Goal: Information Seeking & Learning: Learn about a topic

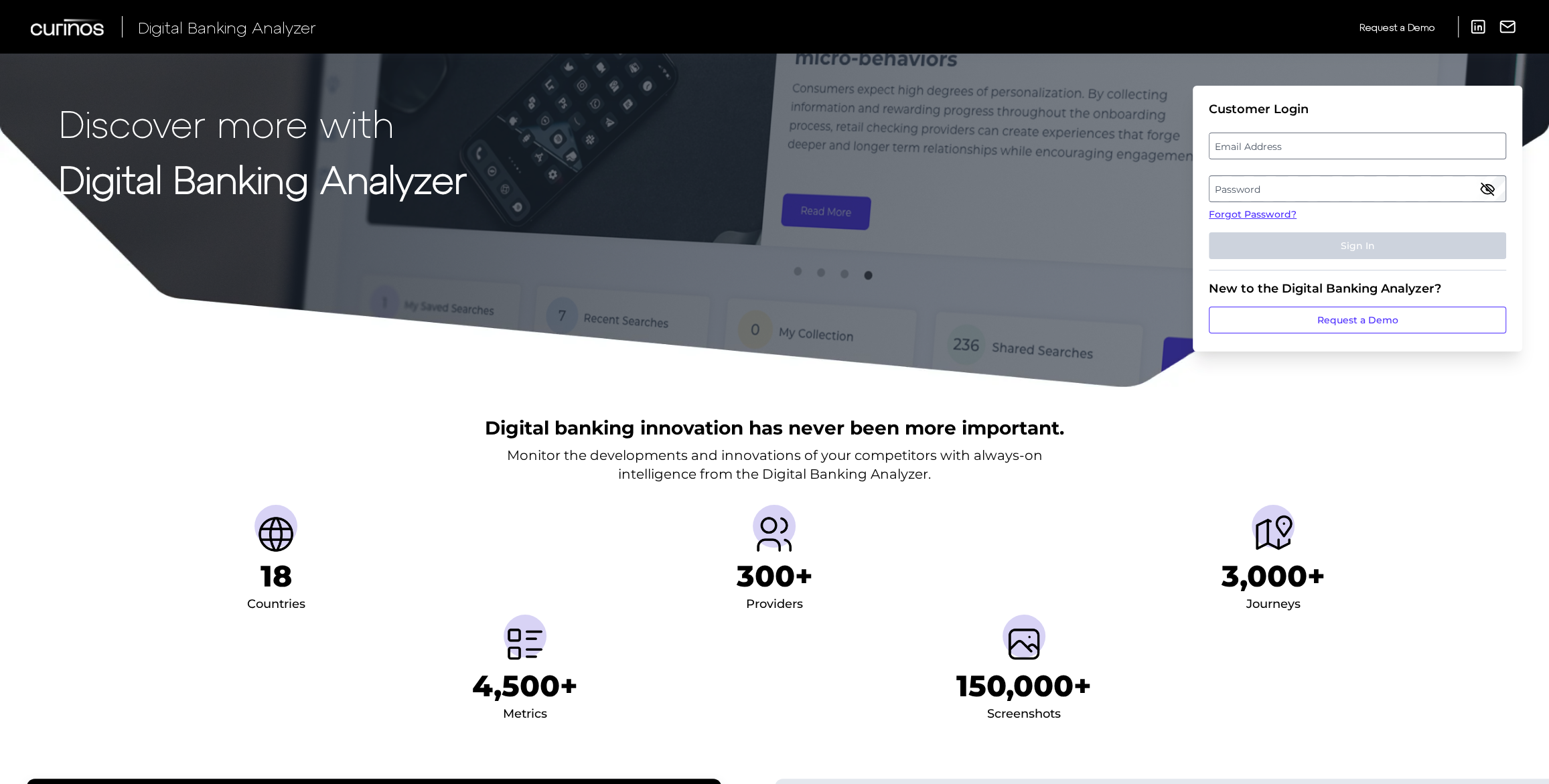
drag, startPoint x: 1384, startPoint y: 162, endPoint x: 1396, endPoint y: 154, distance: 14.4
click at [1396, 155] on fieldset "Customer Login Email Address Password Forgot Password? Sign In" at bounding box center [1357, 186] width 298 height 168
click at [1397, 155] on label "Email Address" at bounding box center [1357, 146] width 295 height 24
click at [1397, 155] on input "email" at bounding box center [1357, 146] width 298 height 27
type input "[EMAIL_ADDRESS][DOMAIN_NAME]"
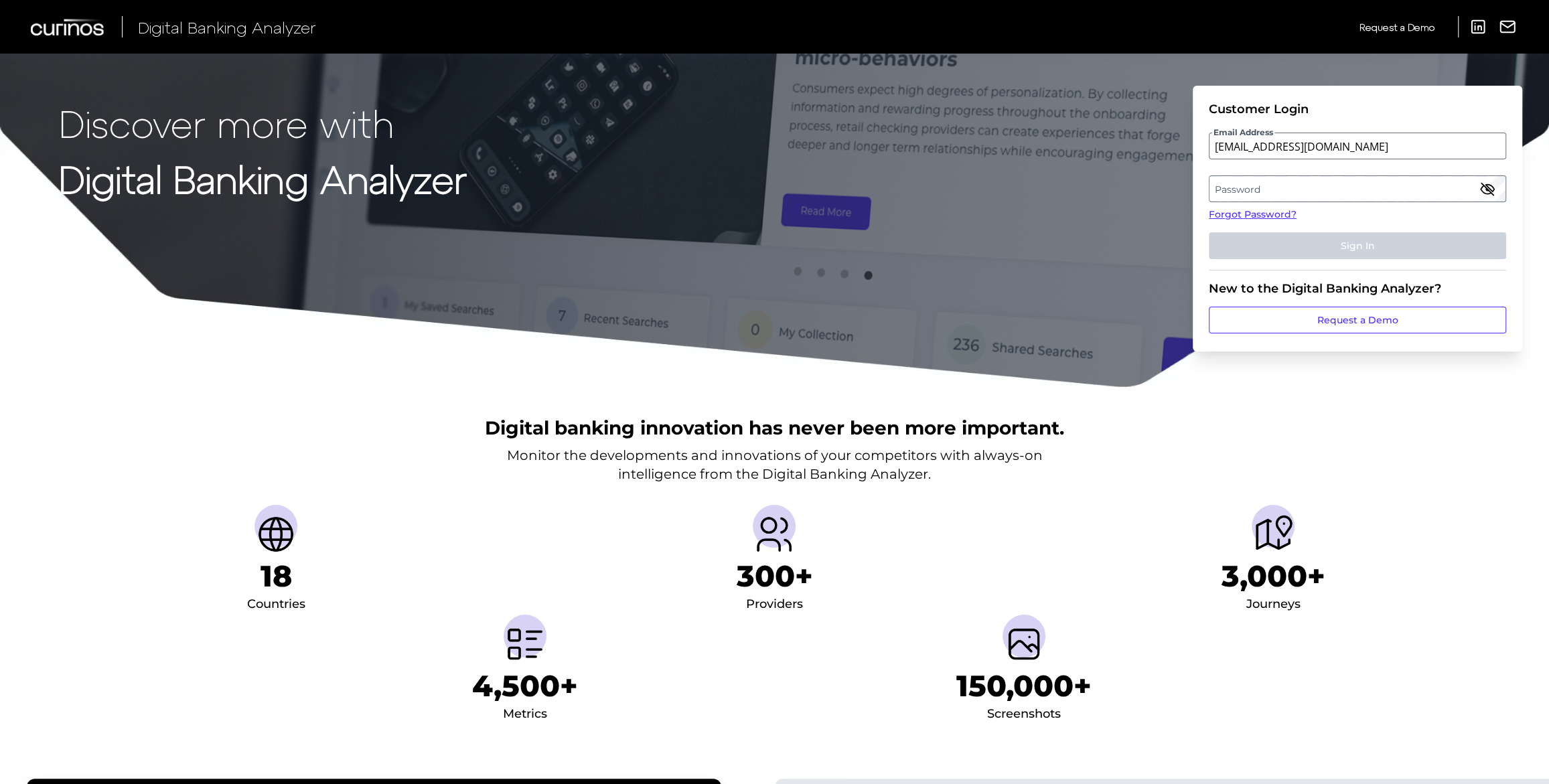
click at [1364, 194] on label "Password" at bounding box center [1357, 188] width 295 height 24
click at [1209, 232] on button "Sign In" at bounding box center [1357, 245] width 298 height 27
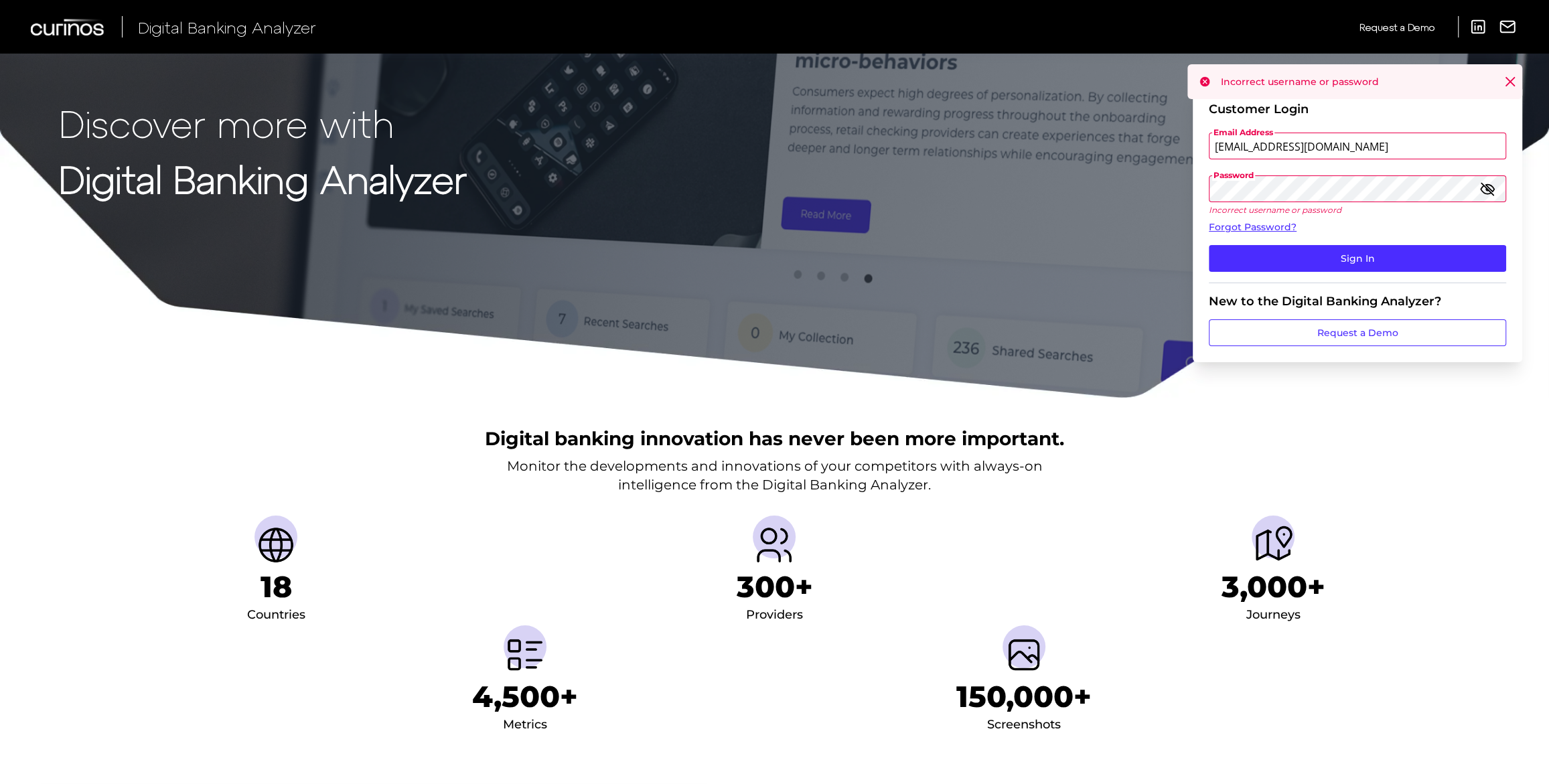
click at [1164, 186] on div "Discover more with Digital Banking Analyzer Customer Login Email Address [EMAIL…" at bounding box center [774, 199] width 1549 height 399
click at [1209, 245] on button "Sign In" at bounding box center [1357, 259] width 298 height 27
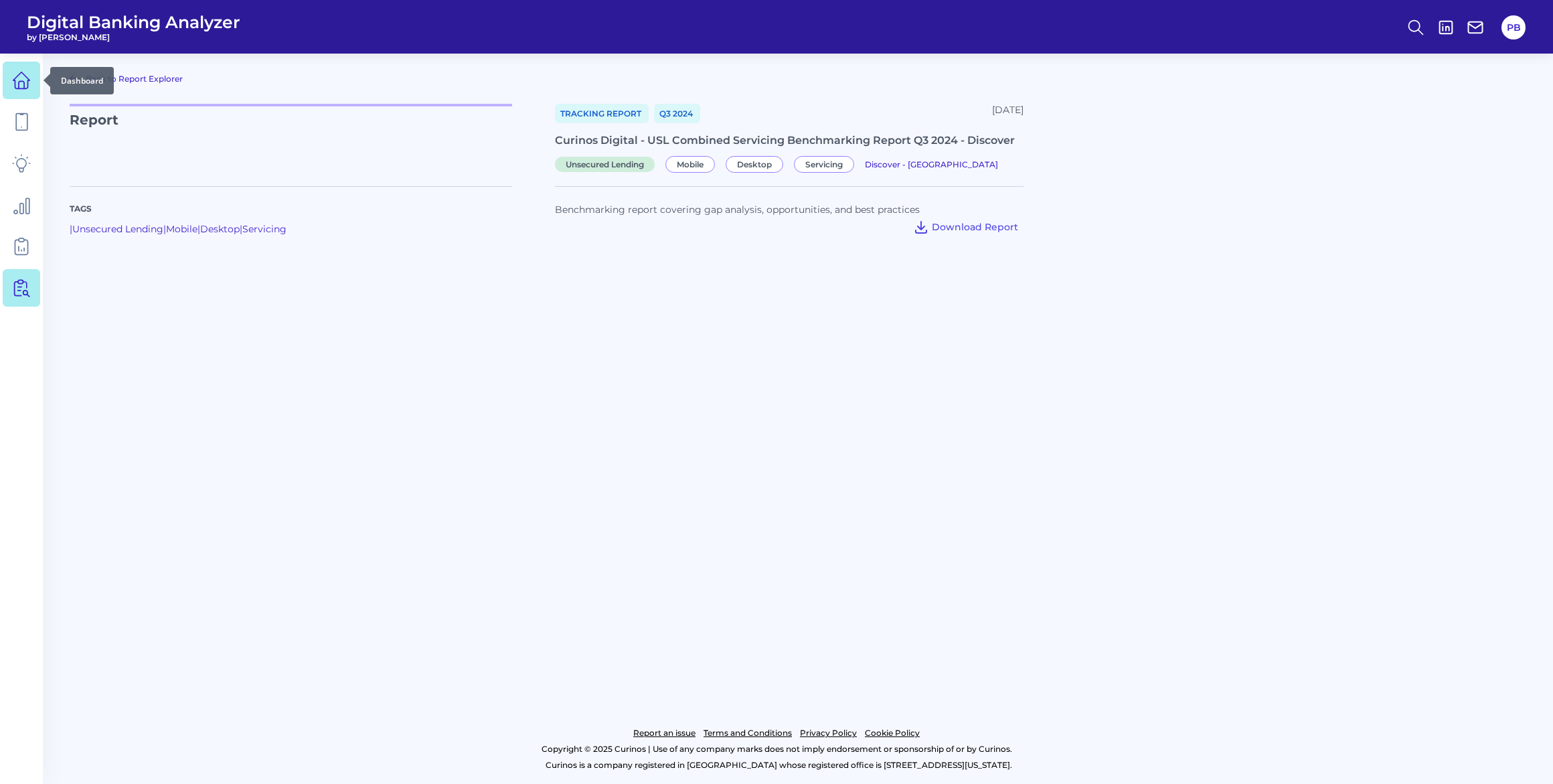
click at [27, 94] on link at bounding box center [21, 80] width 37 height 37
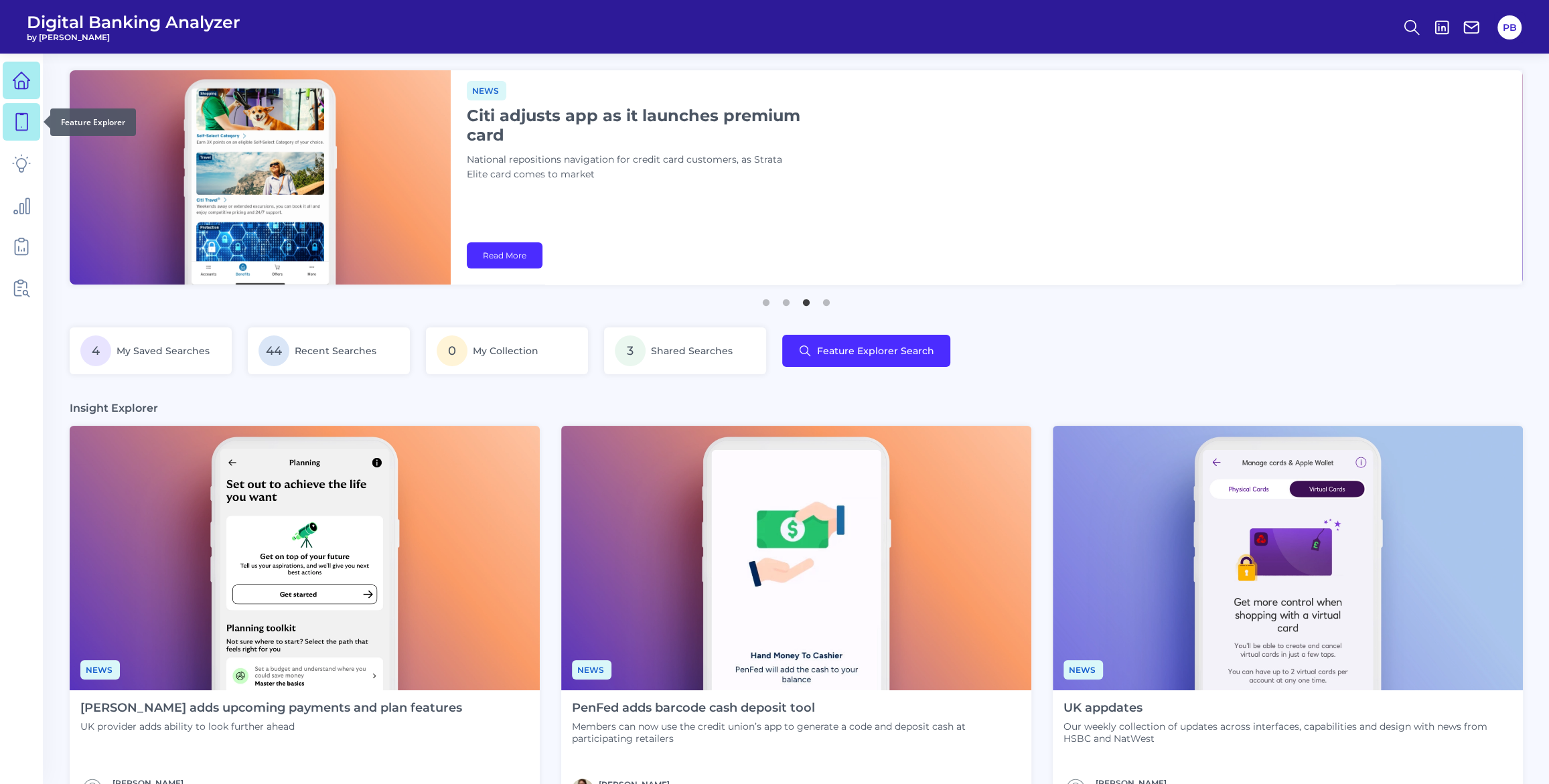
click at [22, 114] on icon at bounding box center [22, 122] width 12 height 17
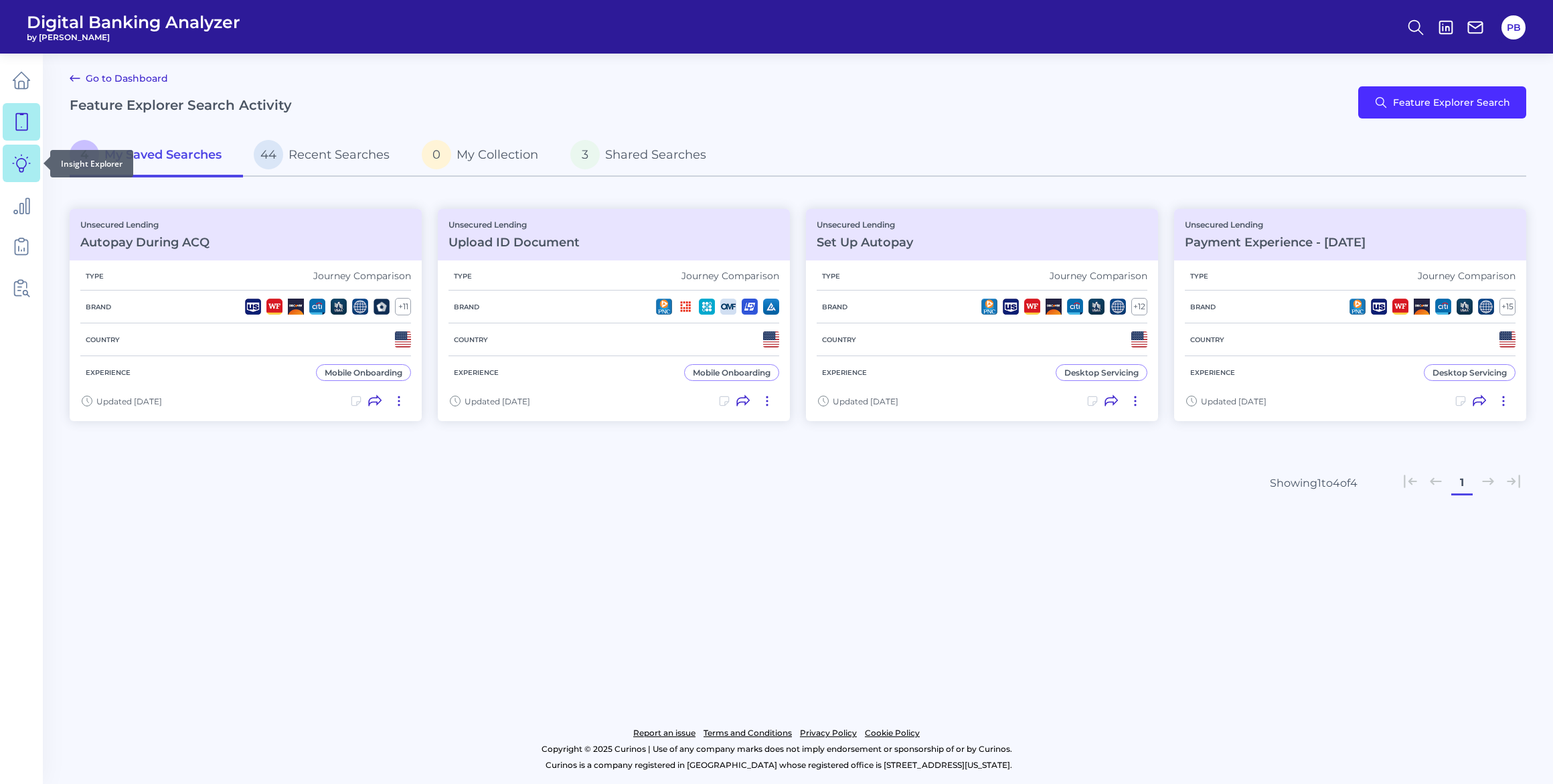
click at [24, 159] on icon at bounding box center [21, 163] width 17 height 17
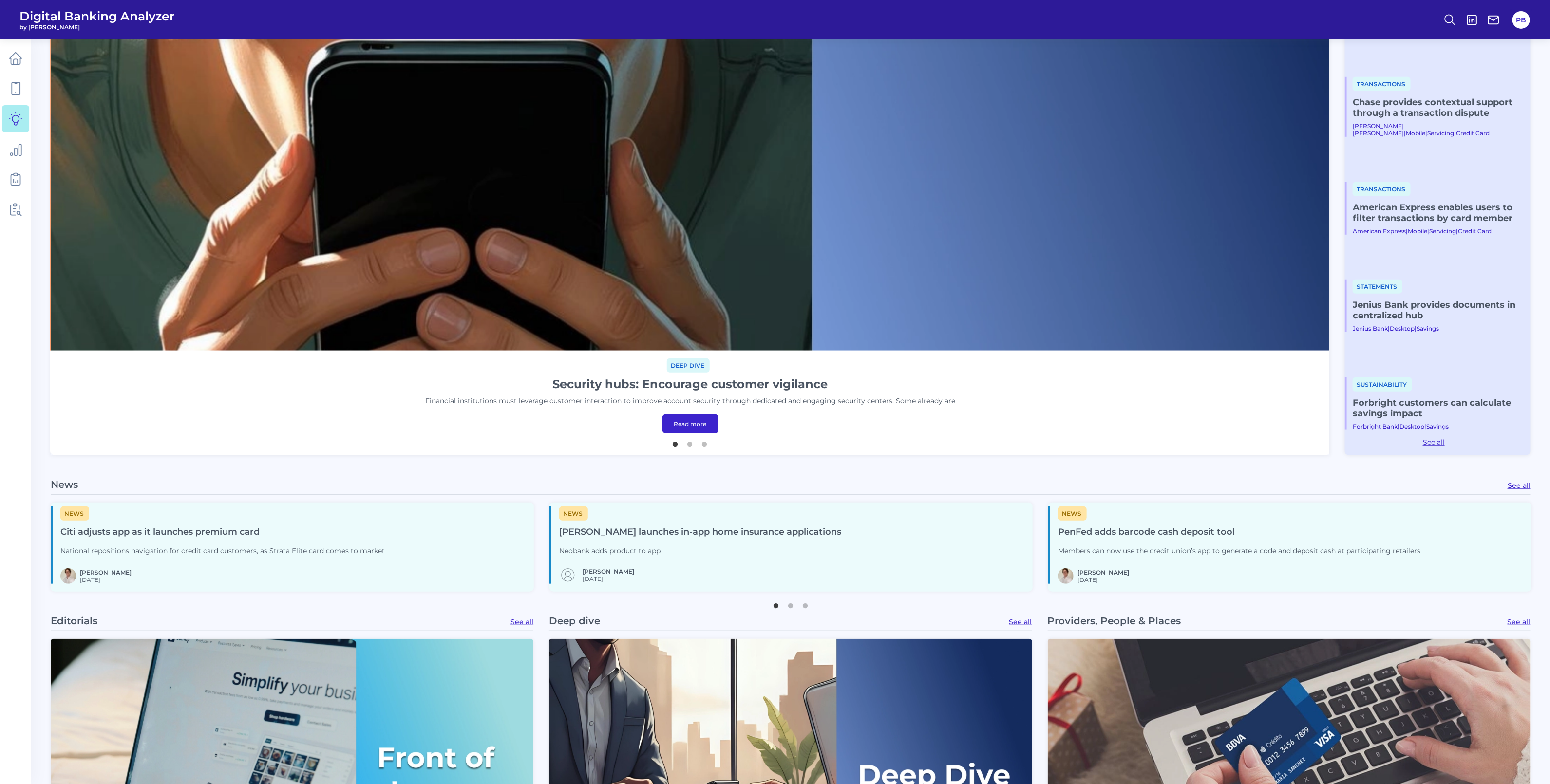
scroll to position [487, 0]
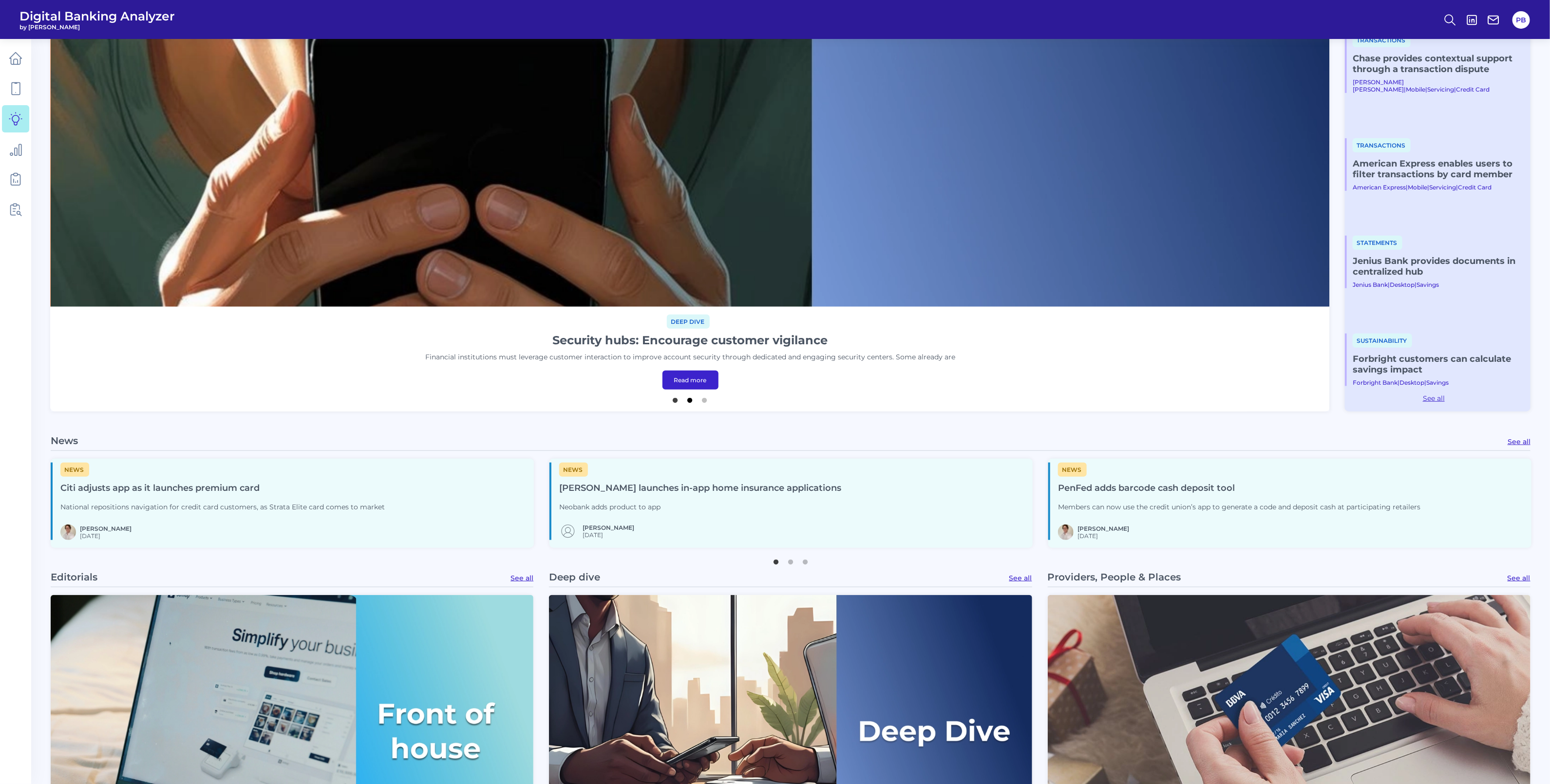
click at [692, 399] on button "2" at bounding box center [690, 398] width 10 height 10
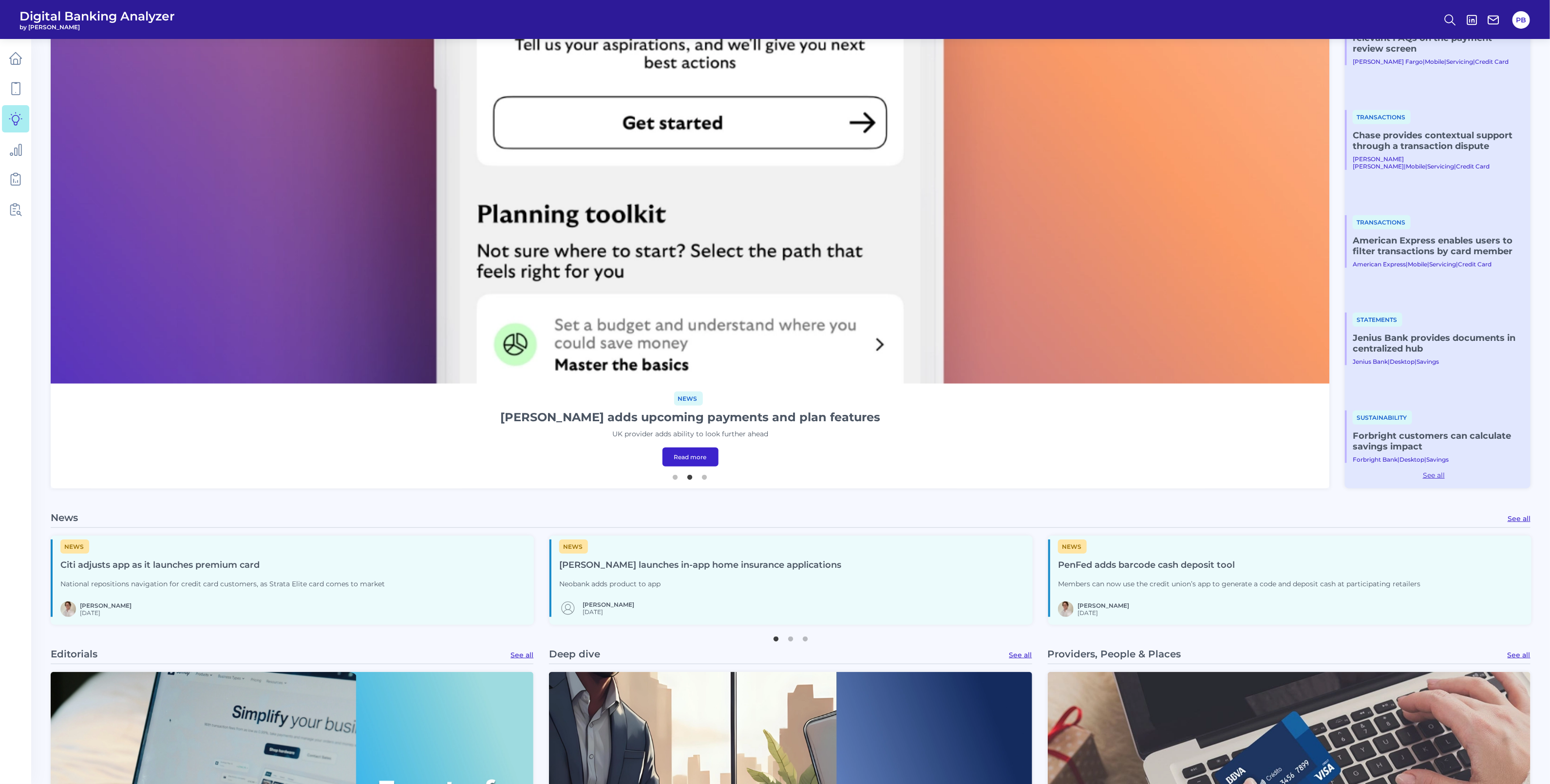
drag, startPoint x: 968, startPoint y: 437, endPoint x: 973, endPoint y: 435, distance: 5.4
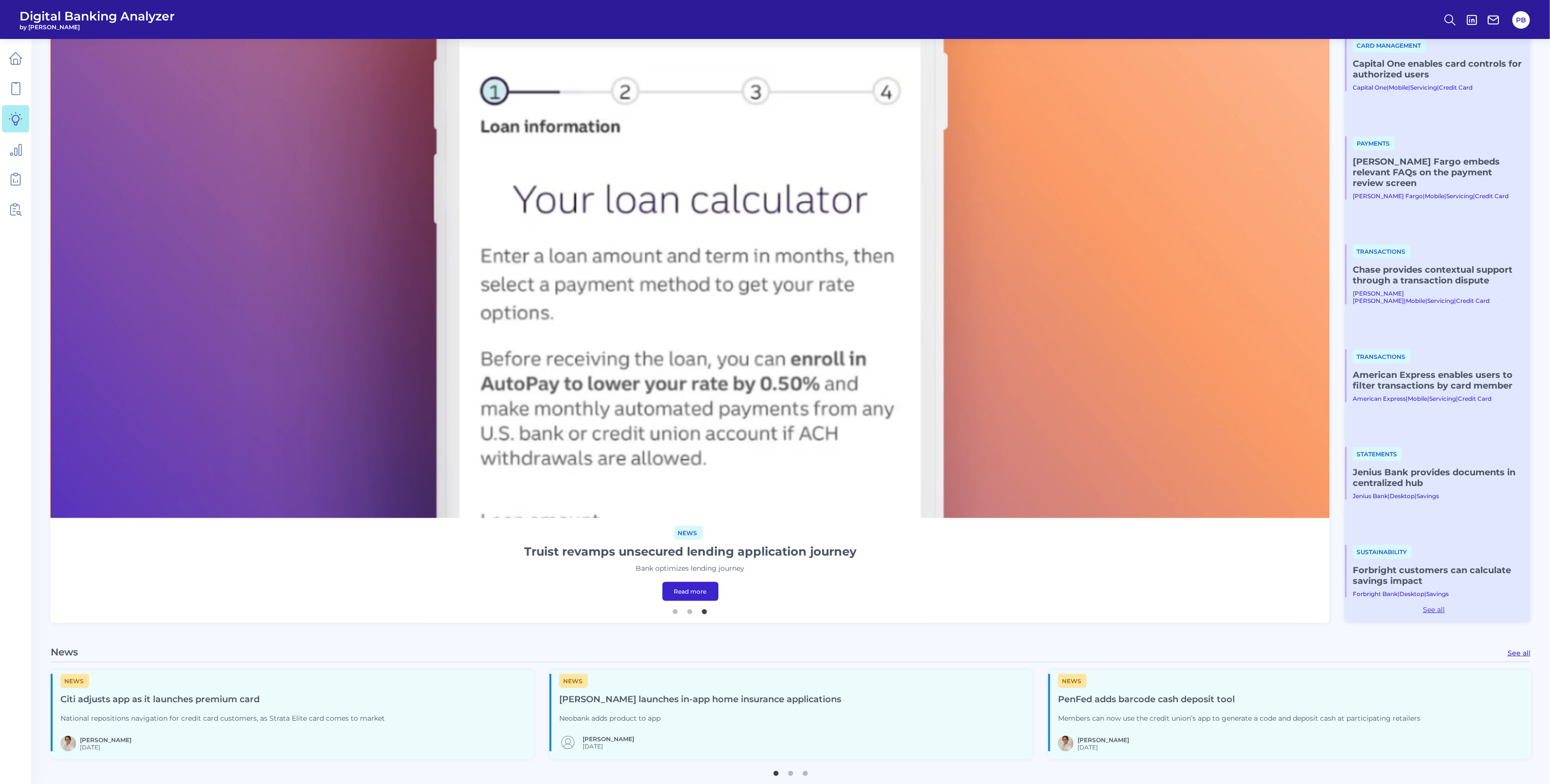
scroll to position [426, 0]
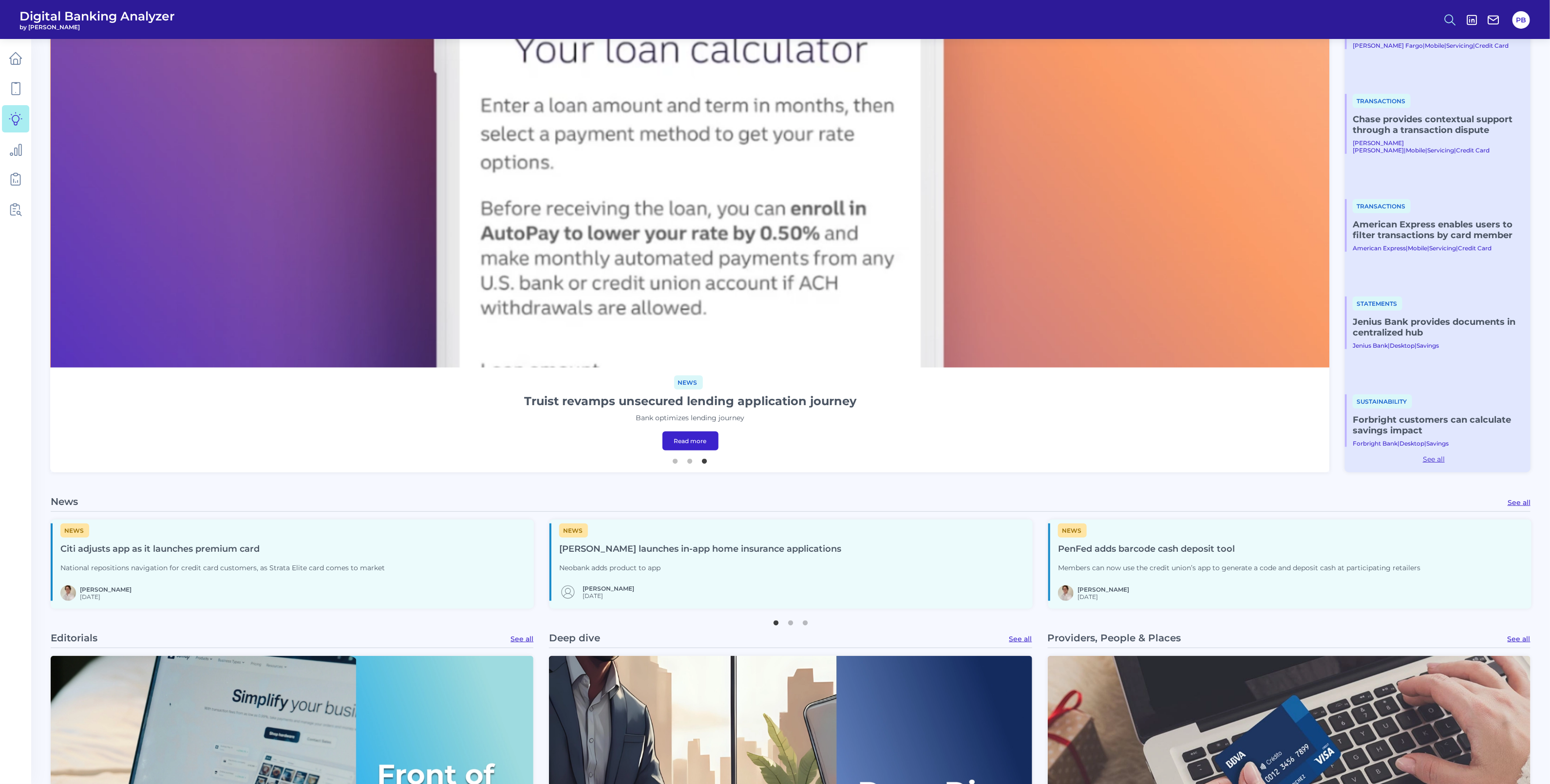
click at [1130, 14] on button at bounding box center [1449, 20] width 22 height 22
click at [1130, 35] on div "Search" at bounding box center [1402, 46] width 109 height 25
click at [1130, 44] on div "Search" at bounding box center [1402, 46] width 109 height 25
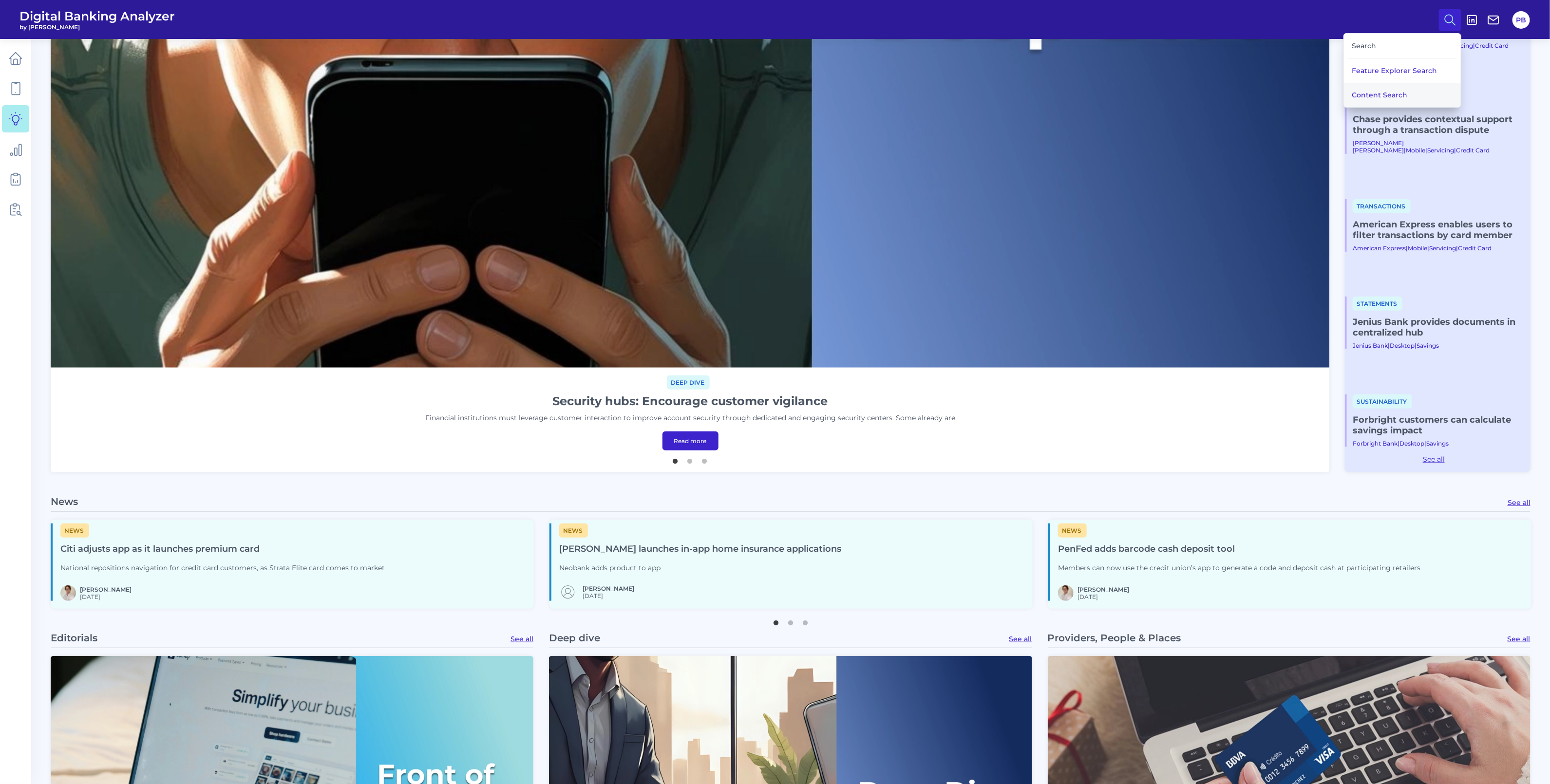
click at [1130, 84] on button "Content Search" at bounding box center [1402, 95] width 117 height 24
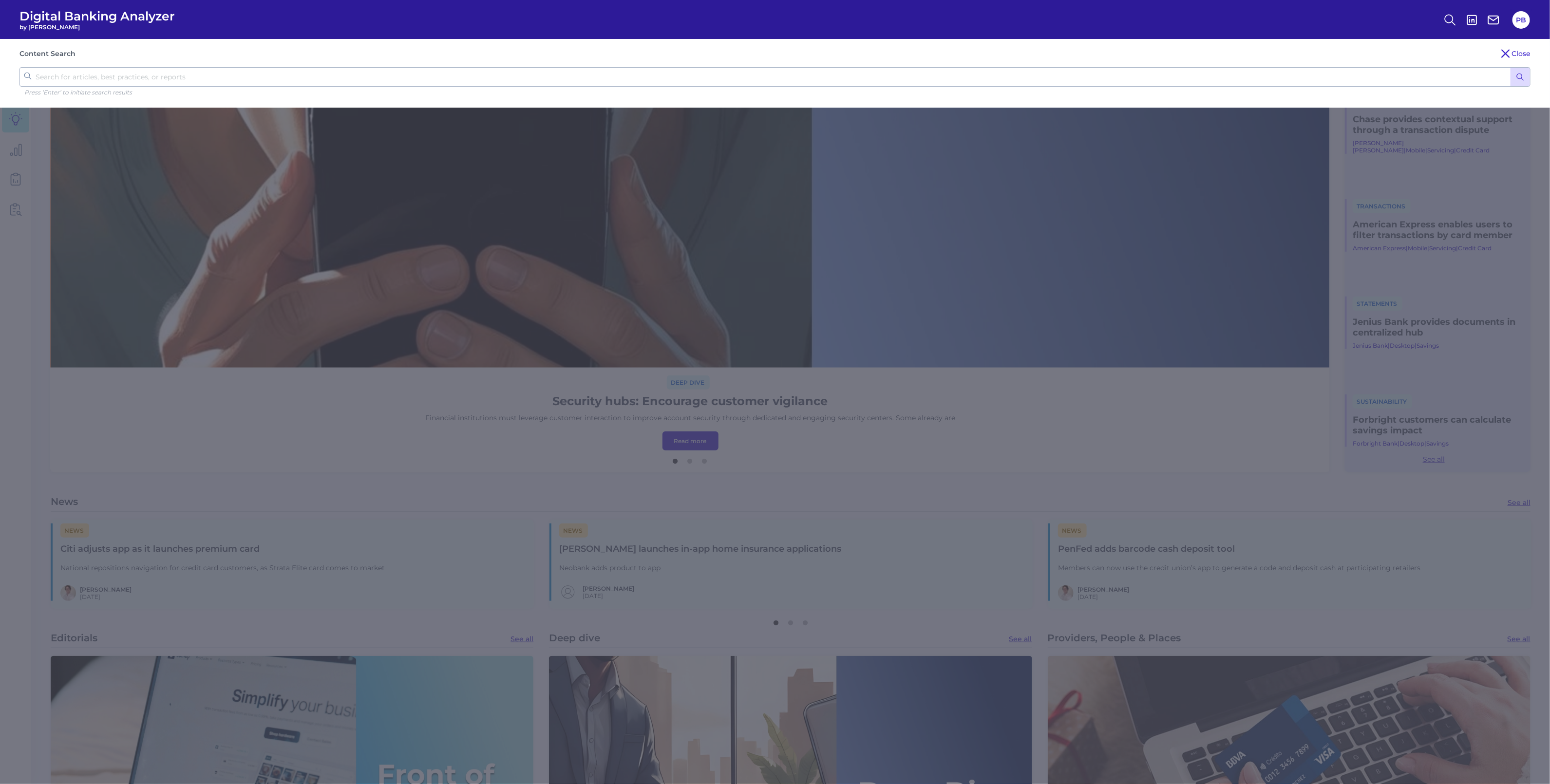
click at [1130, 75] on input "text" at bounding box center [774, 77] width 1511 height 19
type input "private credit"
click button "submit" at bounding box center [1520, 77] width 19 height 19
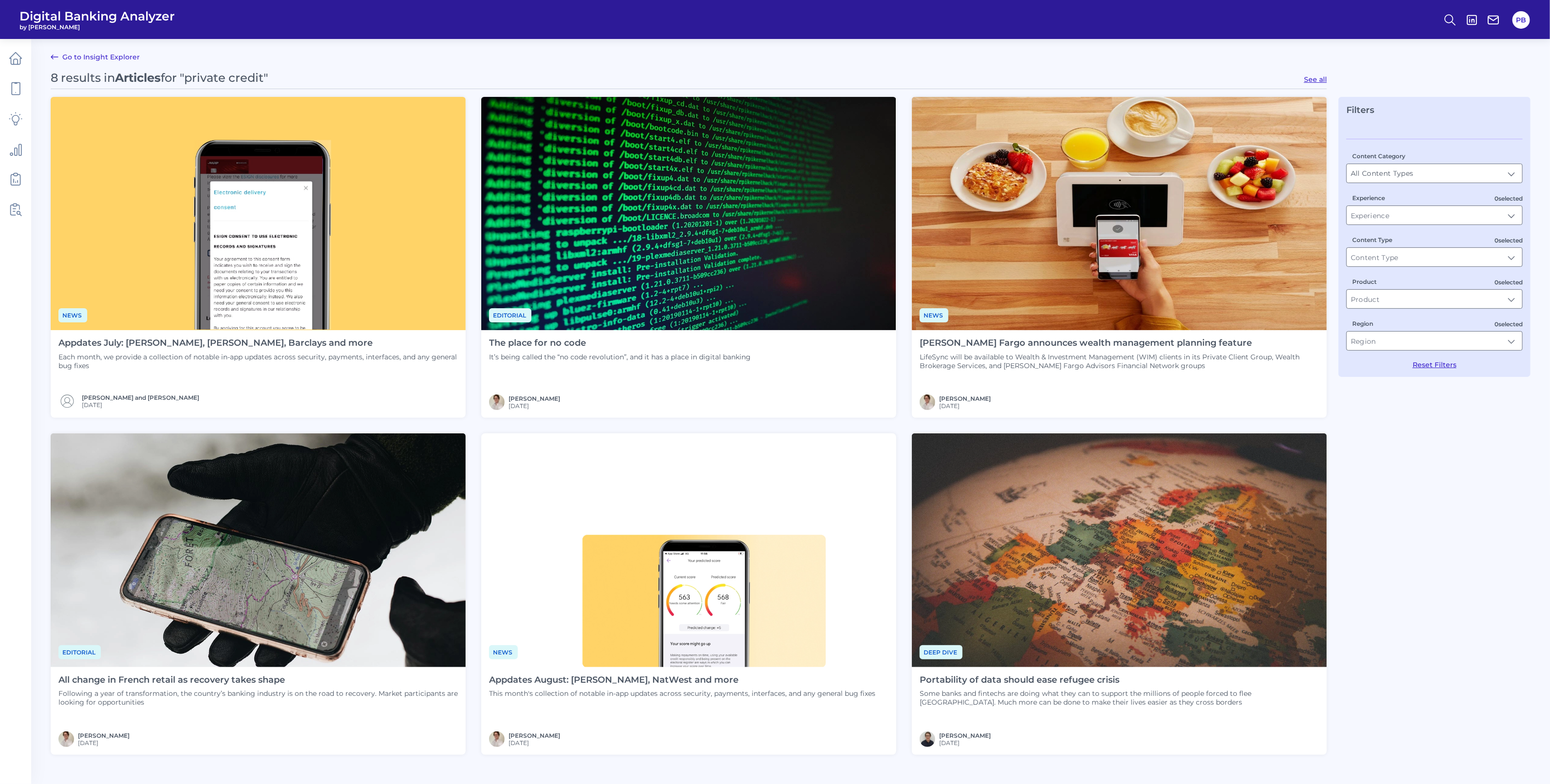
click at [284, 229] on img at bounding box center [258, 213] width 415 height 233
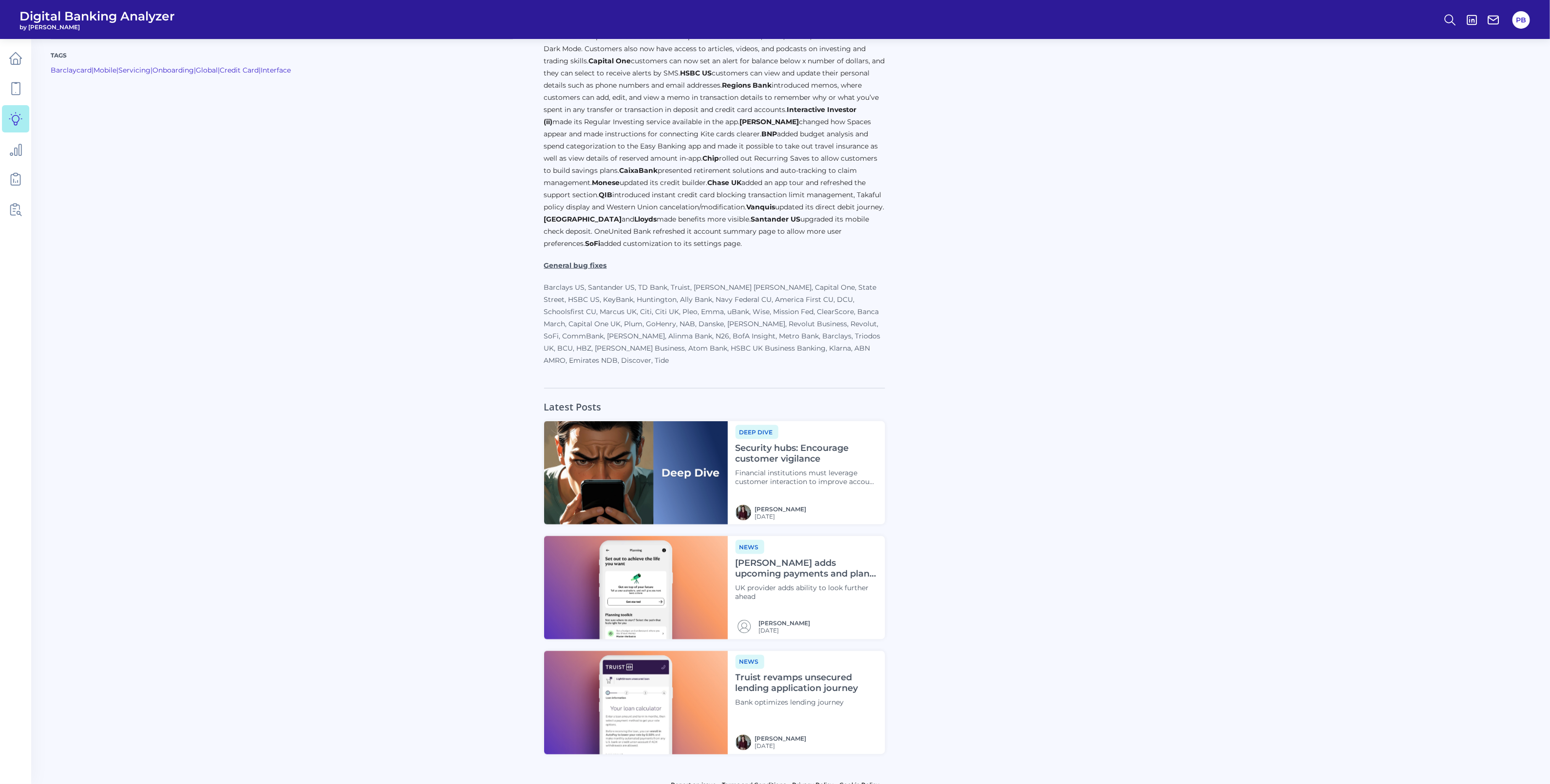
scroll to position [450, 0]
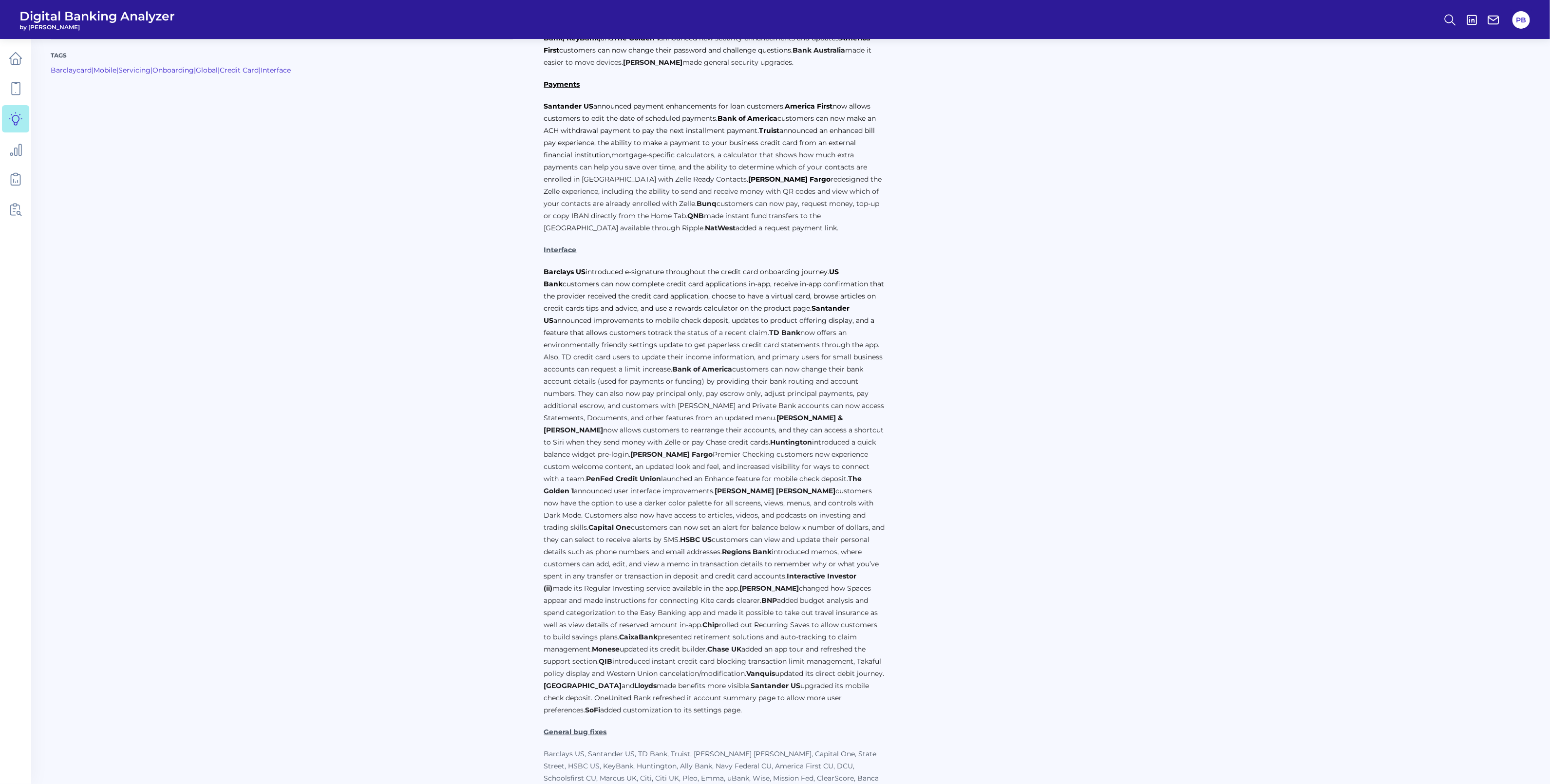
click at [188, 236] on div "Tags Barclaycard | Mobile | Servicing | Onboarding | Global | Credit Card | Int…" at bounding box center [297, 388] width 493 height 911
click at [19, 85] on icon at bounding box center [16, 89] width 14 height 14
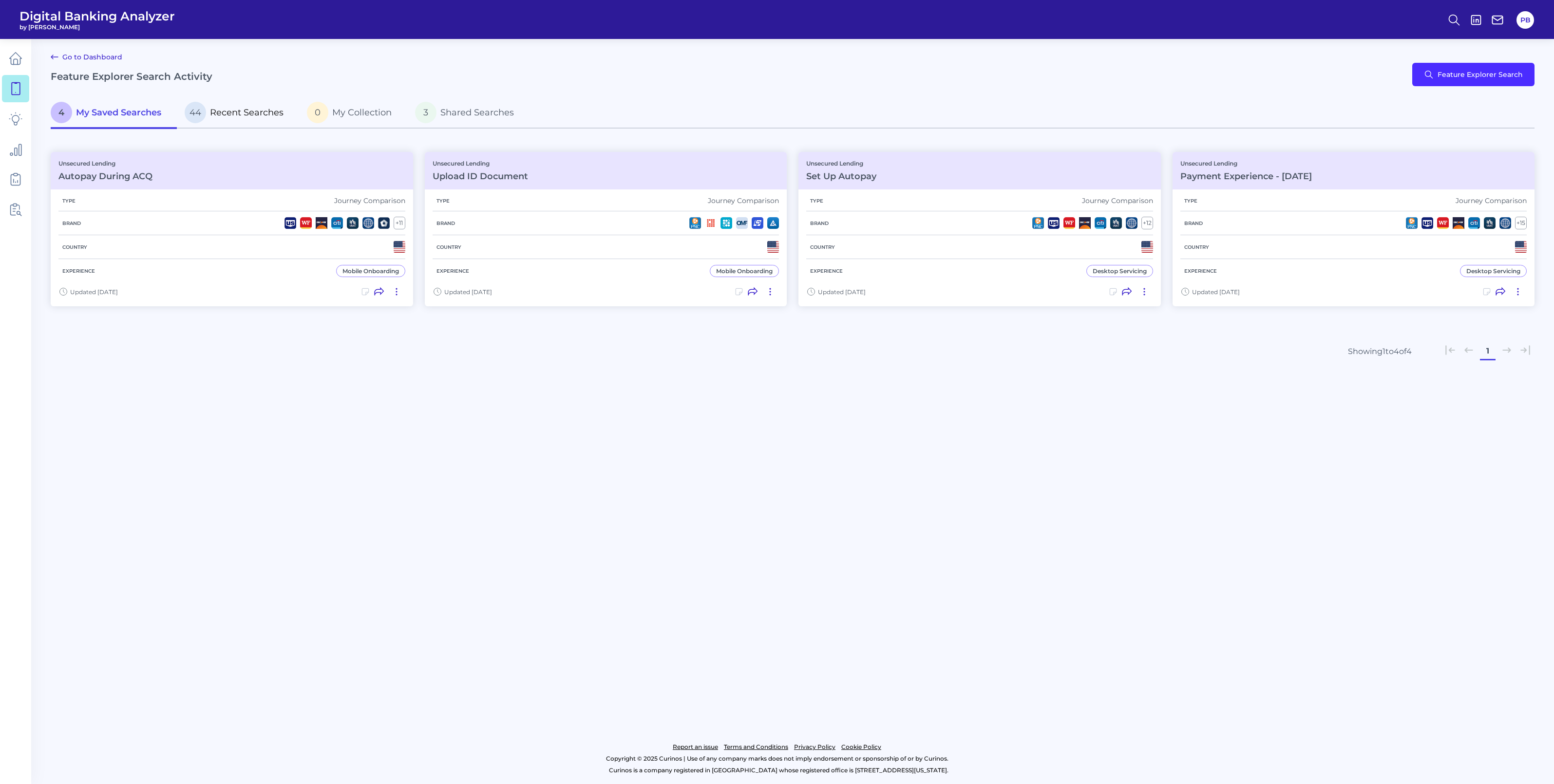
click at [244, 116] on span "Recent Searches" at bounding box center [247, 113] width 74 height 11
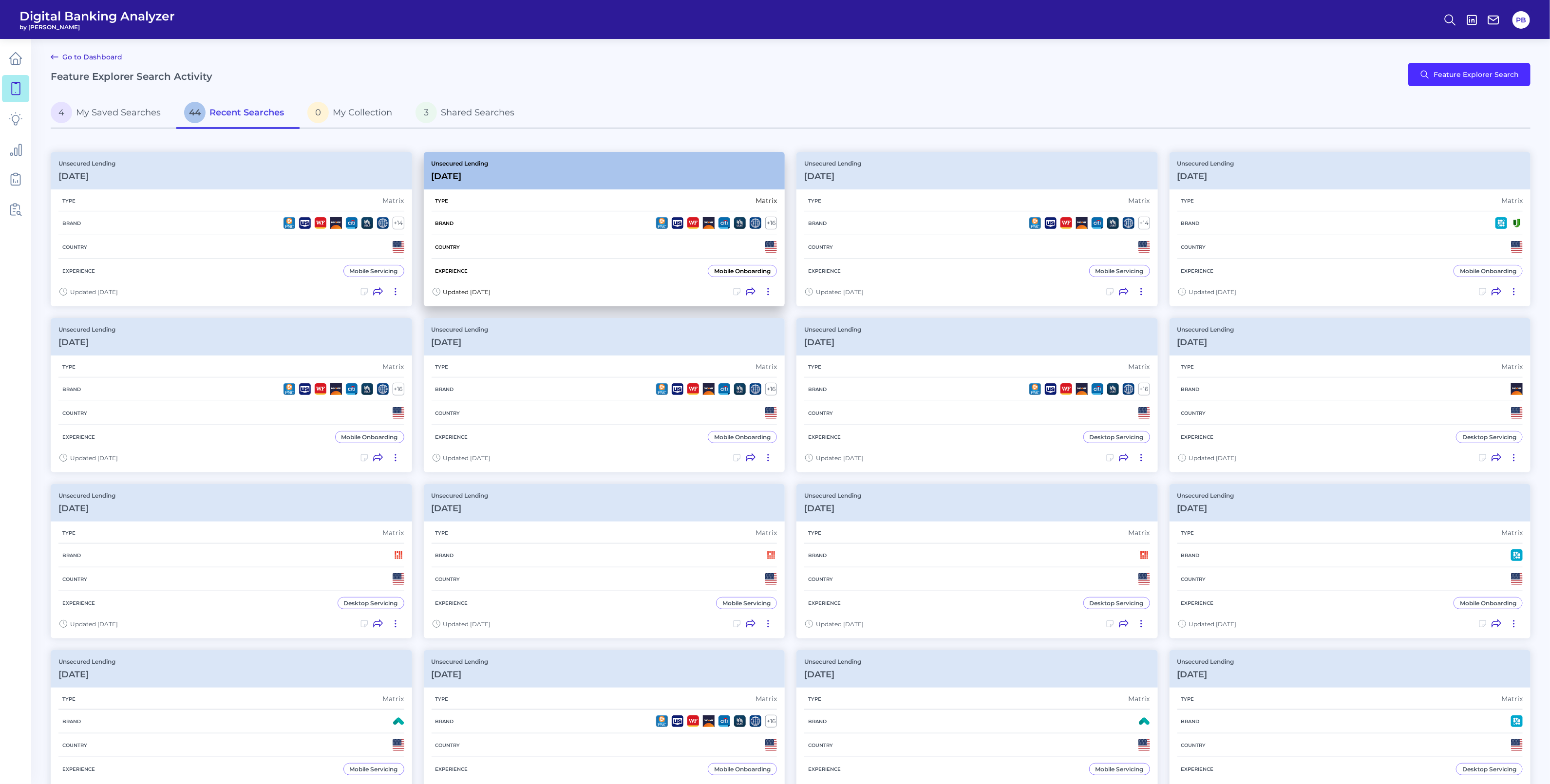
click at [558, 160] on div "Unsecured Lending [DATE]" at bounding box center [604, 171] width 361 height 37
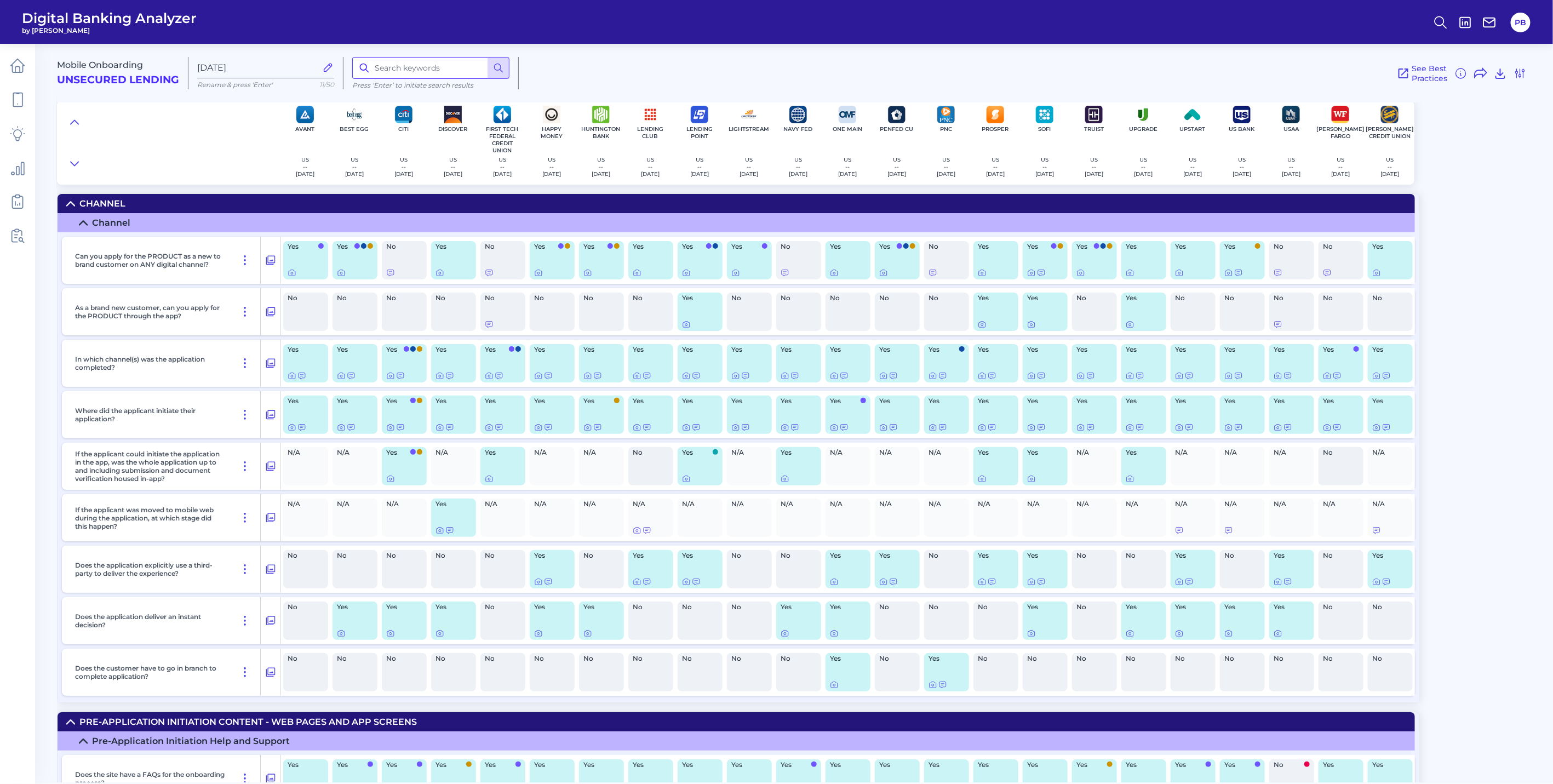
click at [419, 63] on input at bounding box center [431, 68] width 157 height 22
type input "third"
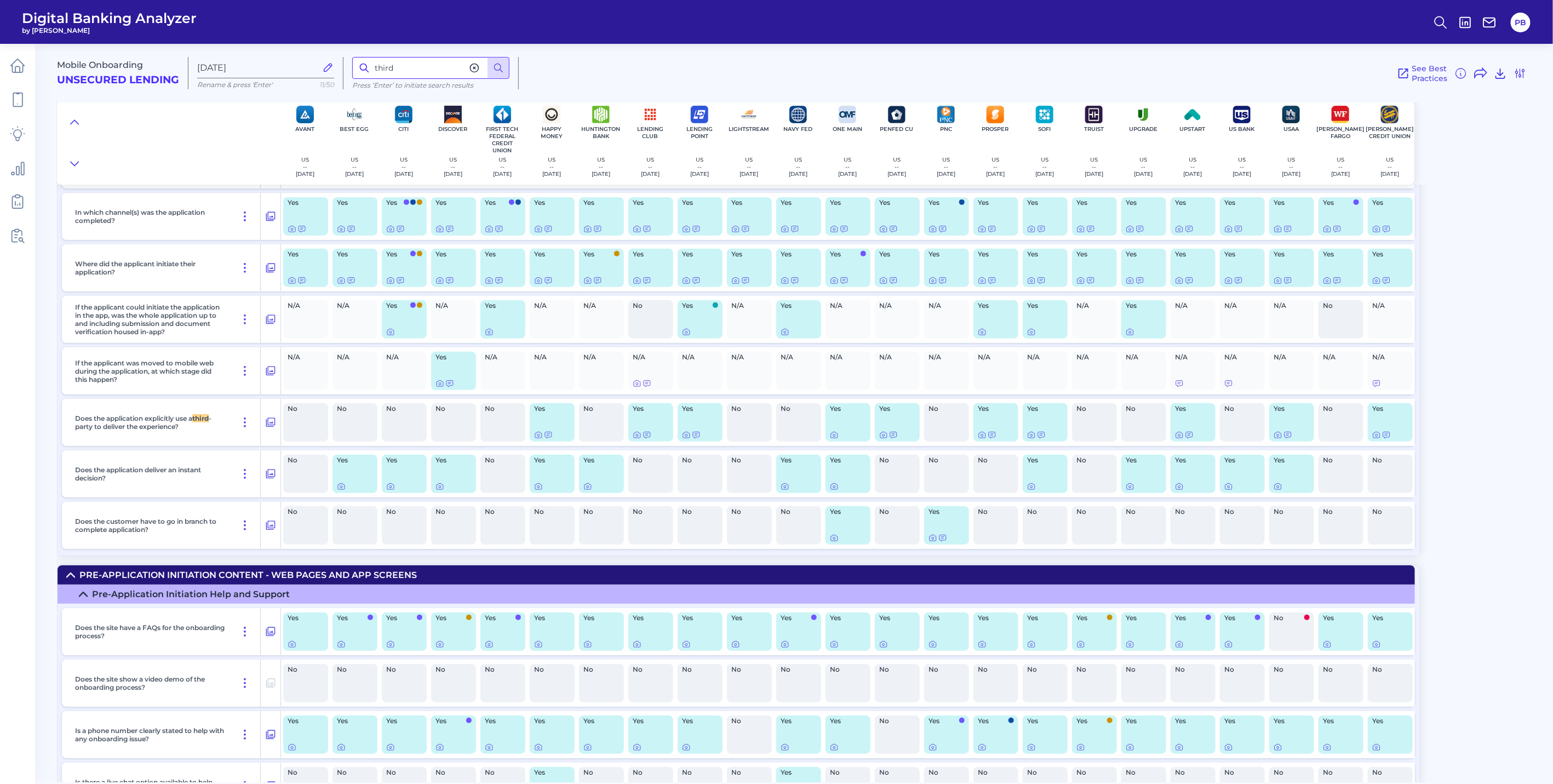
scroll to position [159, 0]
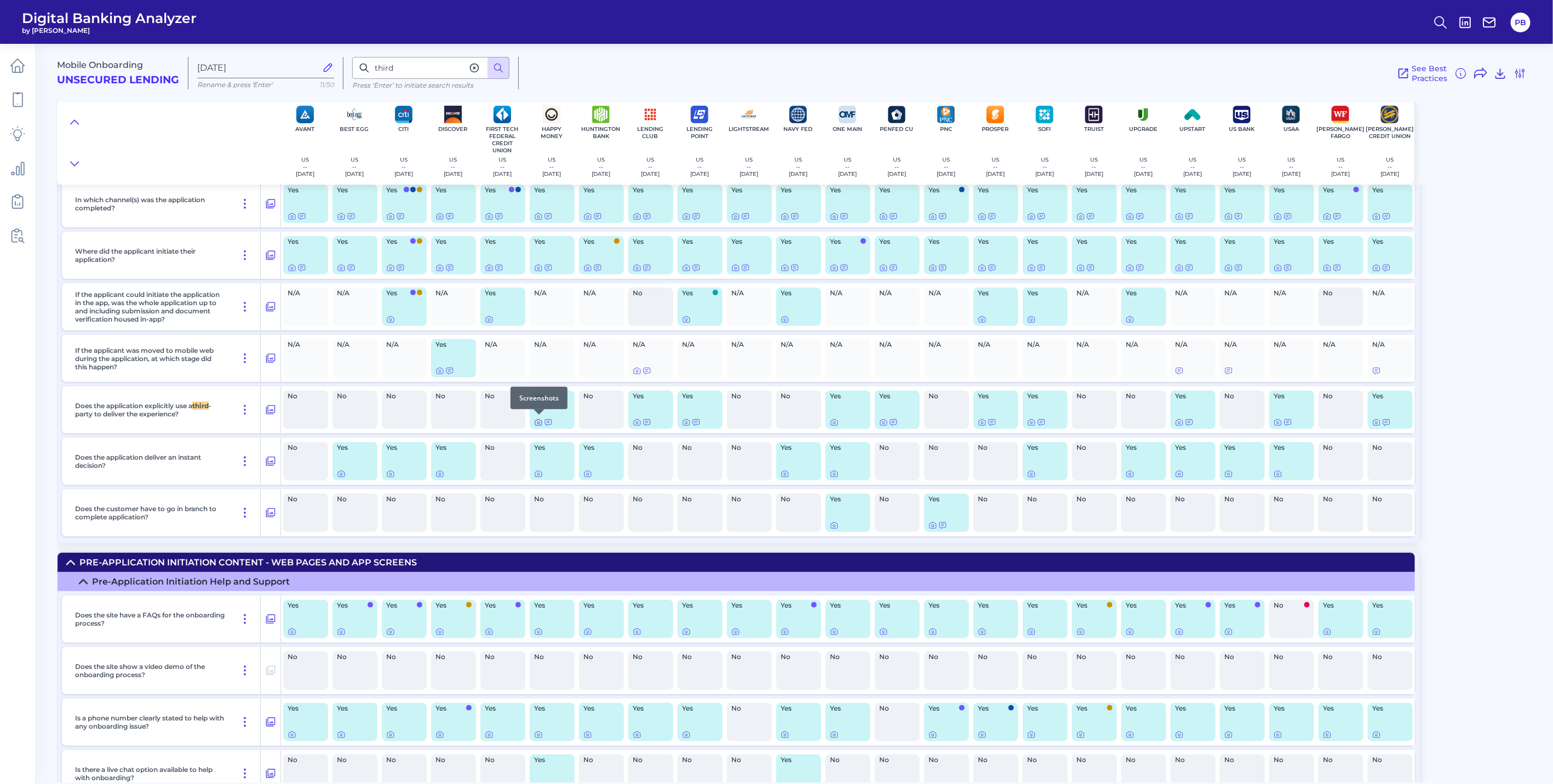
click at [535, 422] on icon at bounding box center [538, 422] width 9 height 9
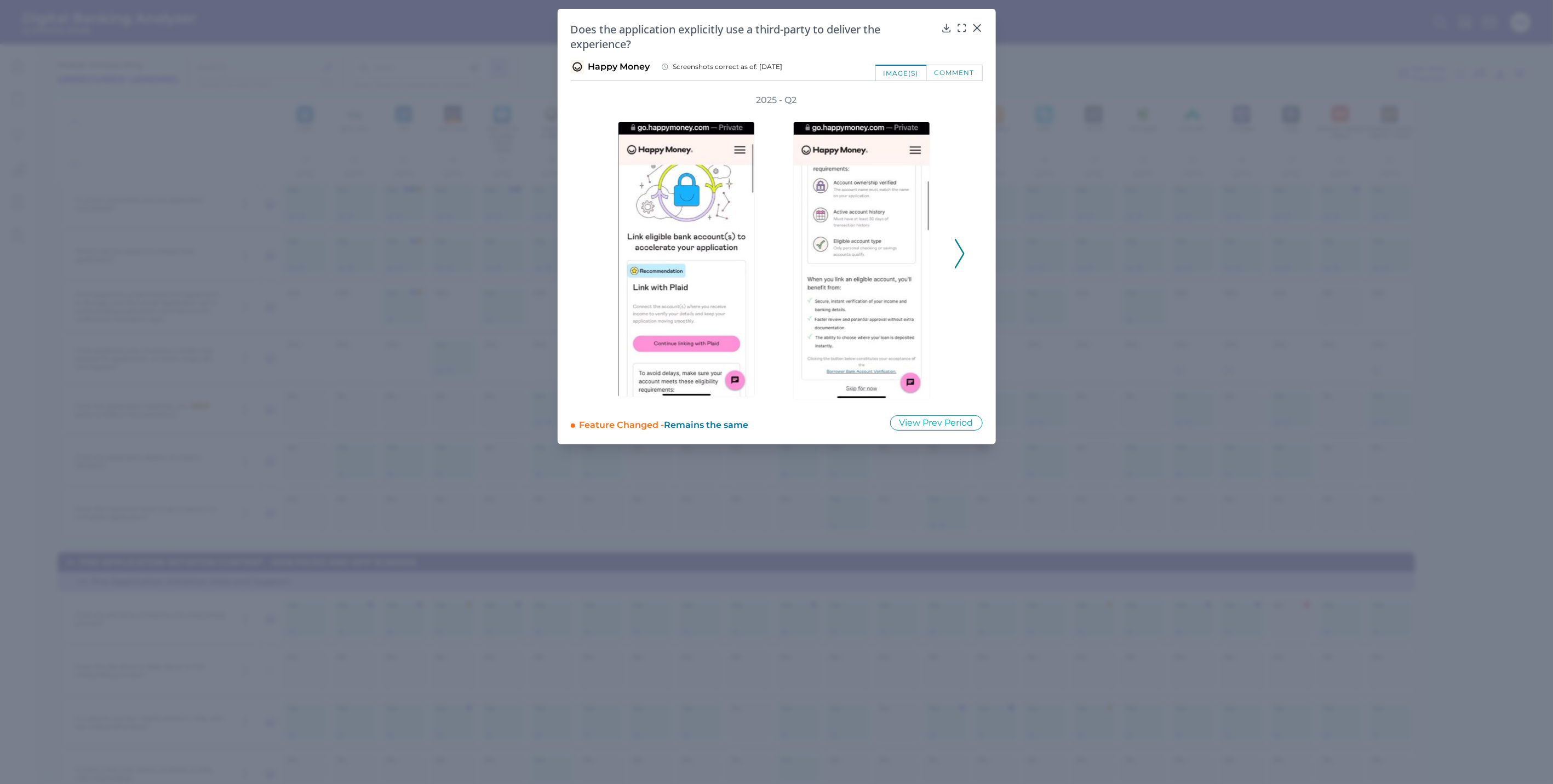
click at [962, 248] on icon at bounding box center [960, 254] width 10 height 30
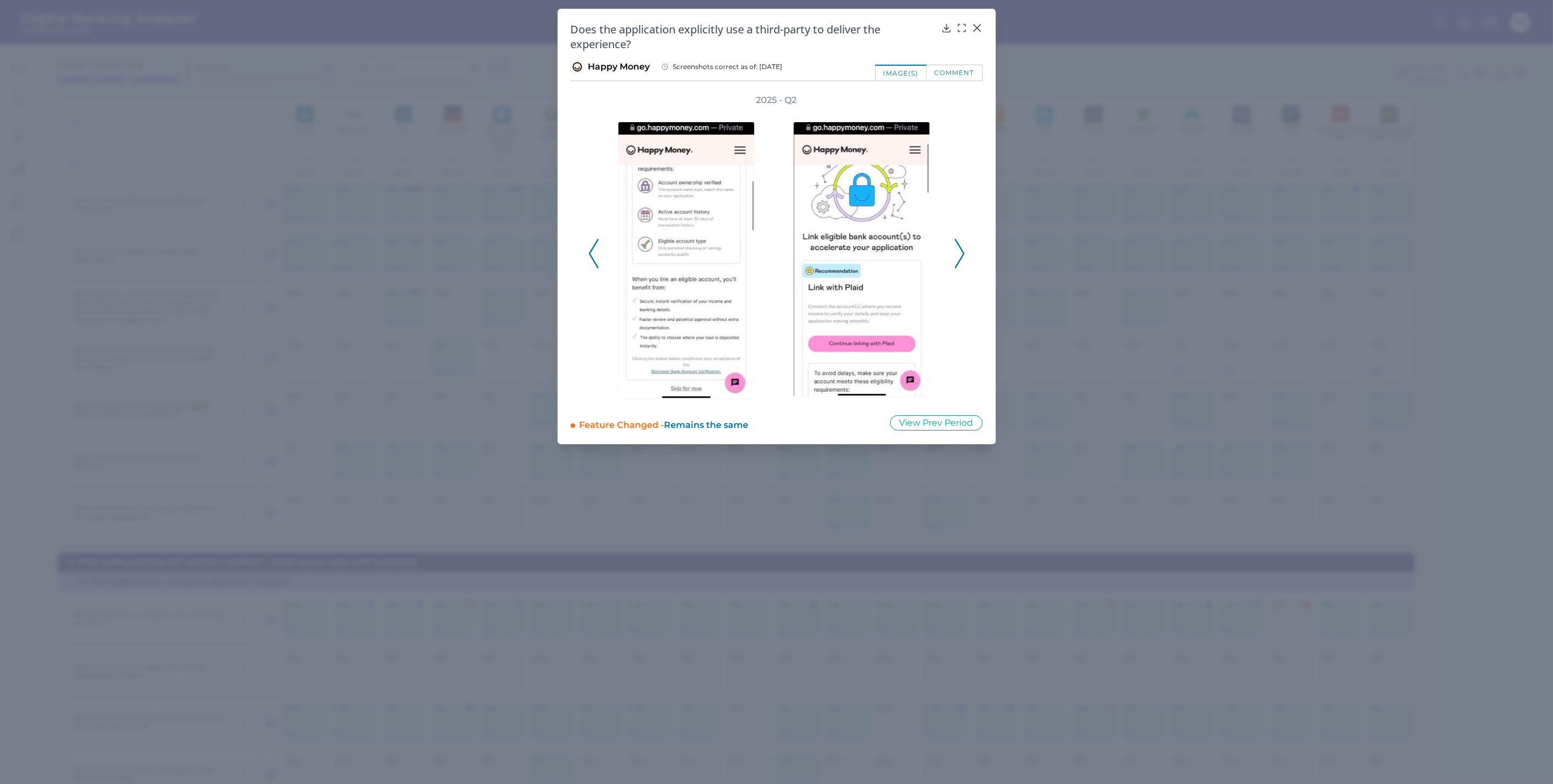
click at [962, 248] on icon at bounding box center [960, 254] width 10 height 30
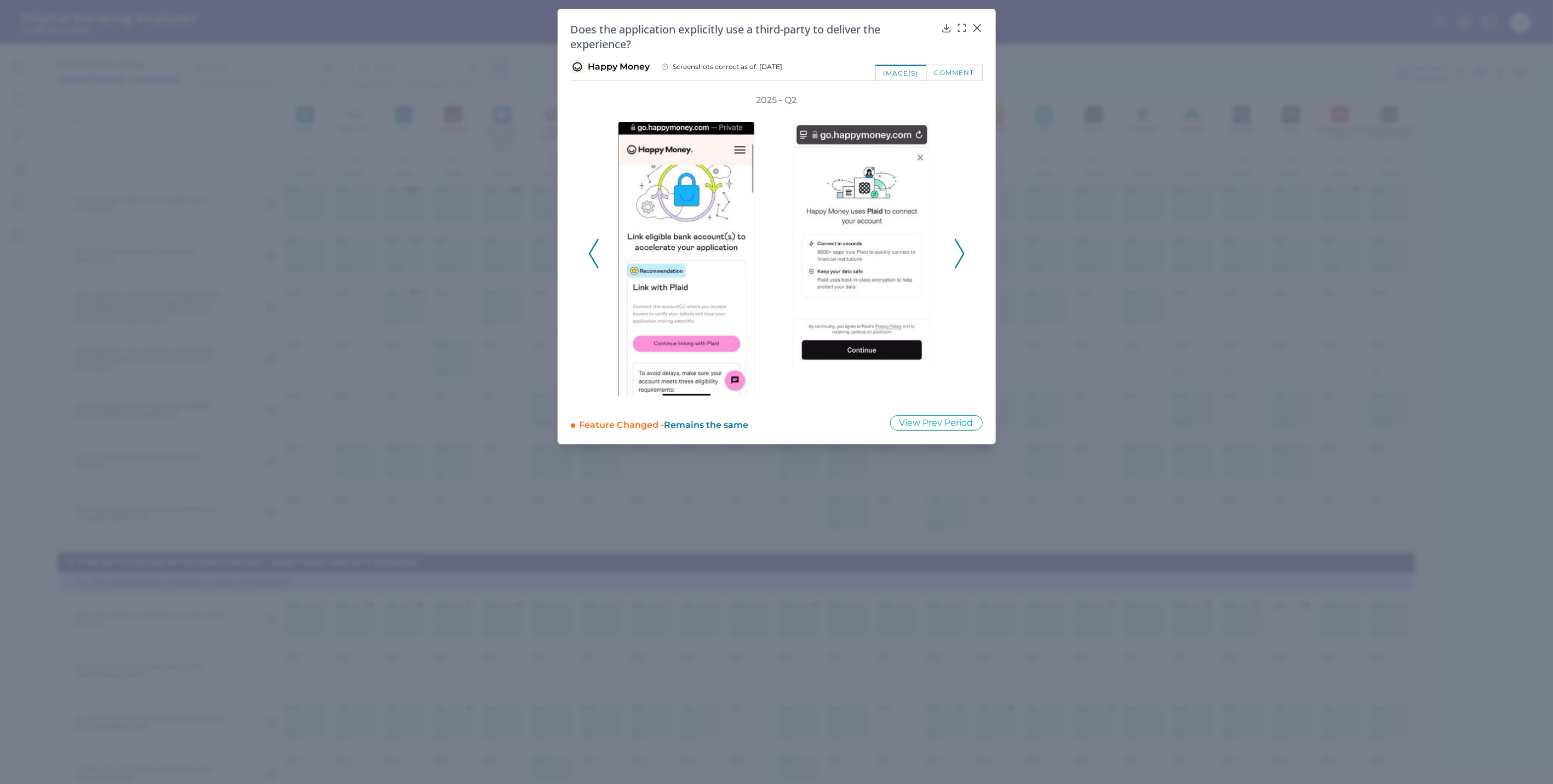
click at [962, 248] on icon at bounding box center [960, 254] width 10 height 30
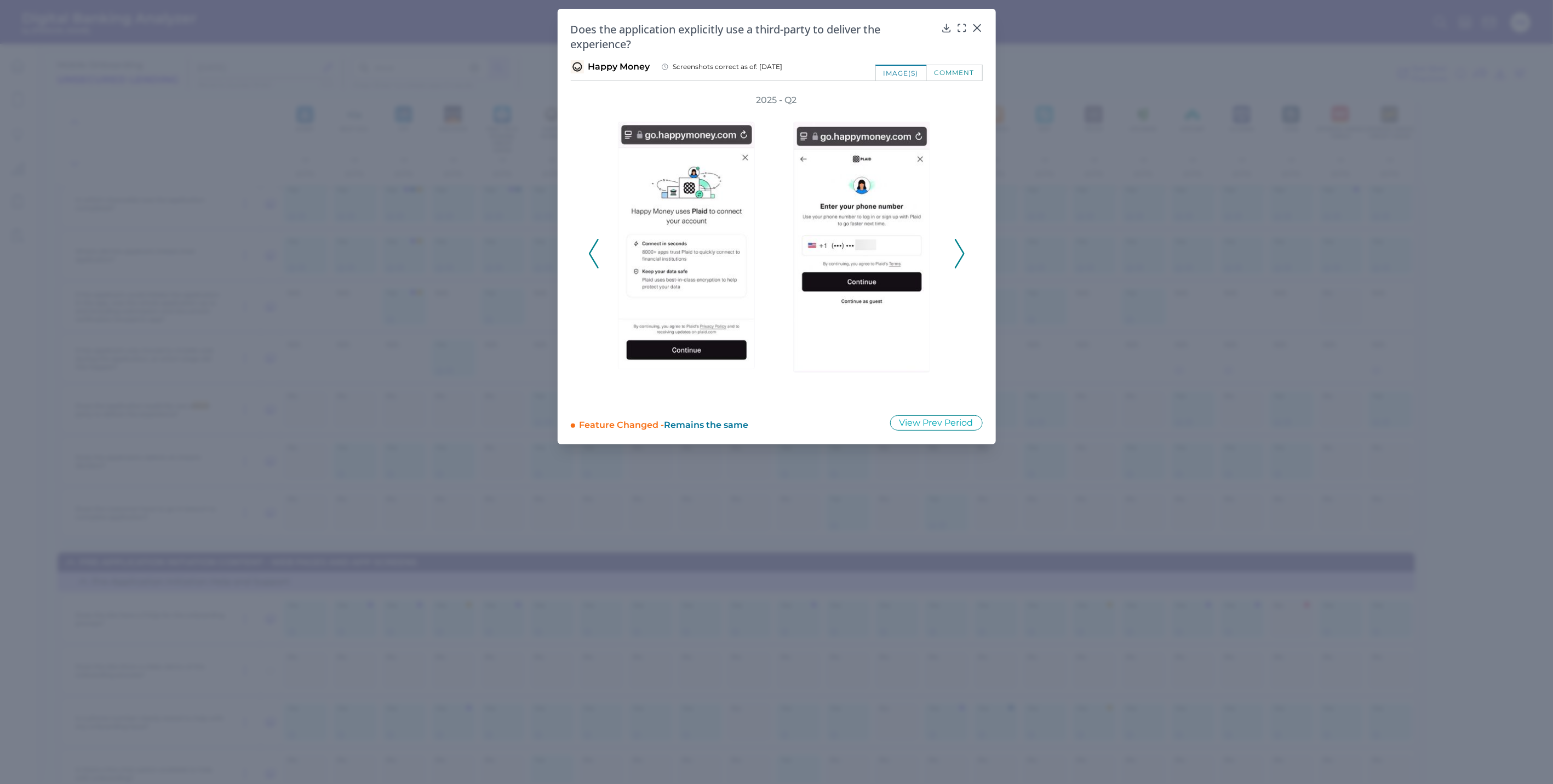
click at [962, 248] on icon at bounding box center [960, 254] width 10 height 30
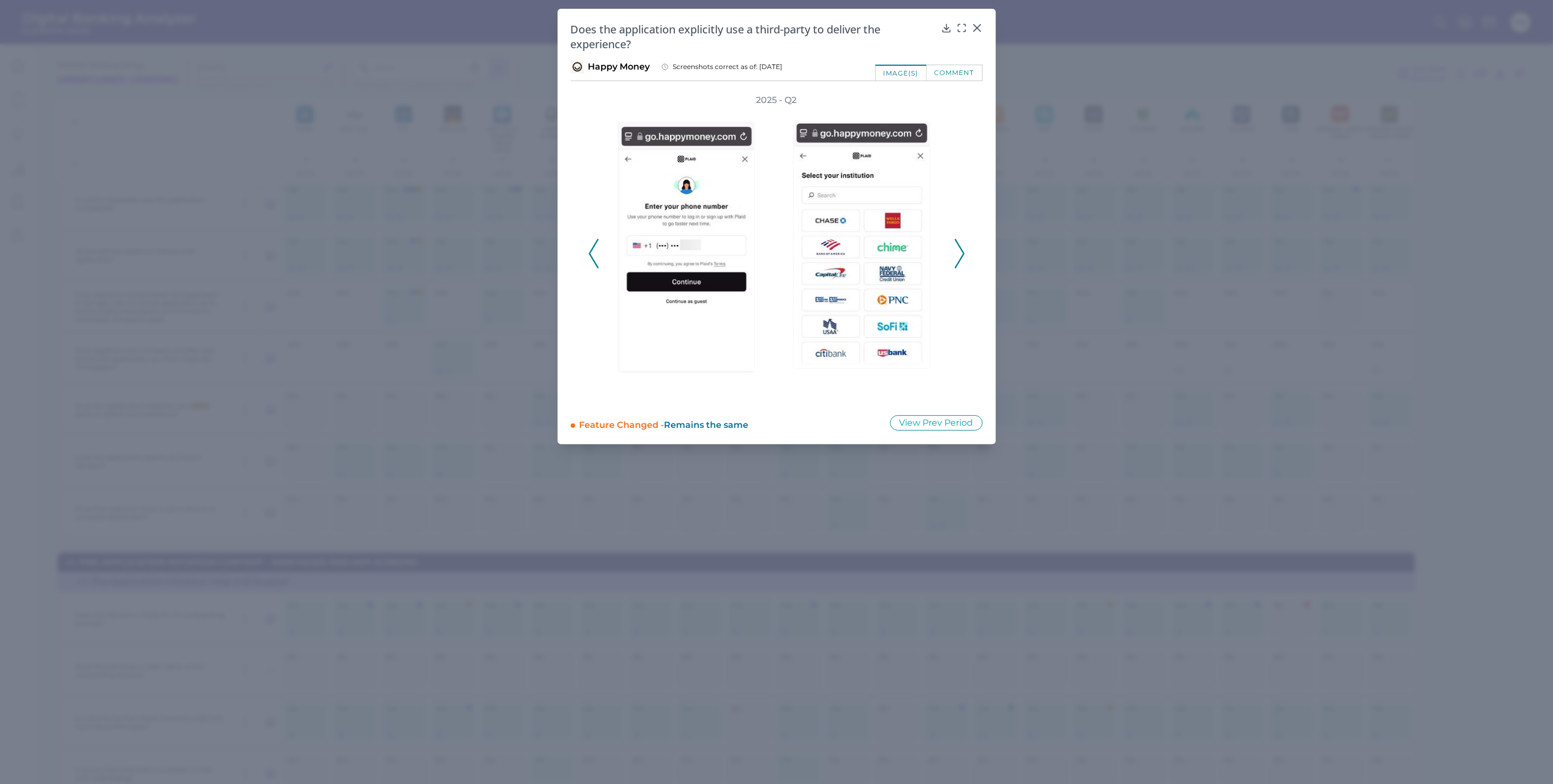
click at [962, 247] on icon at bounding box center [960, 254] width 10 height 30
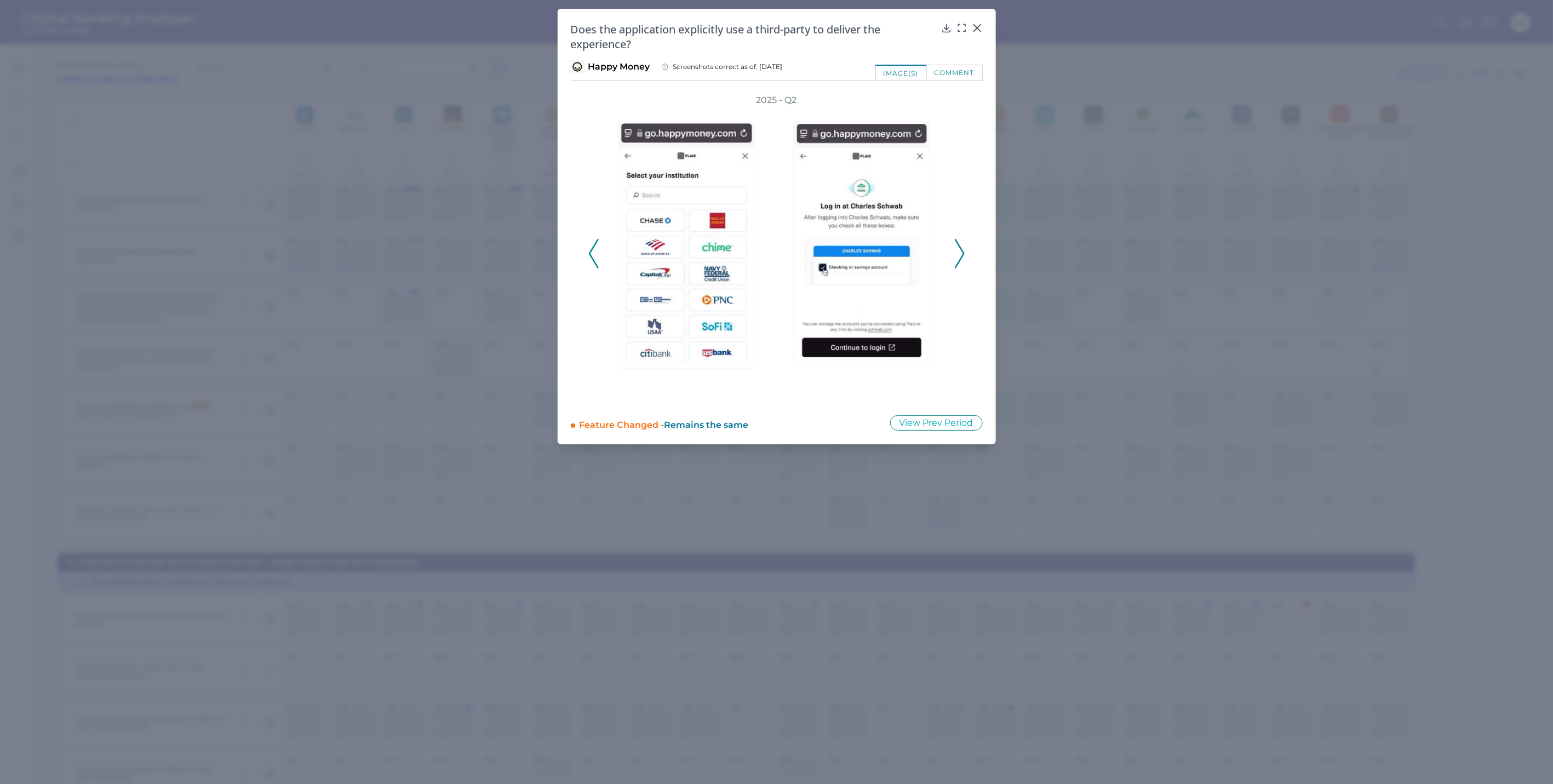
click at [962, 246] on icon at bounding box center [960, 254] width 10 height 30
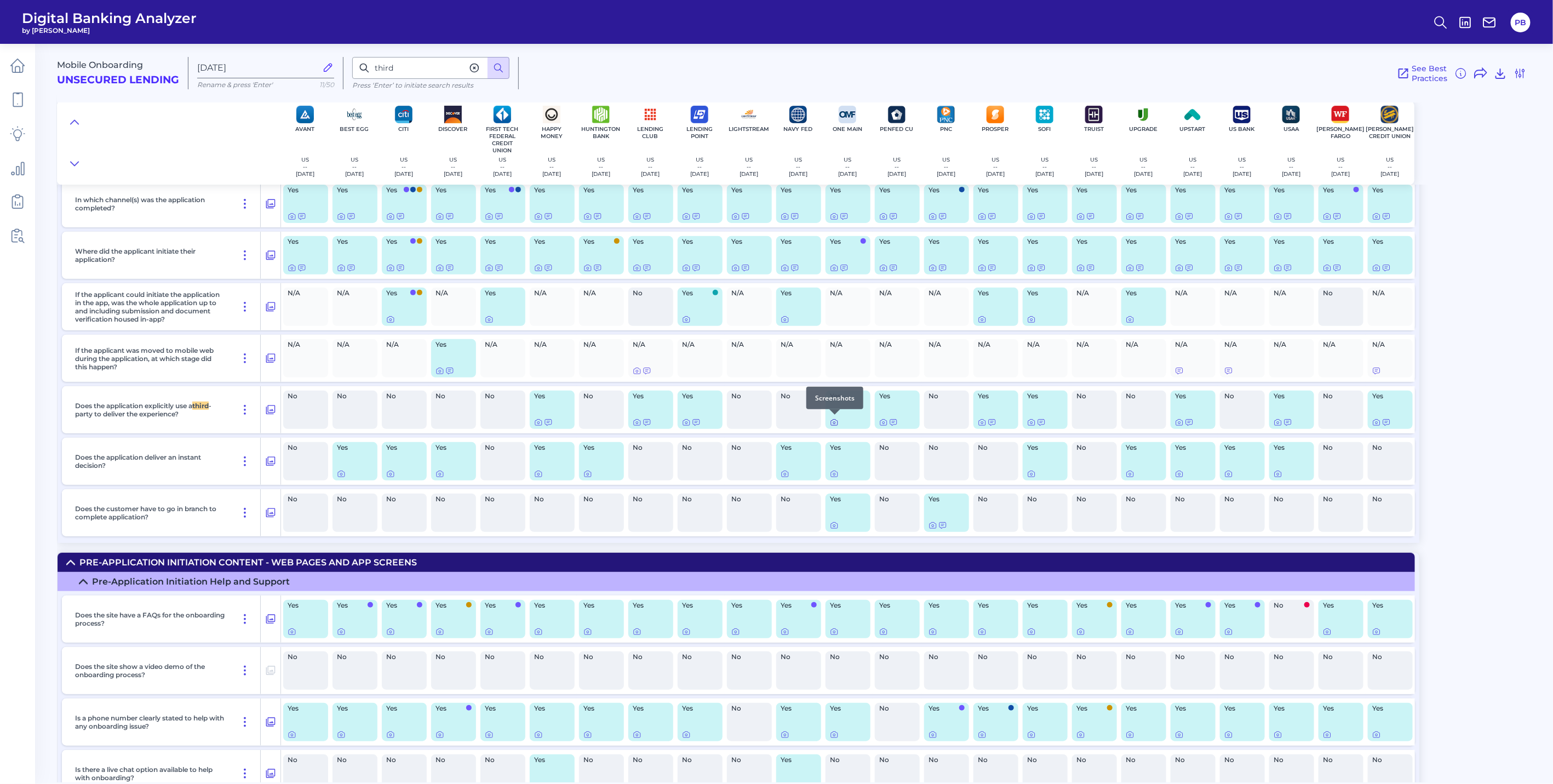
click at [835, 423] on icon at bounding box center [834, 423] width 2 height 2
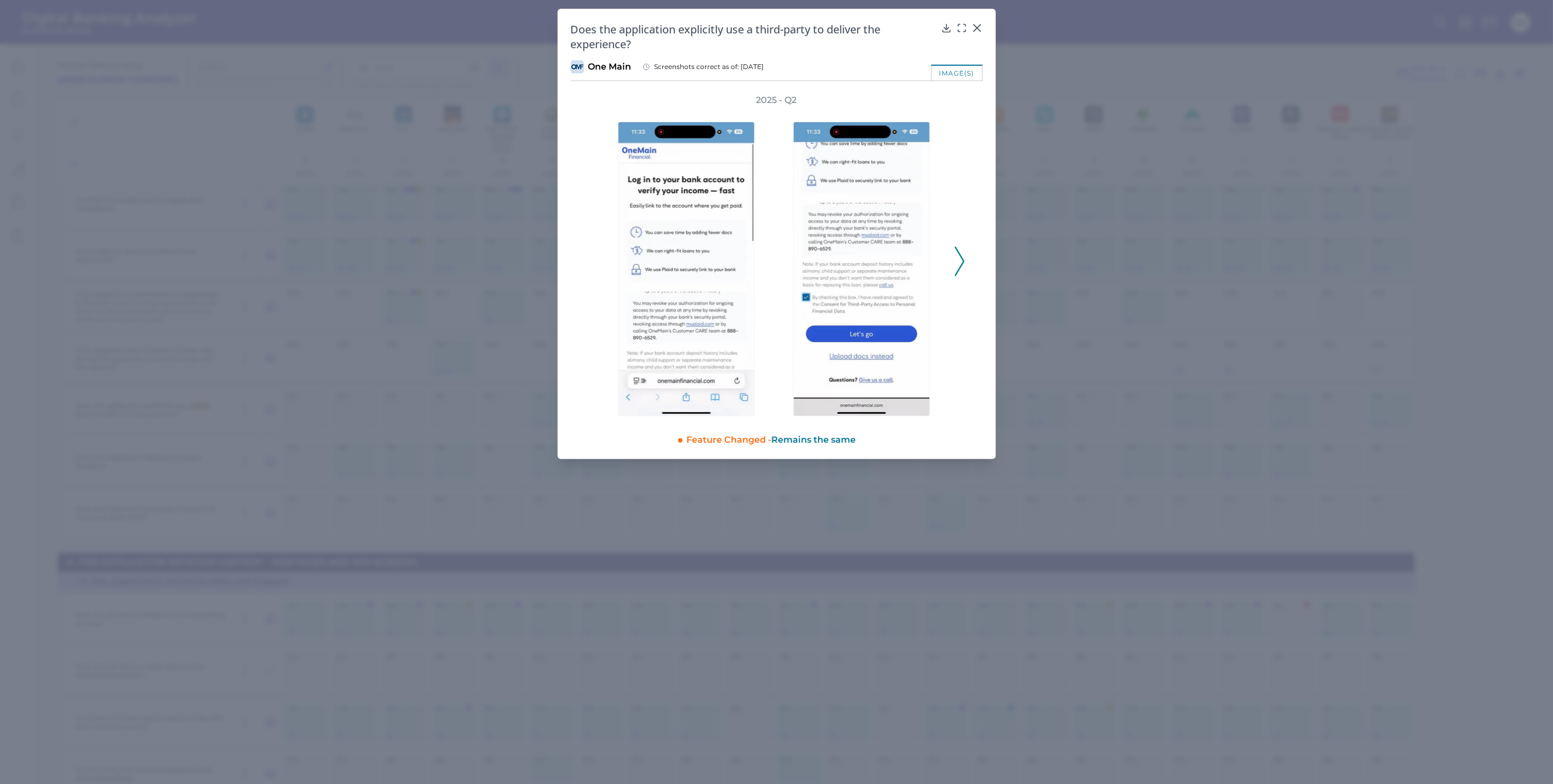
click at [955, 265] on button at bounding box center [960, 261] width 11 height 30
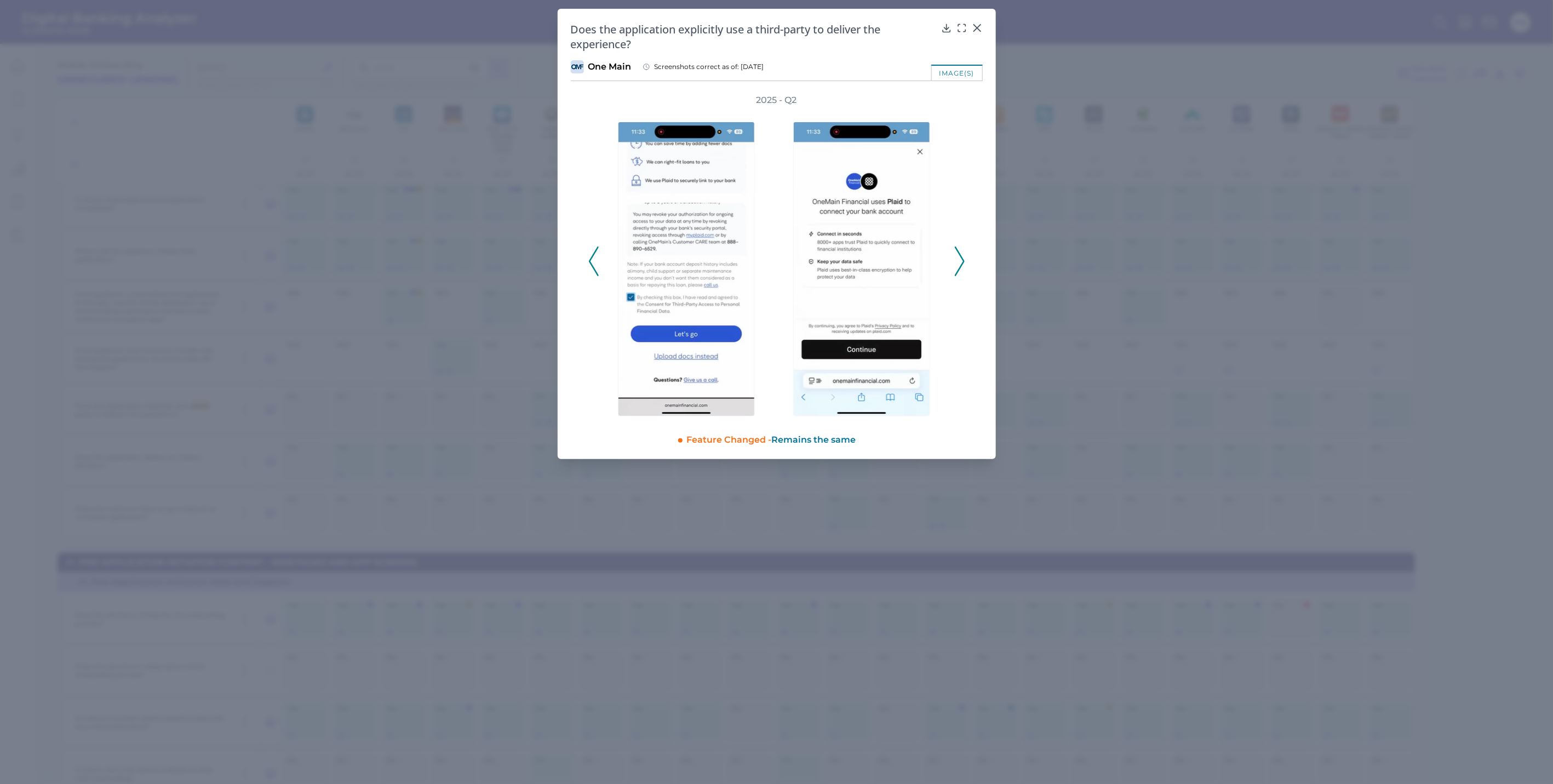
click at [954, 252] on div "2025 - Q2" at bounding box center [777, 255] width 377 height 322
click at [960, 258] on icon at bounding box center [960, 261] width 10 height 30
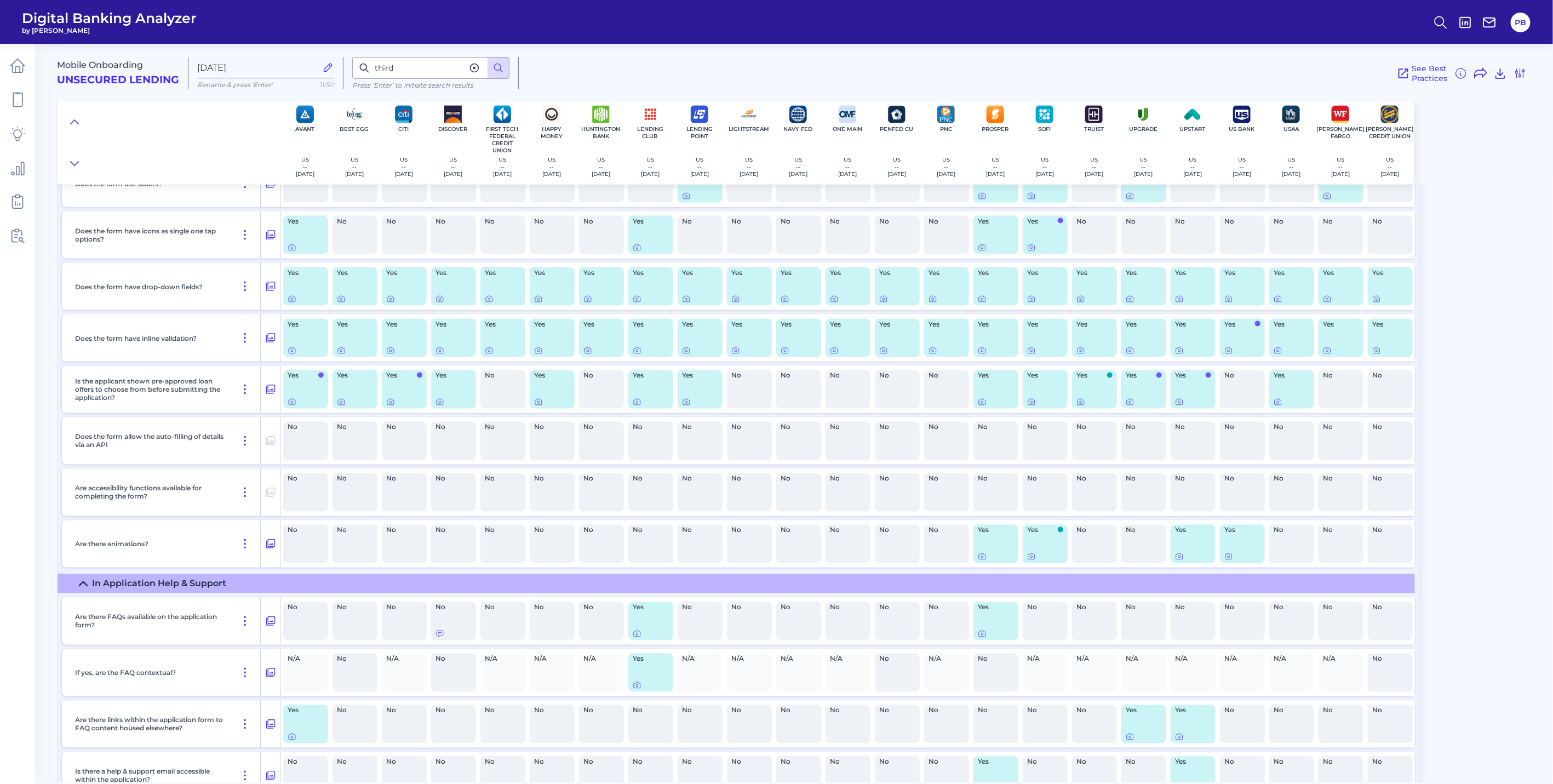
scroll to position [3871, 0]
click at [982, 560] on icon at bounding box center [982, 555] width 9 height 9
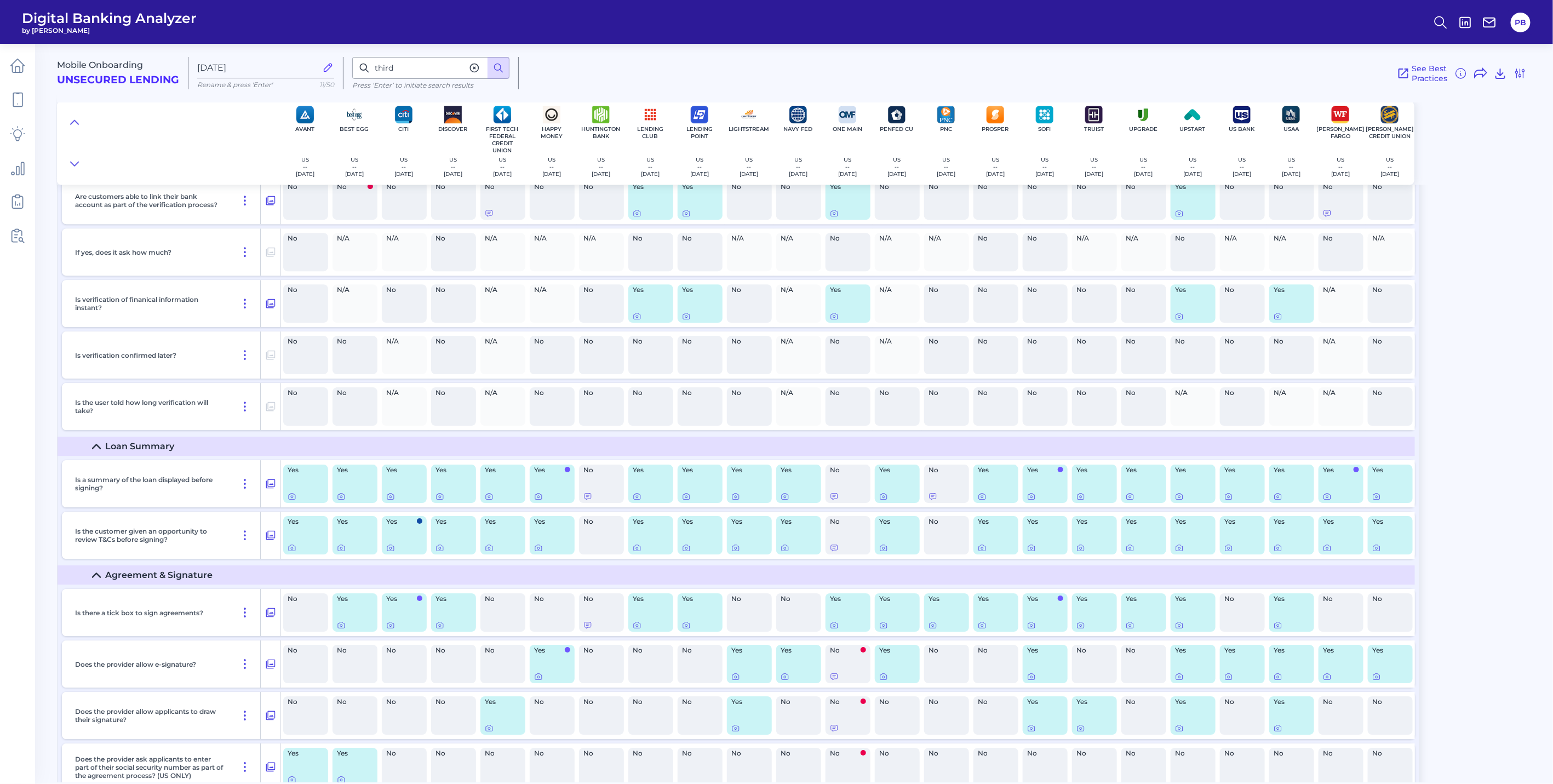
scroll to position [7826, 0]
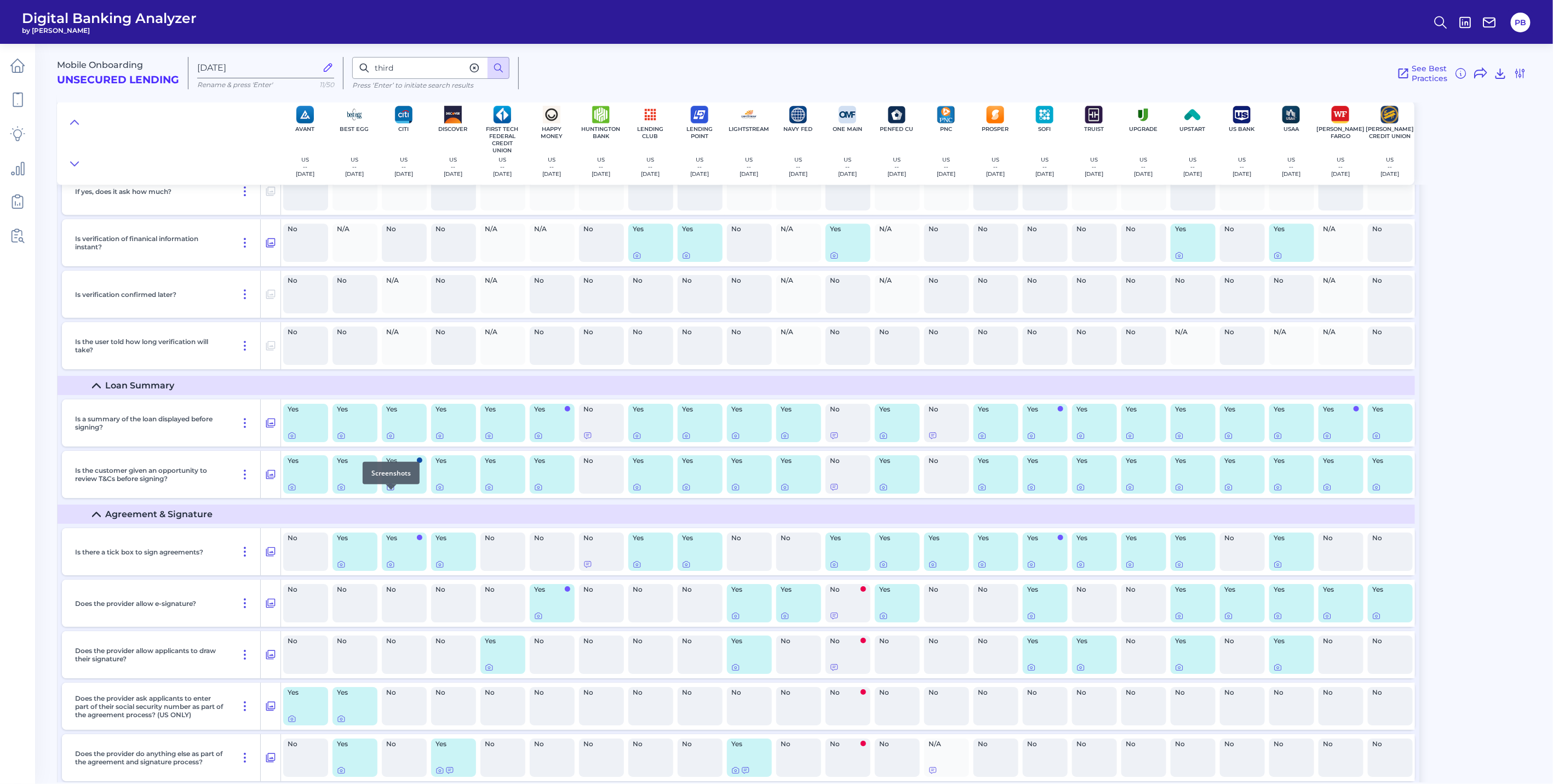
click at [391, 488] on icon at bounding box center [390, 487] width 2 height 2
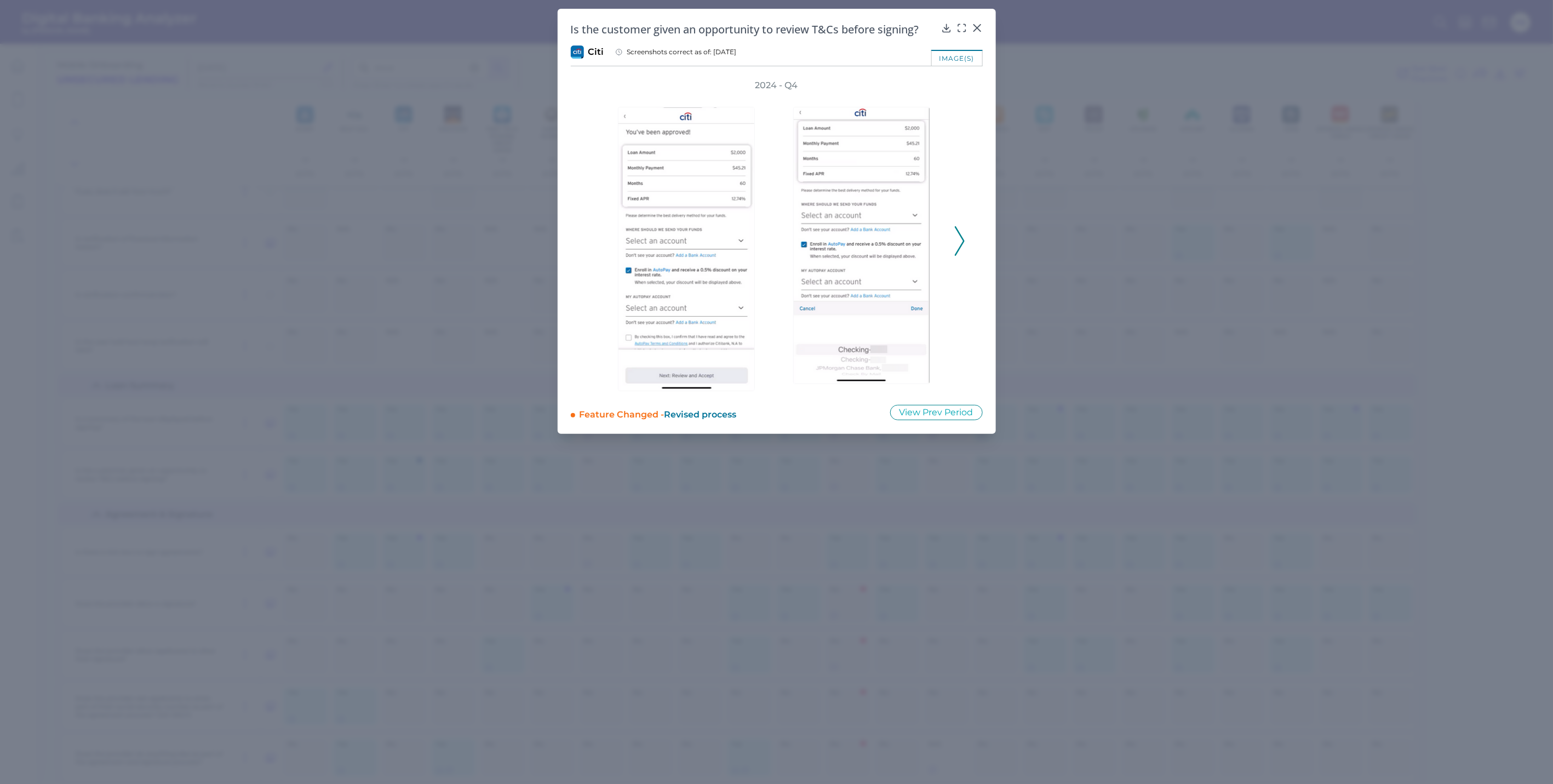
click at [956, 252] on polyline at bounding box center [959, 241] width 8 height 28
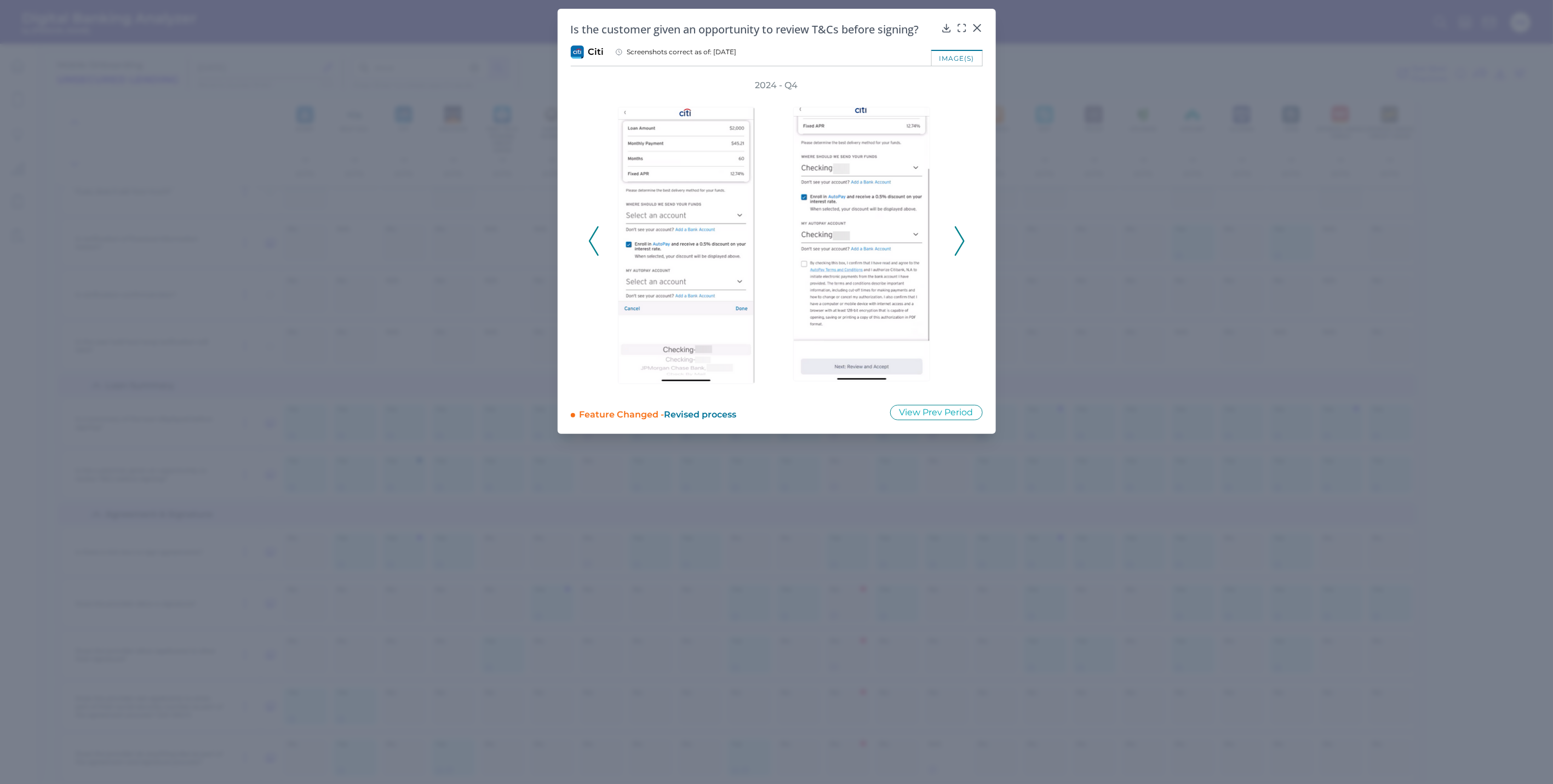
click at [967, 245] on div "2024 - Q4" at bounding box center [776, 235] width 412 height 311
click at [964, 241] on icon at bounding box center [960, 241] width 10 height 30
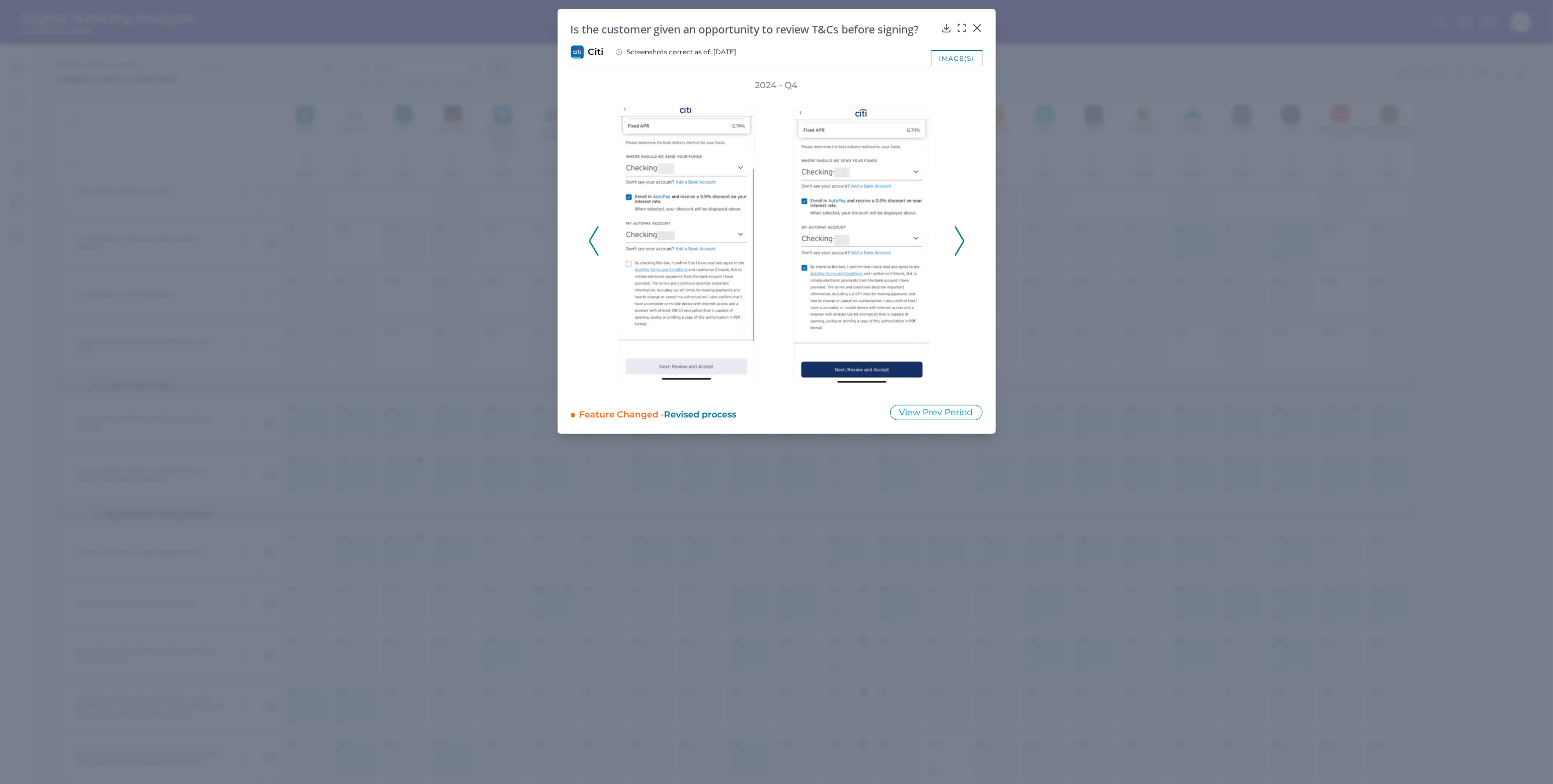
click at [959, 245] on icon at bounding box center [960, 241] width 10 height 30
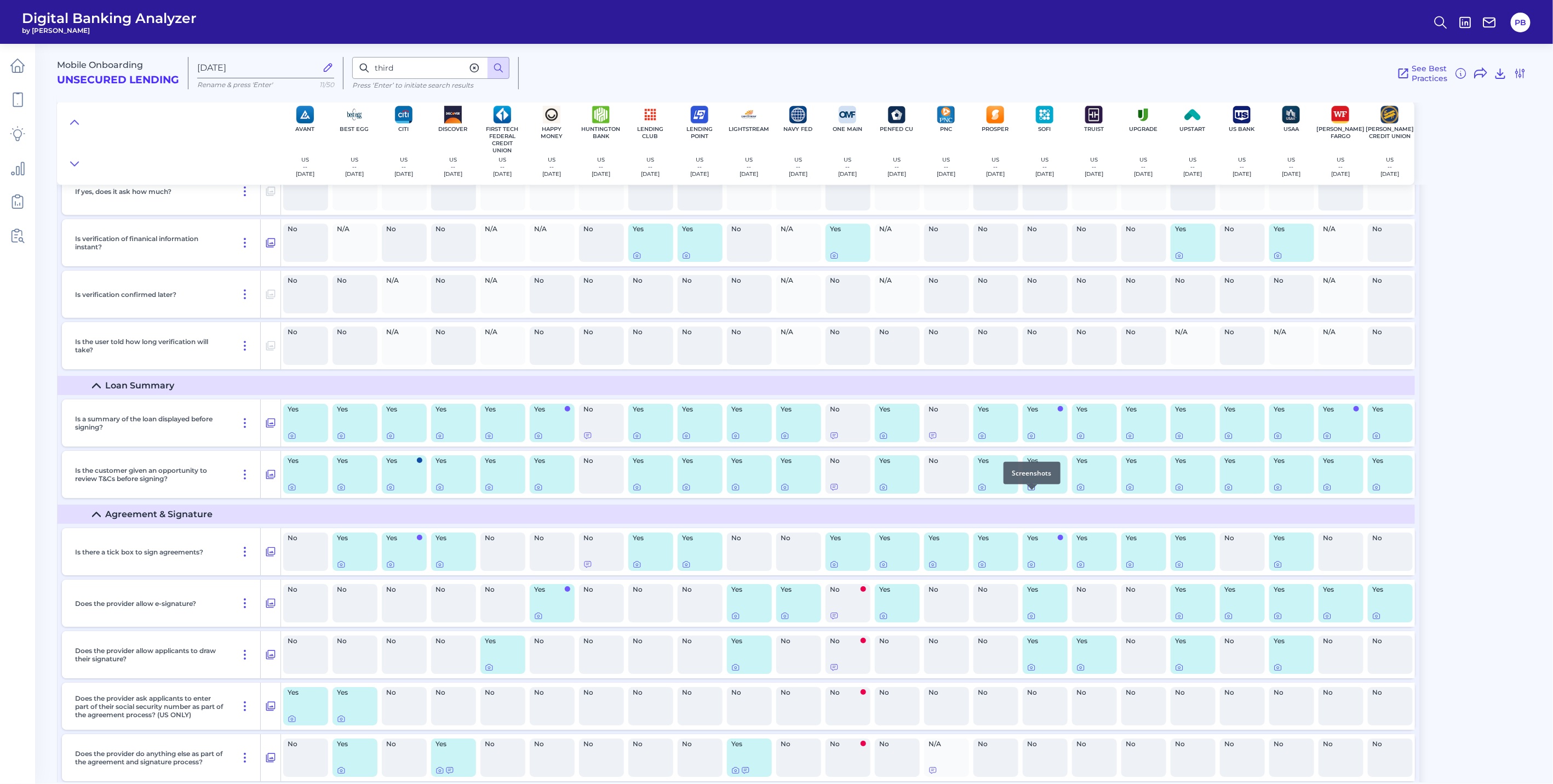
click at [1032, 491] on icon at bounding box center [1031, 486] width 9 height 9
click at [1178, 491] on icon at bounding box center [1179, 486] width 9 height 9
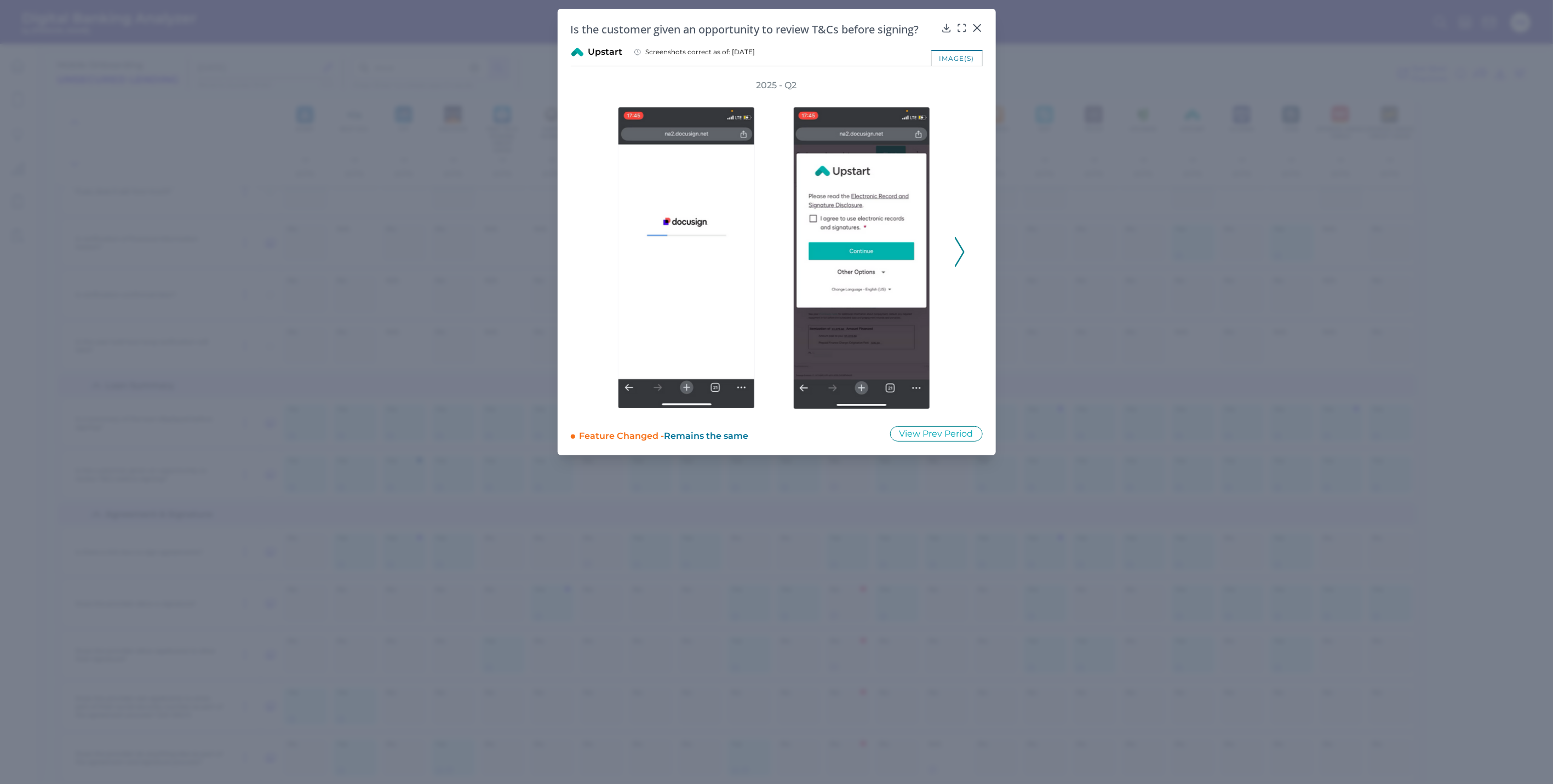
click at [965, 261] on button at bounding box center [960, 252] width 11 height 30
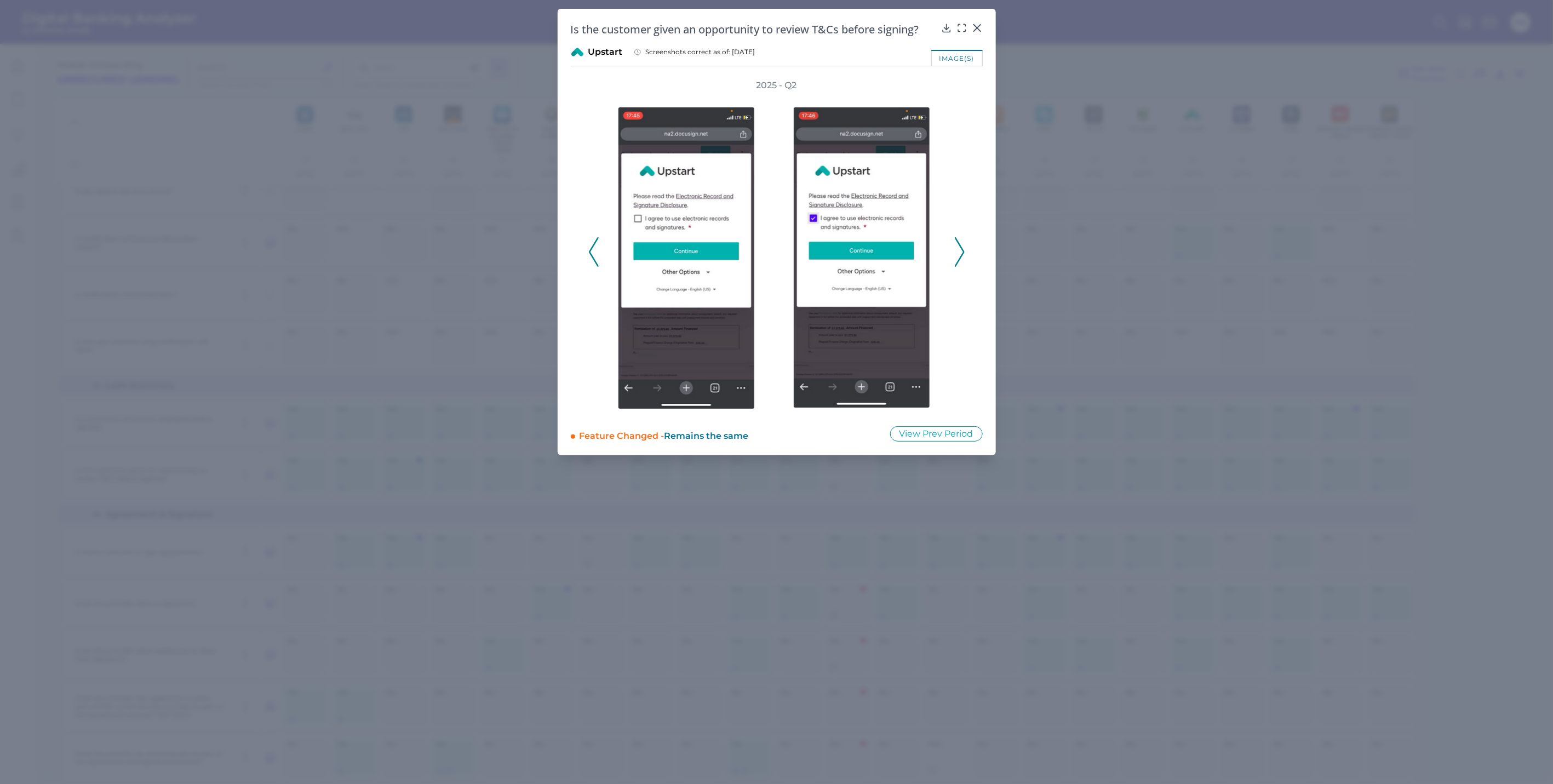
click at [965, 261] on button at bounding box center [960, 252] width 11 height 30
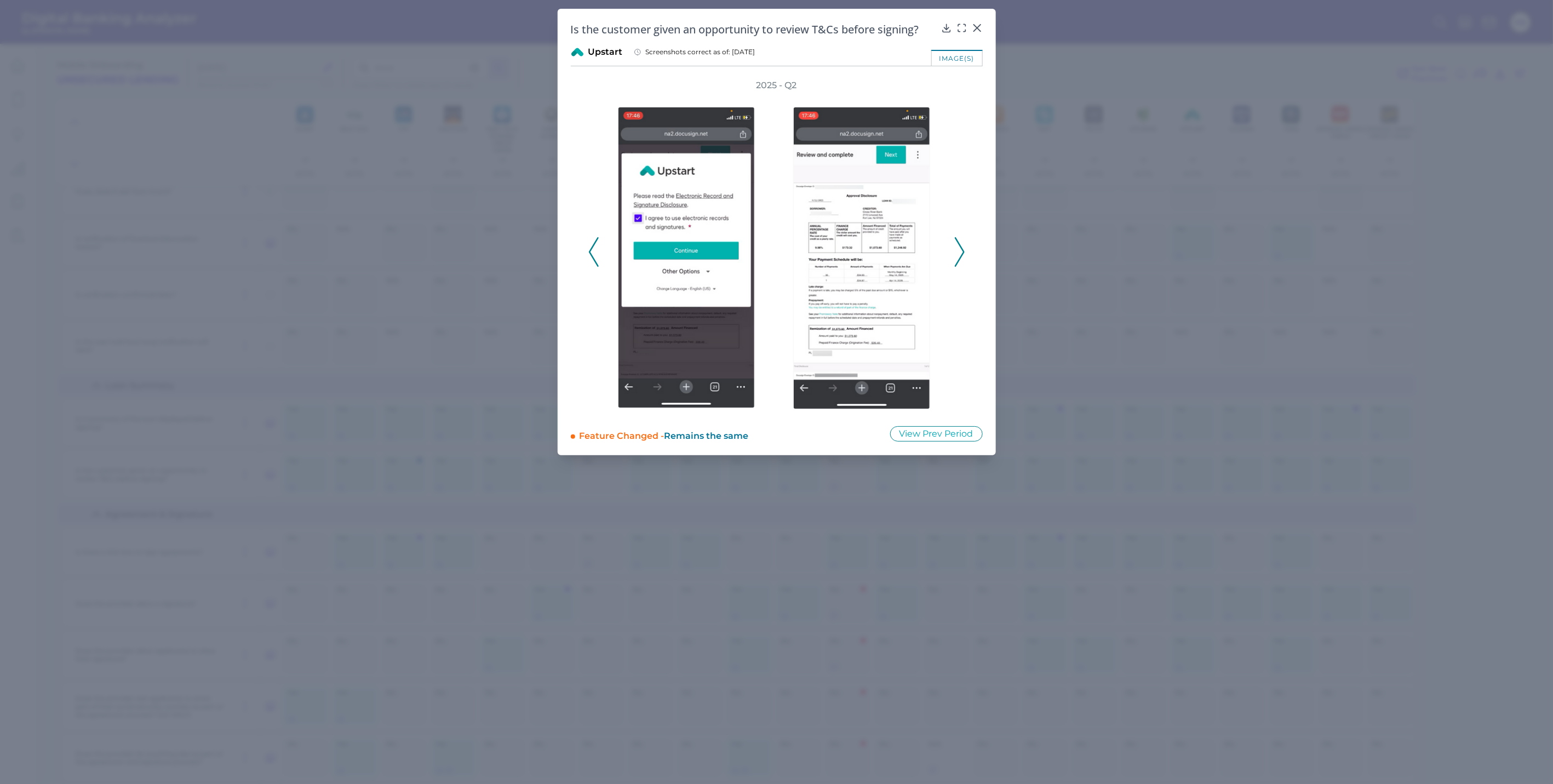
click at [967, 252] on div "2025 - Q2" at bounding box center [776, 246] width 412 height 333
click at [955, 250] on icon at bounding box center [960, 252] width 10 height 30
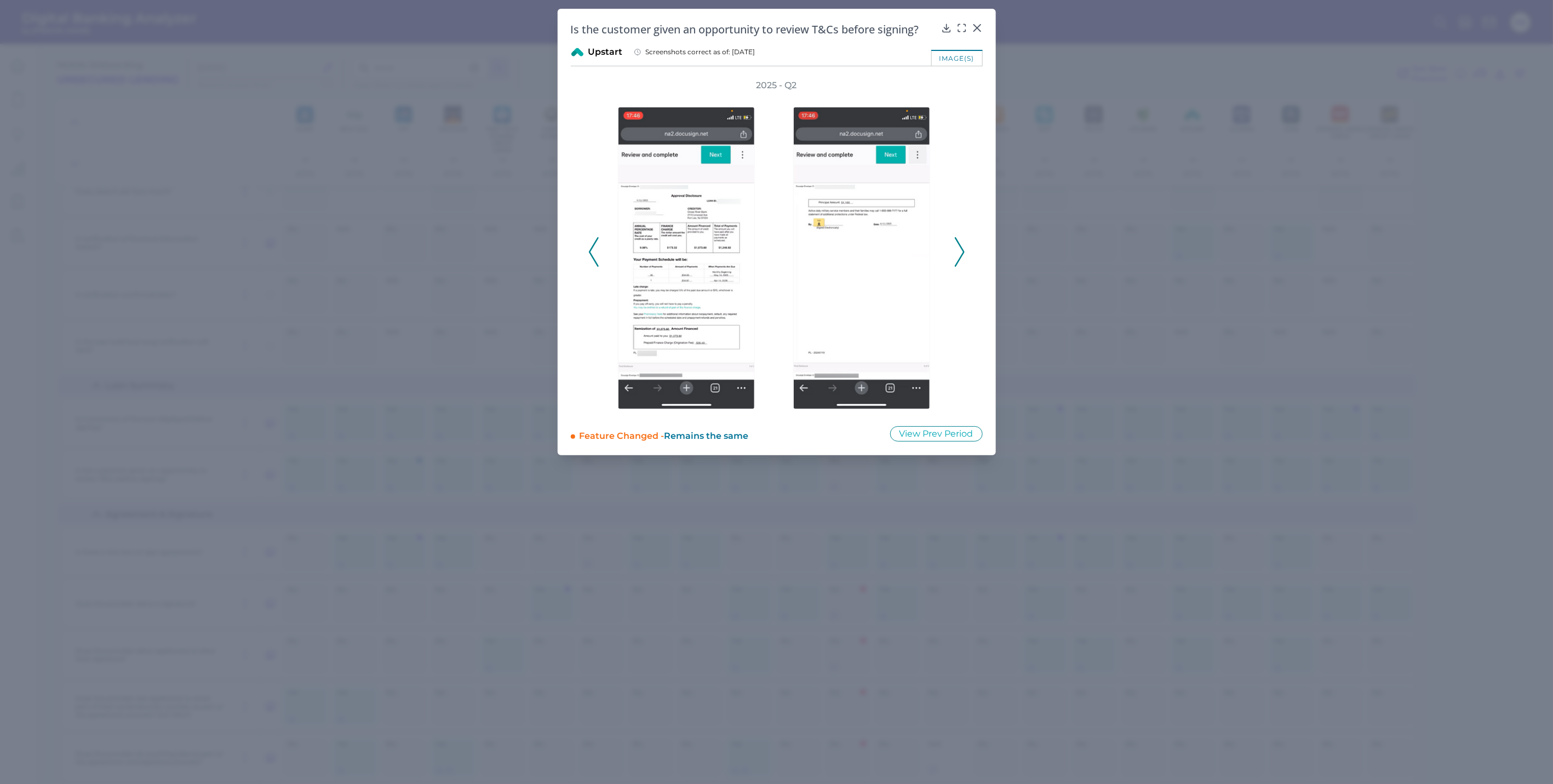
click at [955, 254] on button at bounding box center [960, 252] width 11 height 30
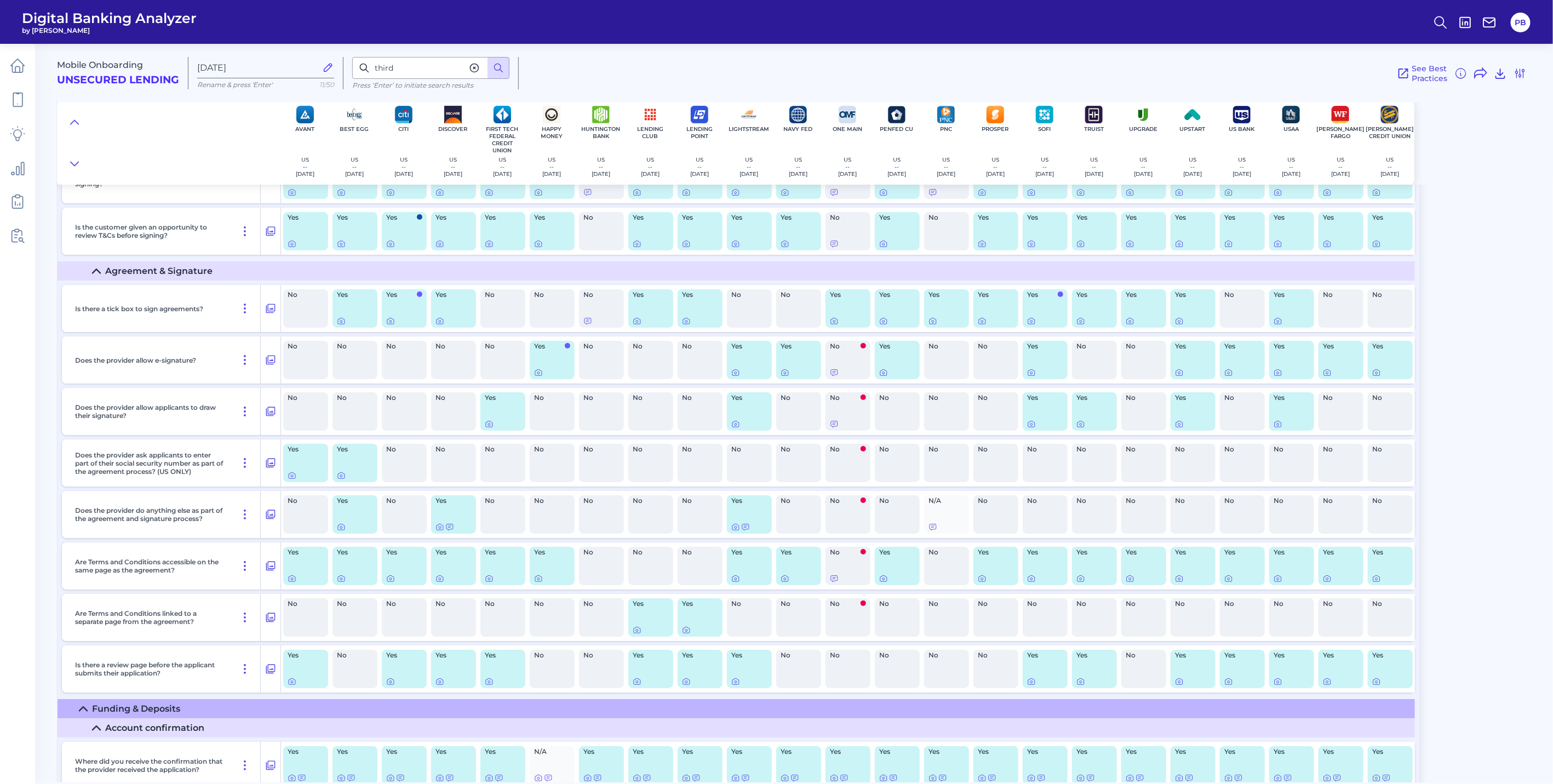
scroll to position [8130, 0]
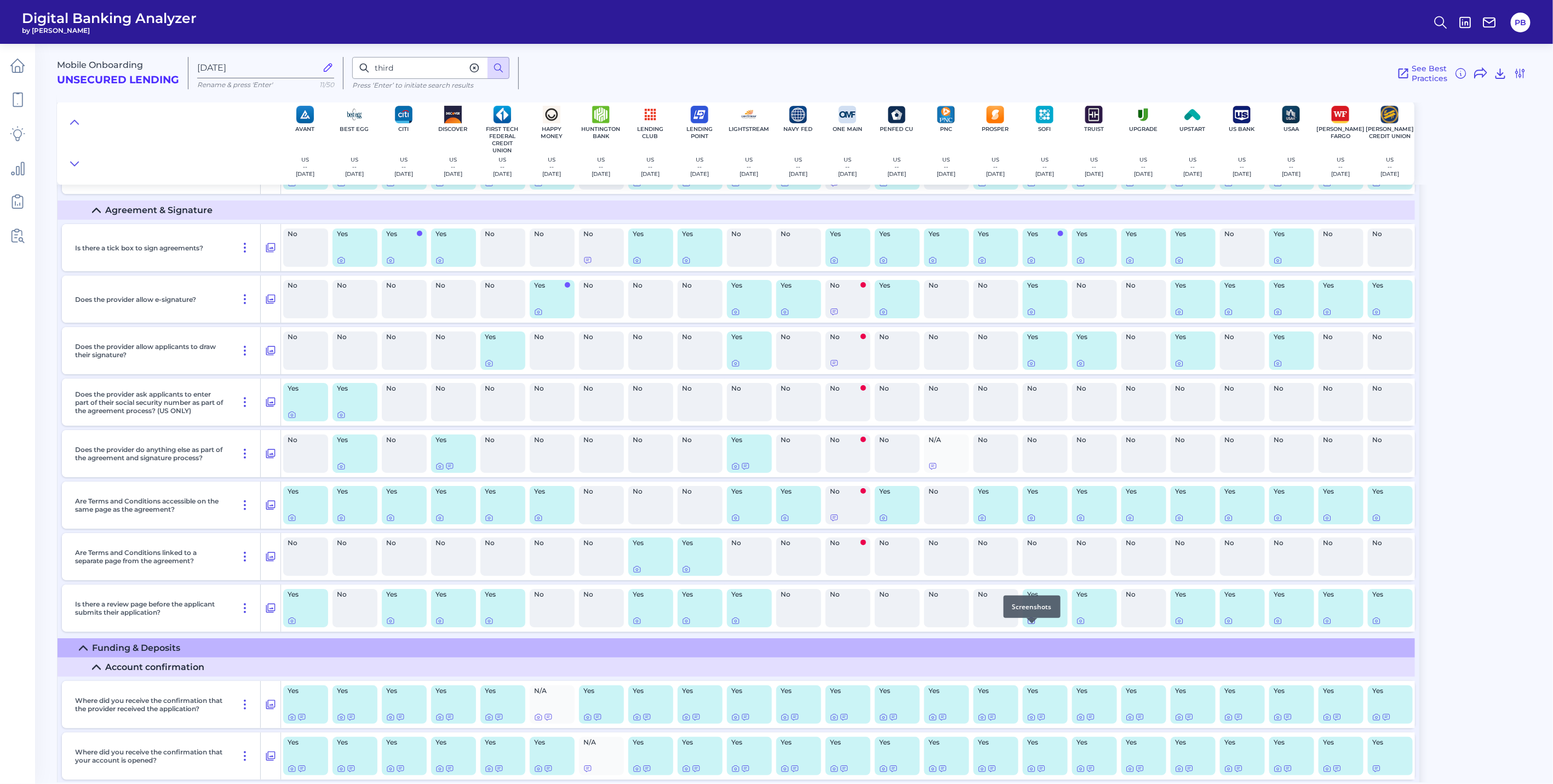
click at [1031, 622] on icon at bounding box center [1031, 621] width 2 height 2
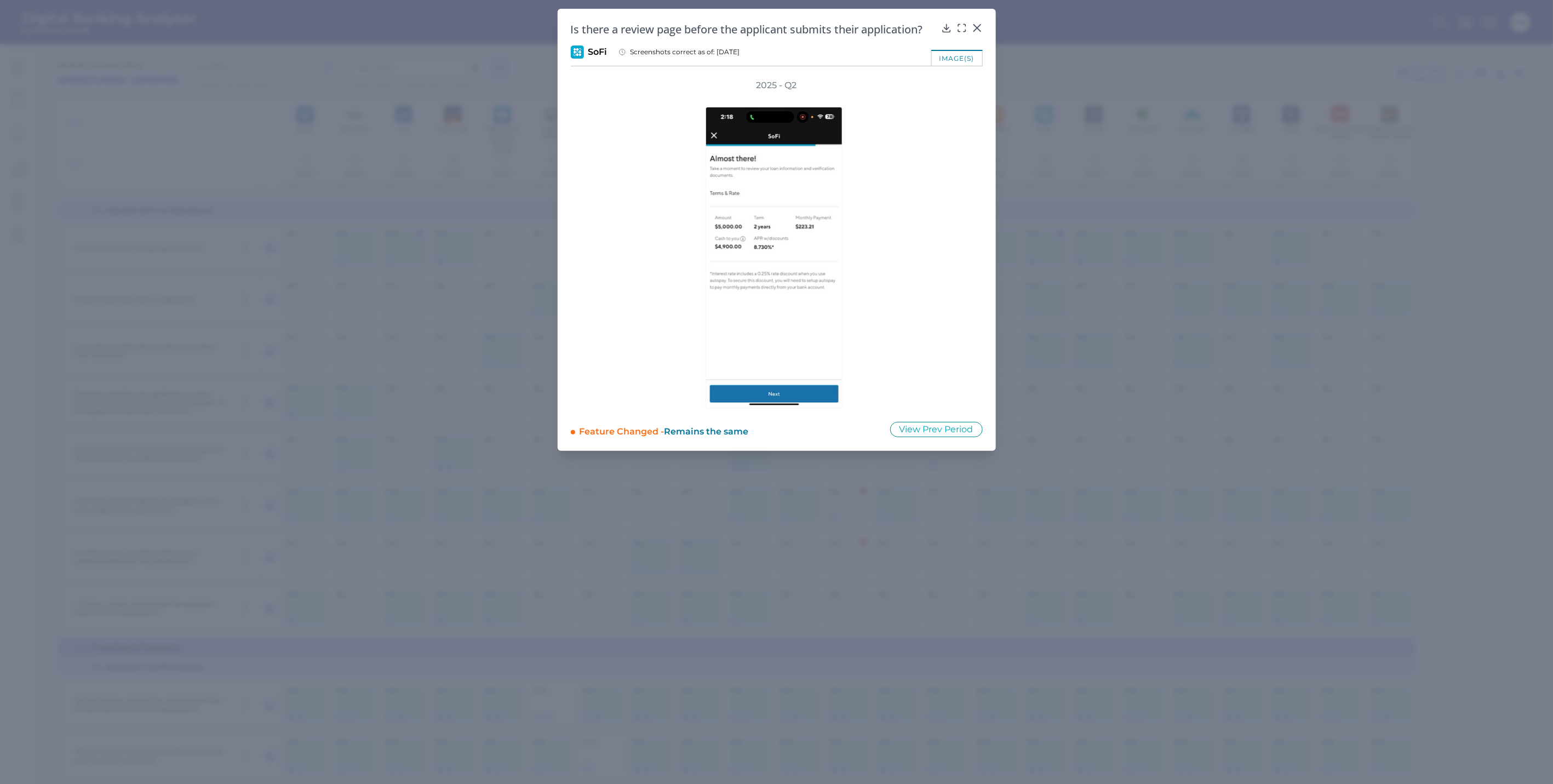
drag, startPoint x: 436, startPoint y: 533, endPoint x: 419, endPoint y: 535, distance: 17.1
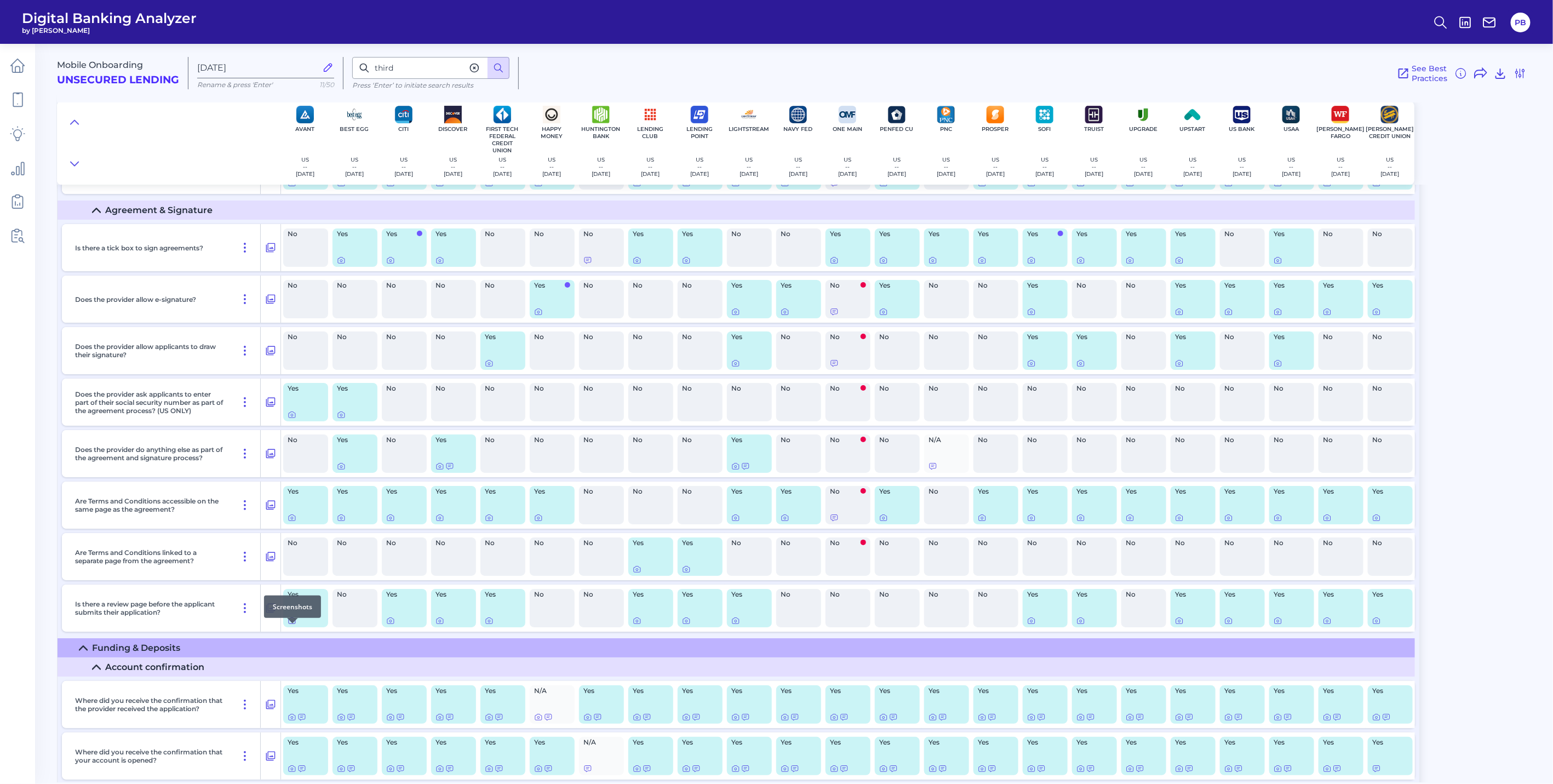
click at [292, 625] on icon at bounding box center [292, 620] width 9 height 9
click at [636, 572] on icon at bounding box center [637, 569] width 7 height 6
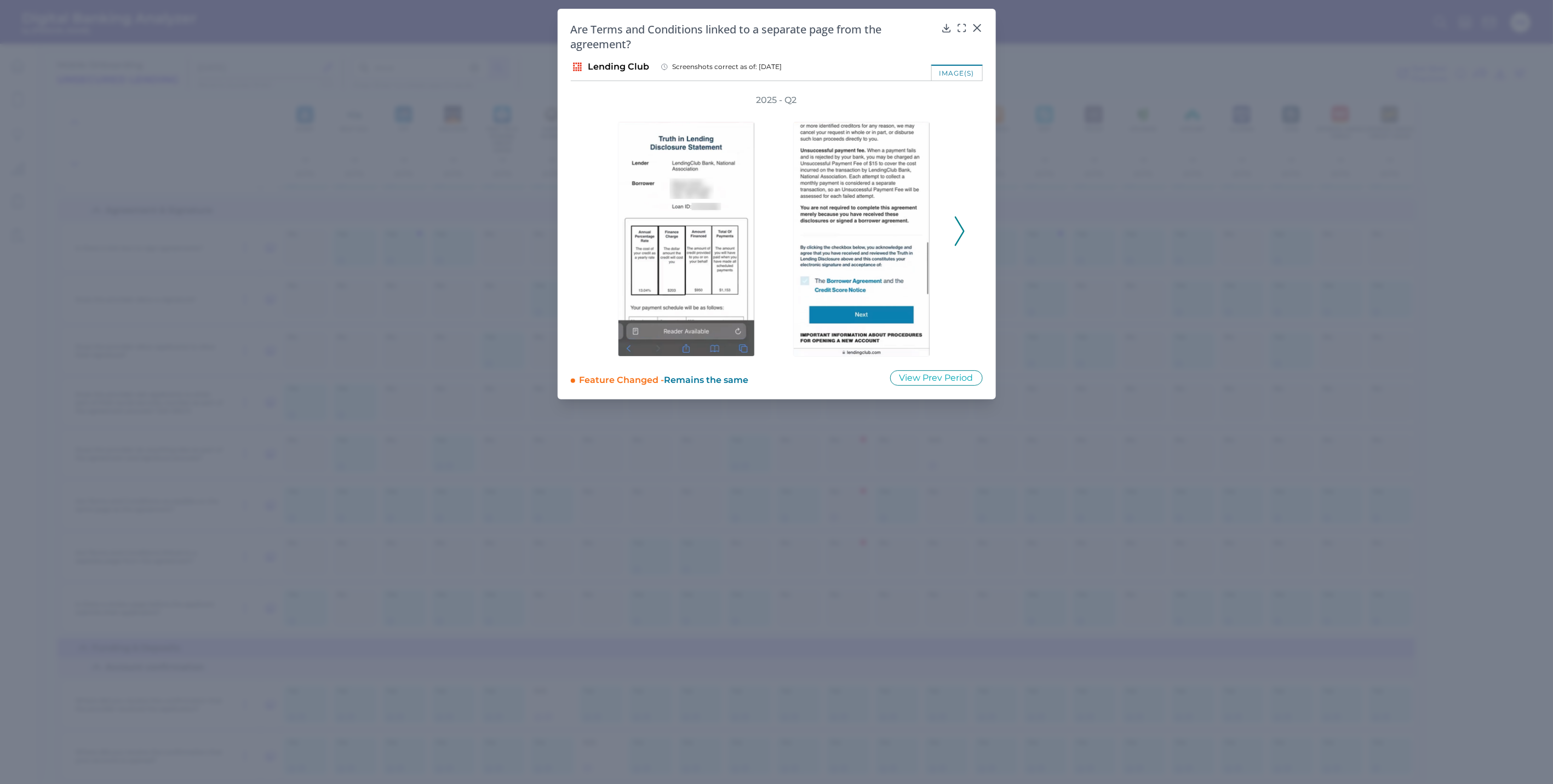
click at [955, 241] on button at bounding box center [960, 231] width 11 height 30
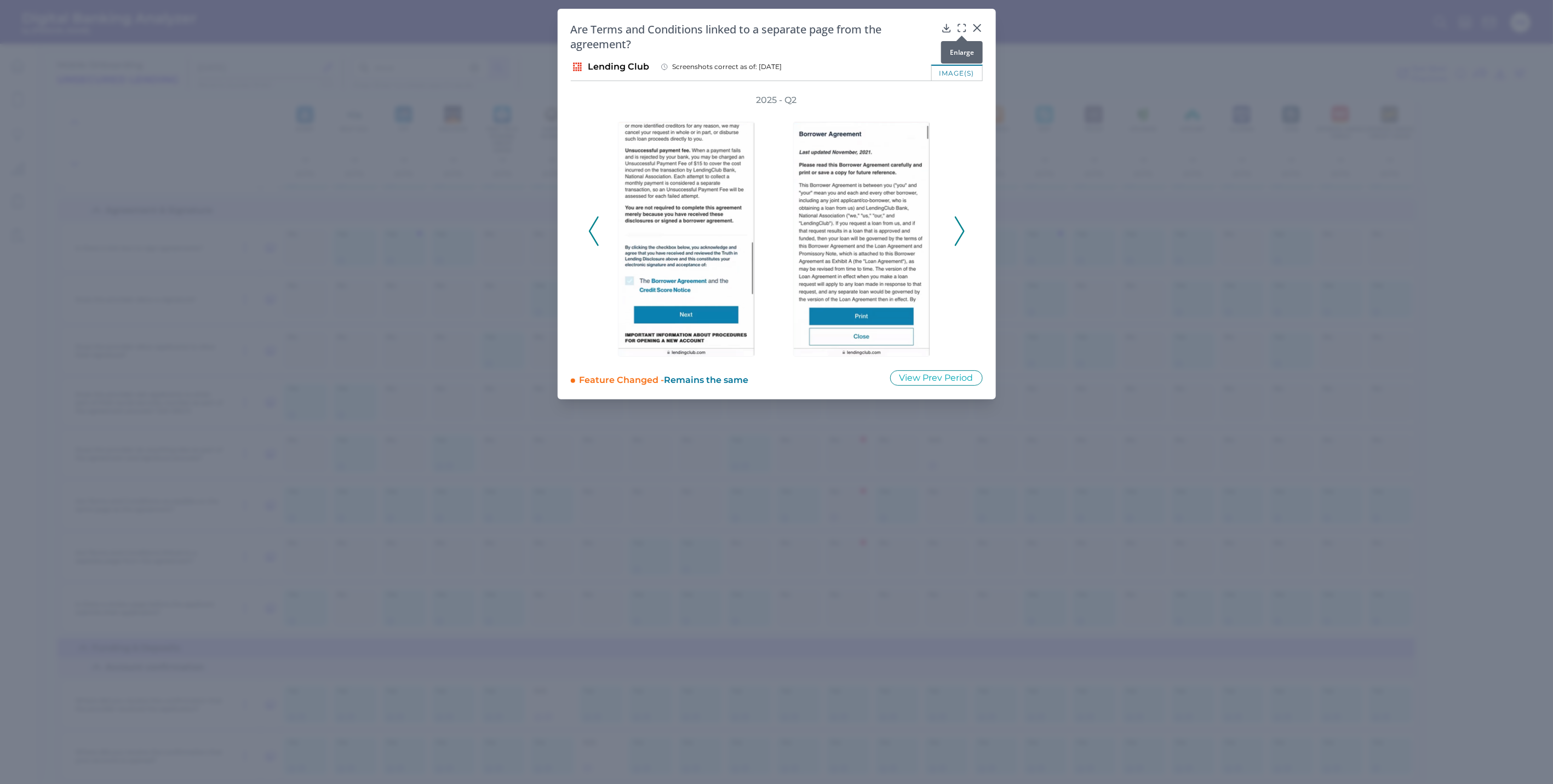
click at [961, 23] on icon at bounding box center [962, 28] width 11 height 11
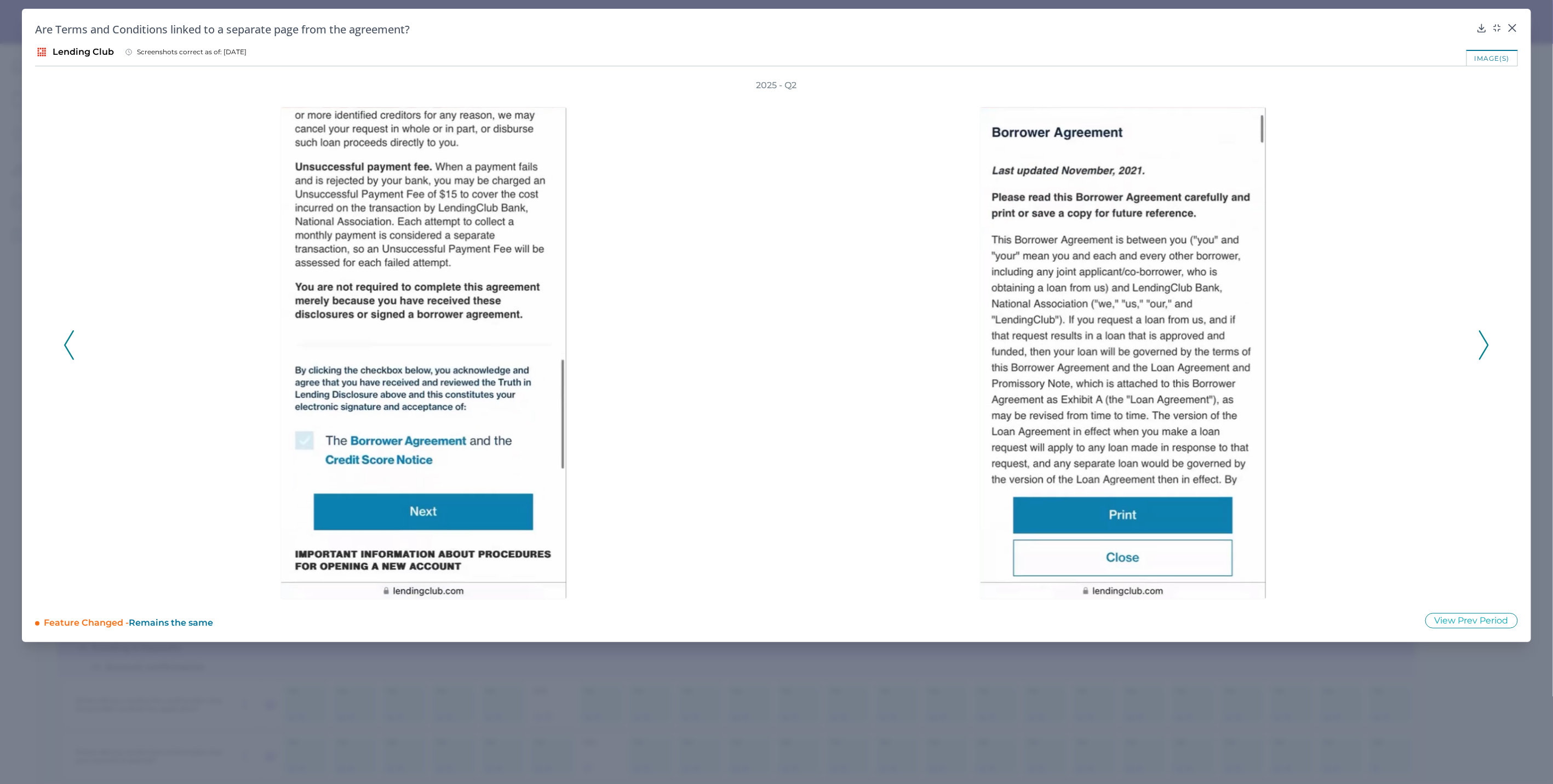
click at [1271, 340] on div at bounding box center [1126, 345] width 700 height 508
click at [1271, 343] on div "2025 - Q2" at bounding box center [777, 339] width 1483 height 520
click at [1271, 337] on polyline at bounding box center [1484, 345] width 8 height 28
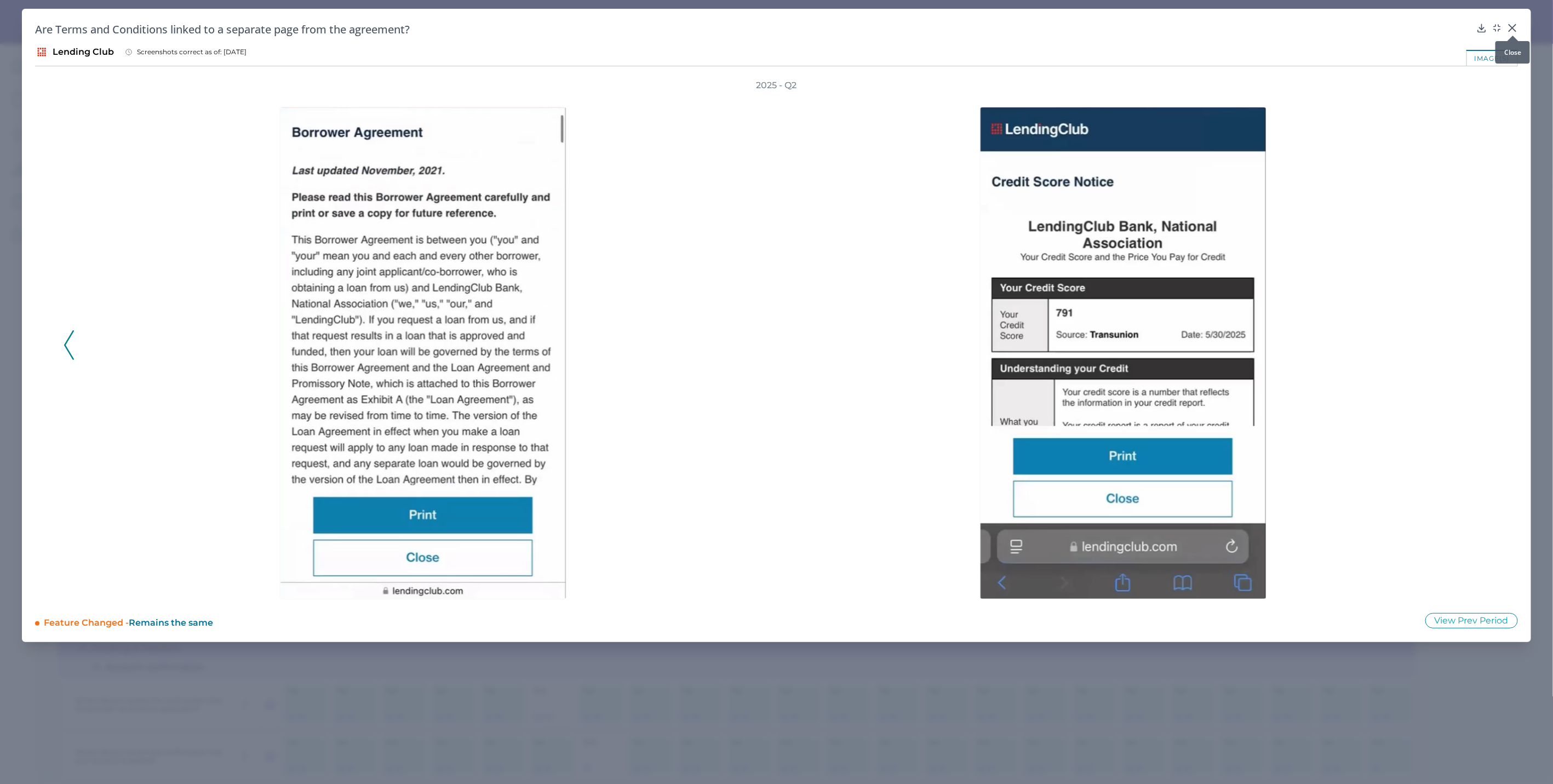
click at [1271, 24] on icon at bounding box center [1512, 28] width 11 height 11
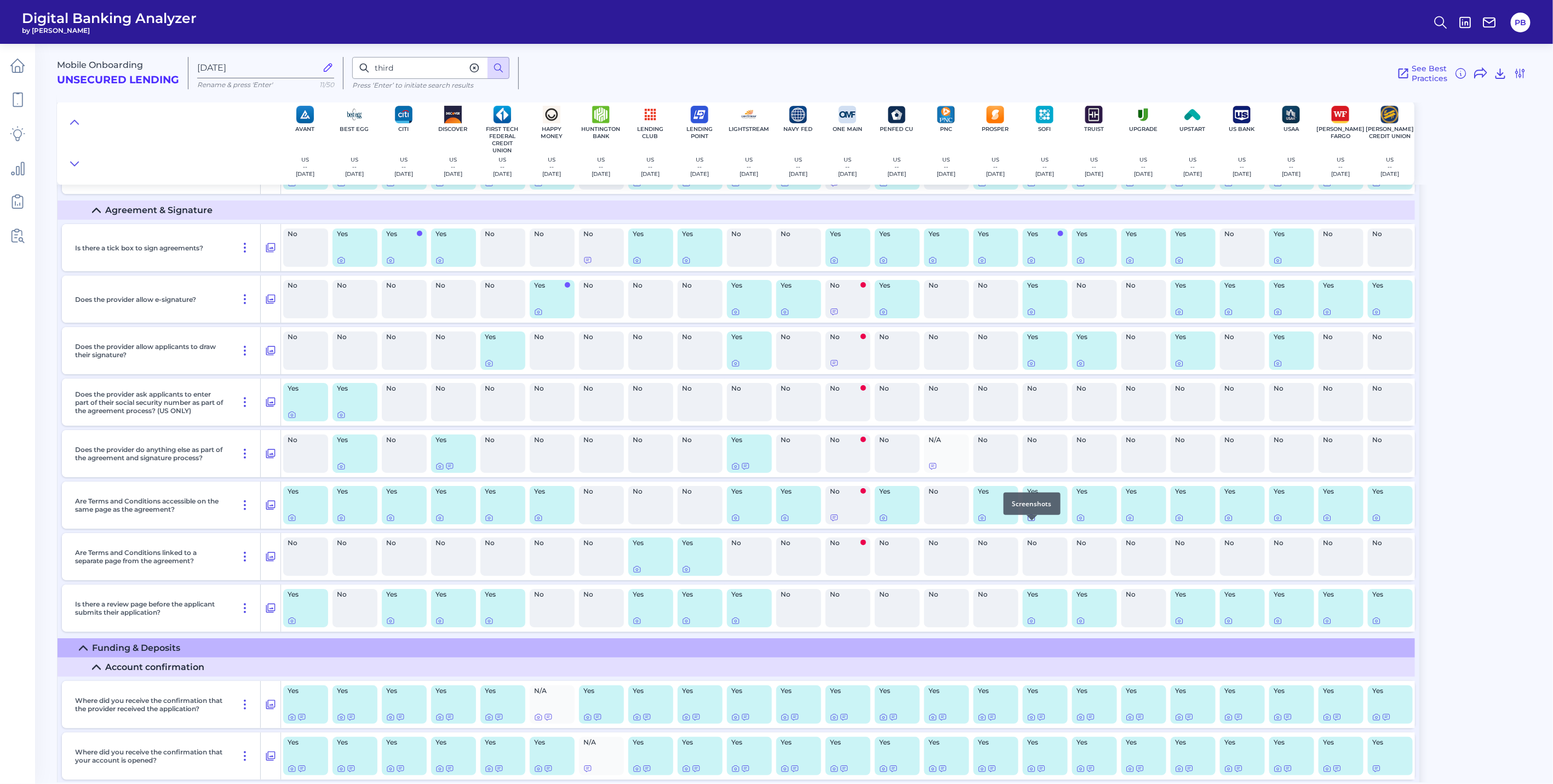
click at [1033, 522] on icon at bounding box center [1031, 517] width 9 height 9
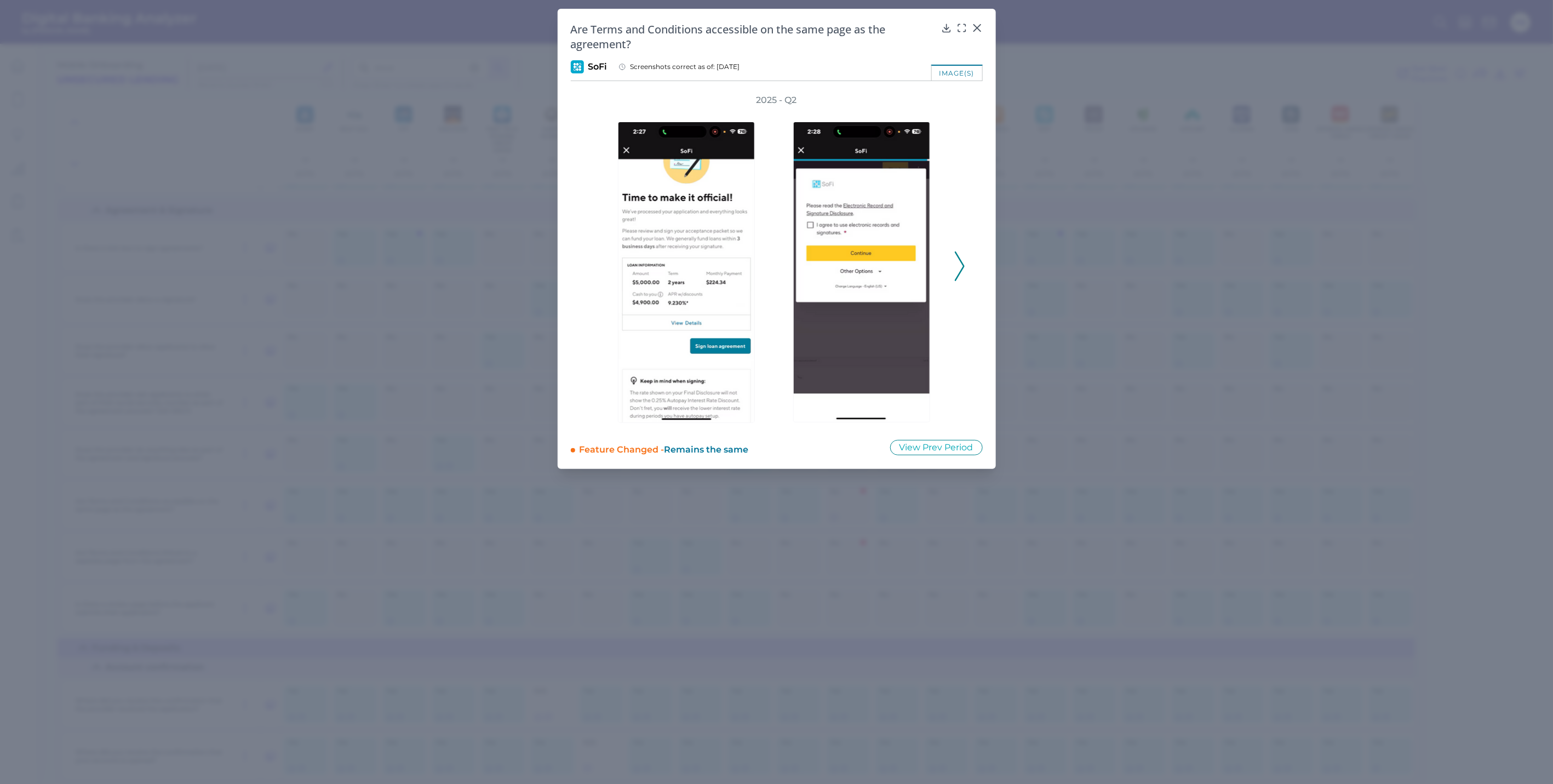
click at [959, 264] on icon at bounding box center [960, 267] width 10 height 30
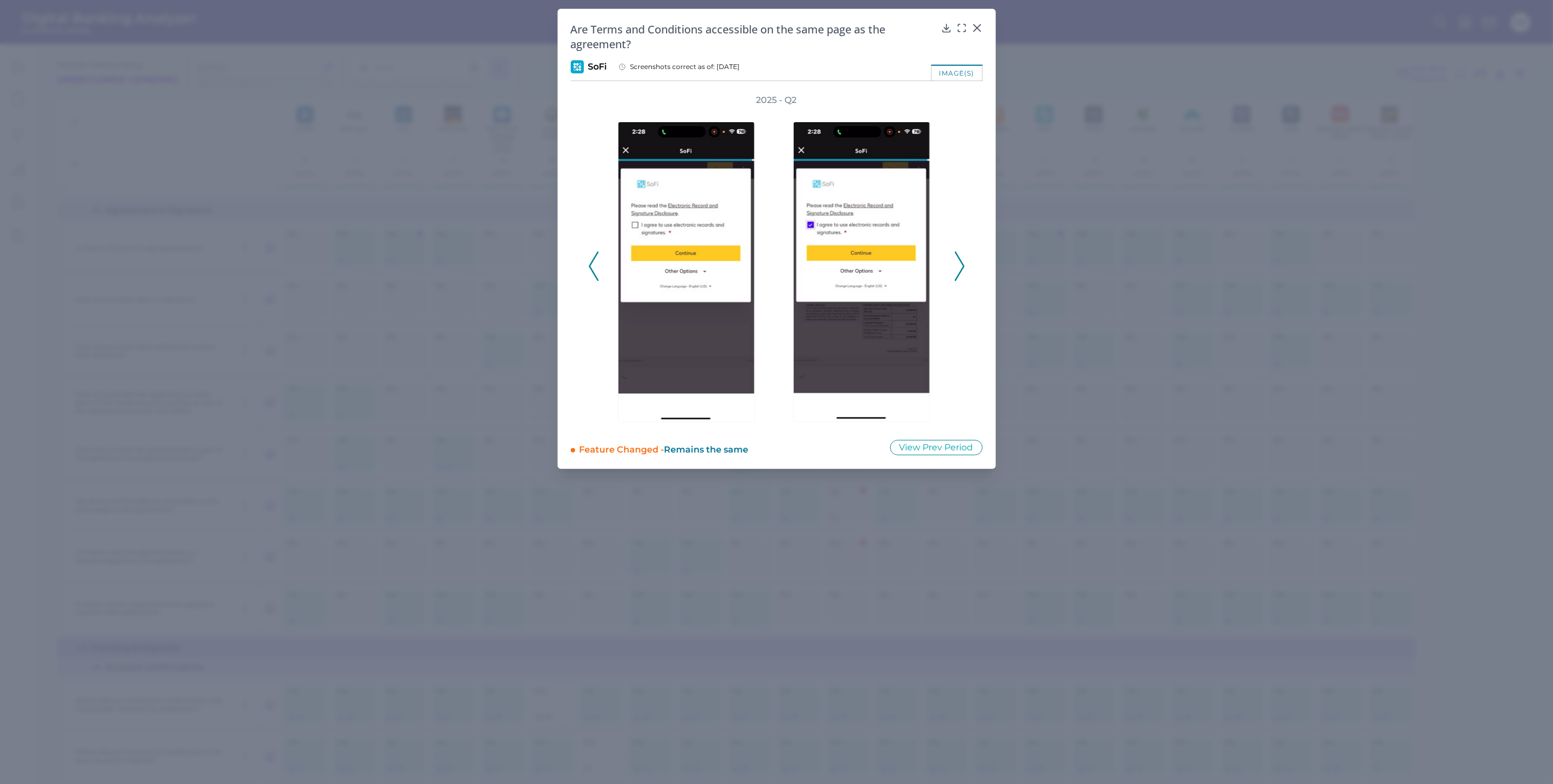
click at [959, 264] on icon at bounding box center [960, 267] width 10 height 30
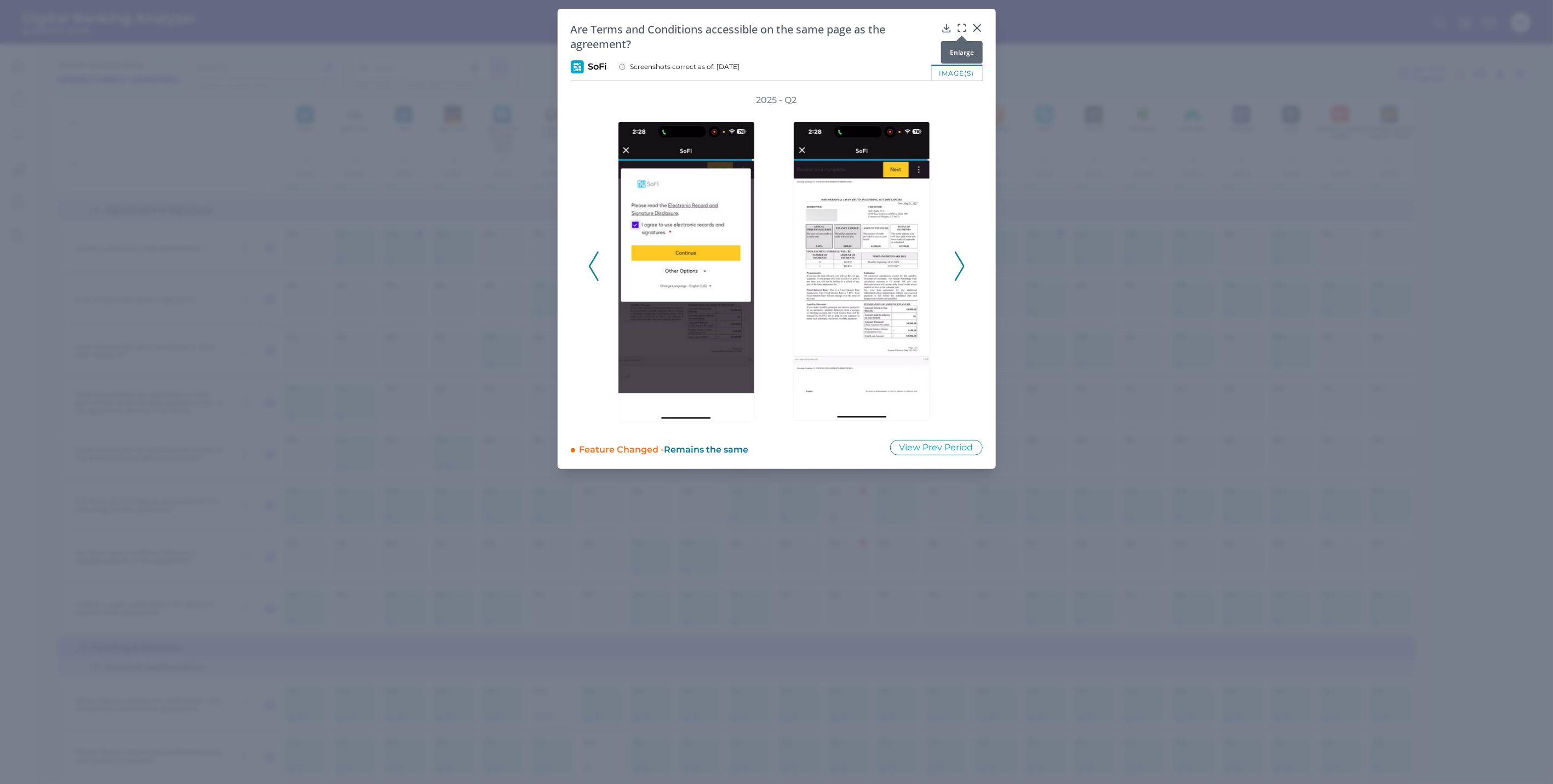
click at [961, 29] on icon at bounding box center [962, 28] width 11 height 11
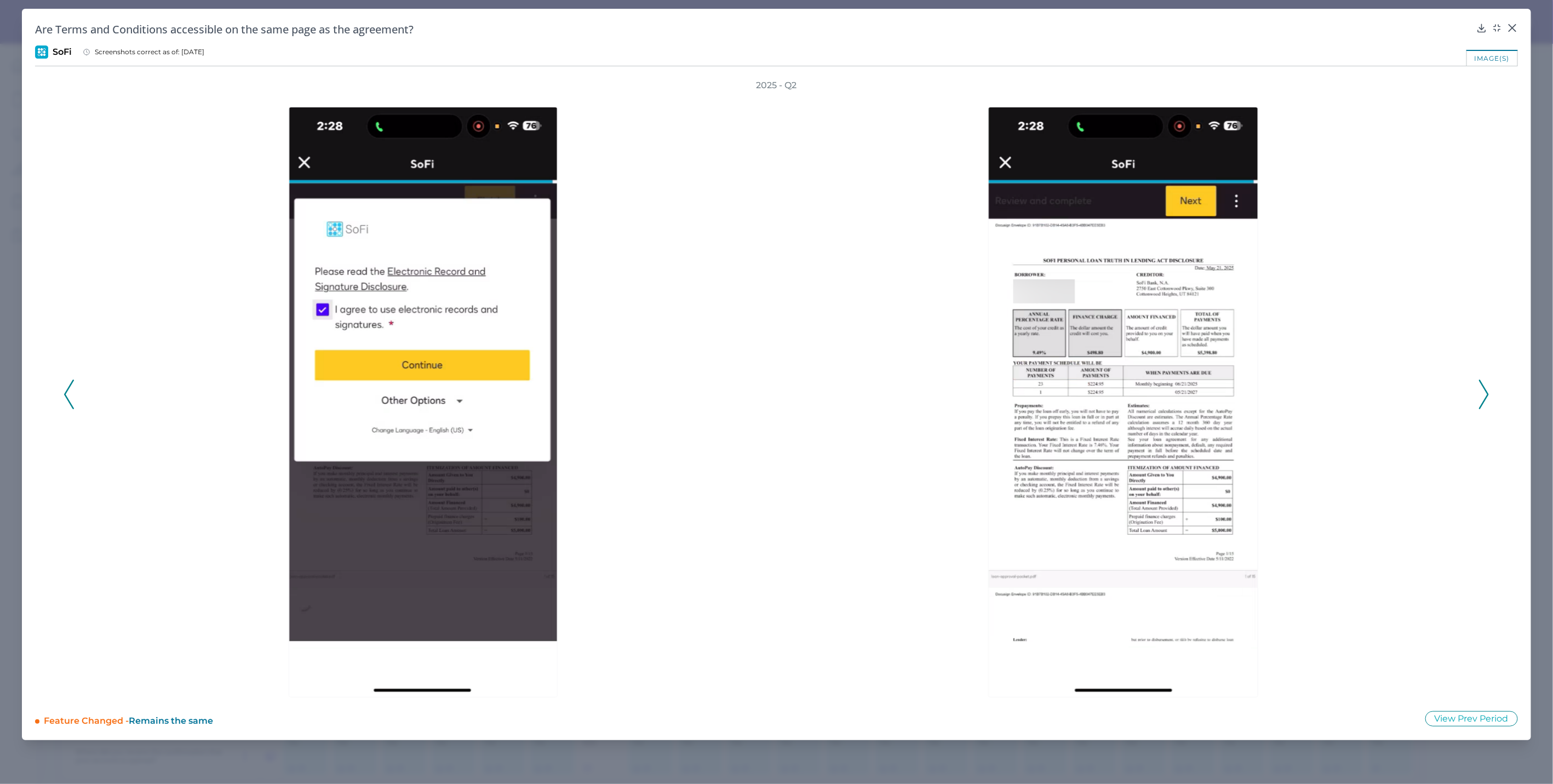
click at [1271, 386] on icon at bounding box center [1484, 395] width 10 height 30
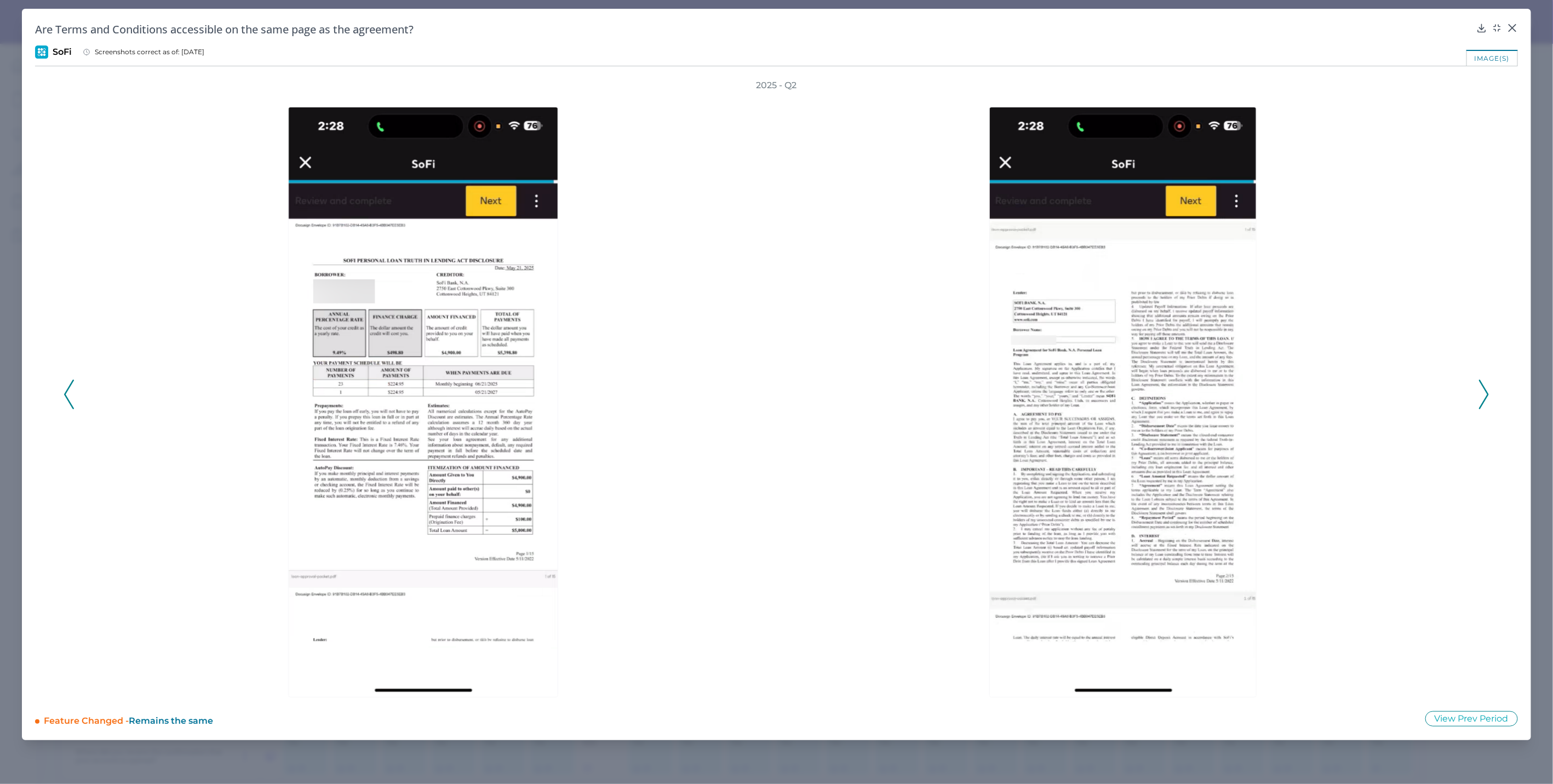
click at [1271, 386] on div at bounding box center [1126, 394] width 700 height 606
click at [1271, 395] on icon at bounding box center [1484, 395] width 10 height 30
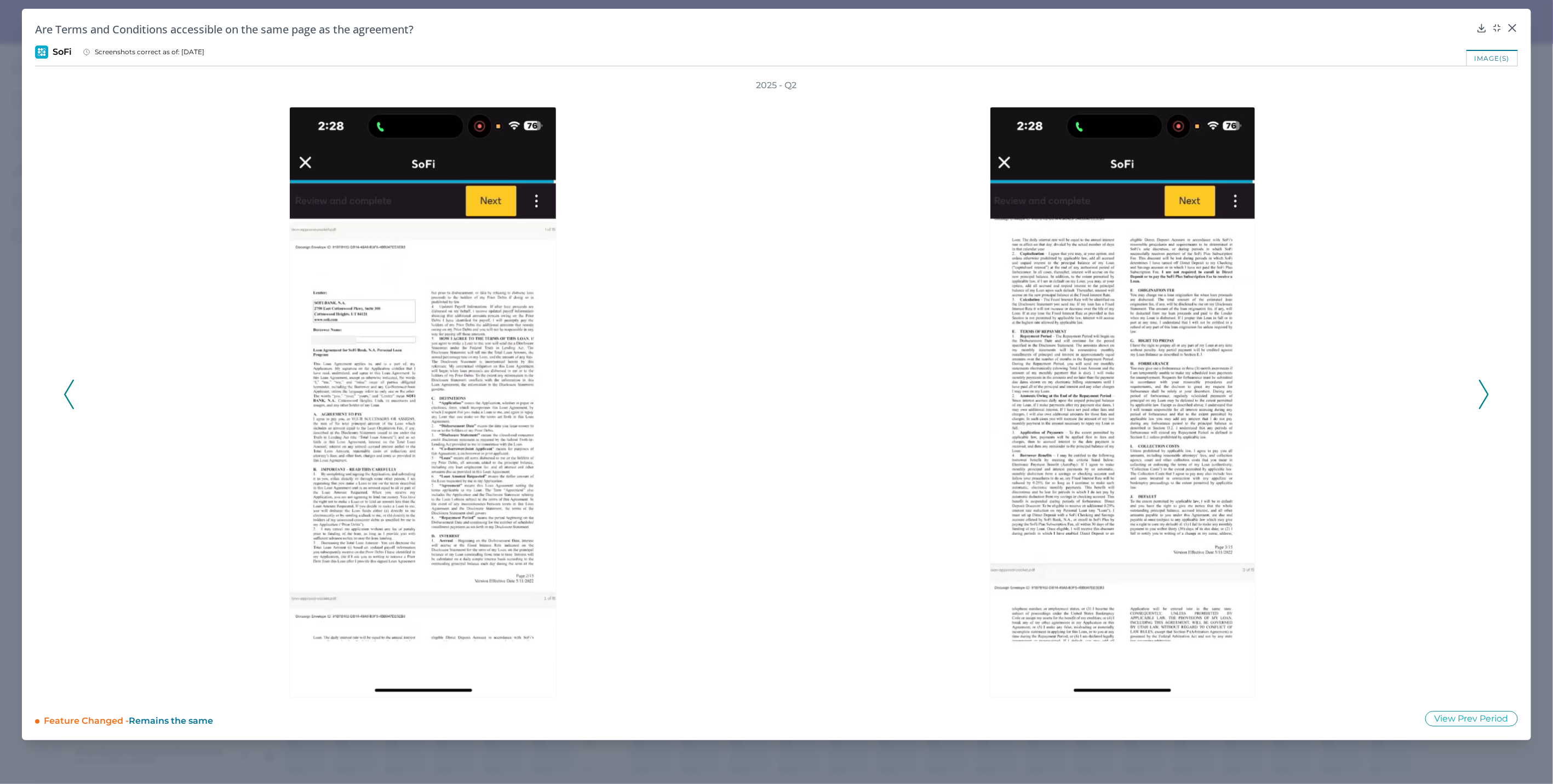
click at [1271, 395] on icon at bounding box center [1484, 395] width 10 height 30
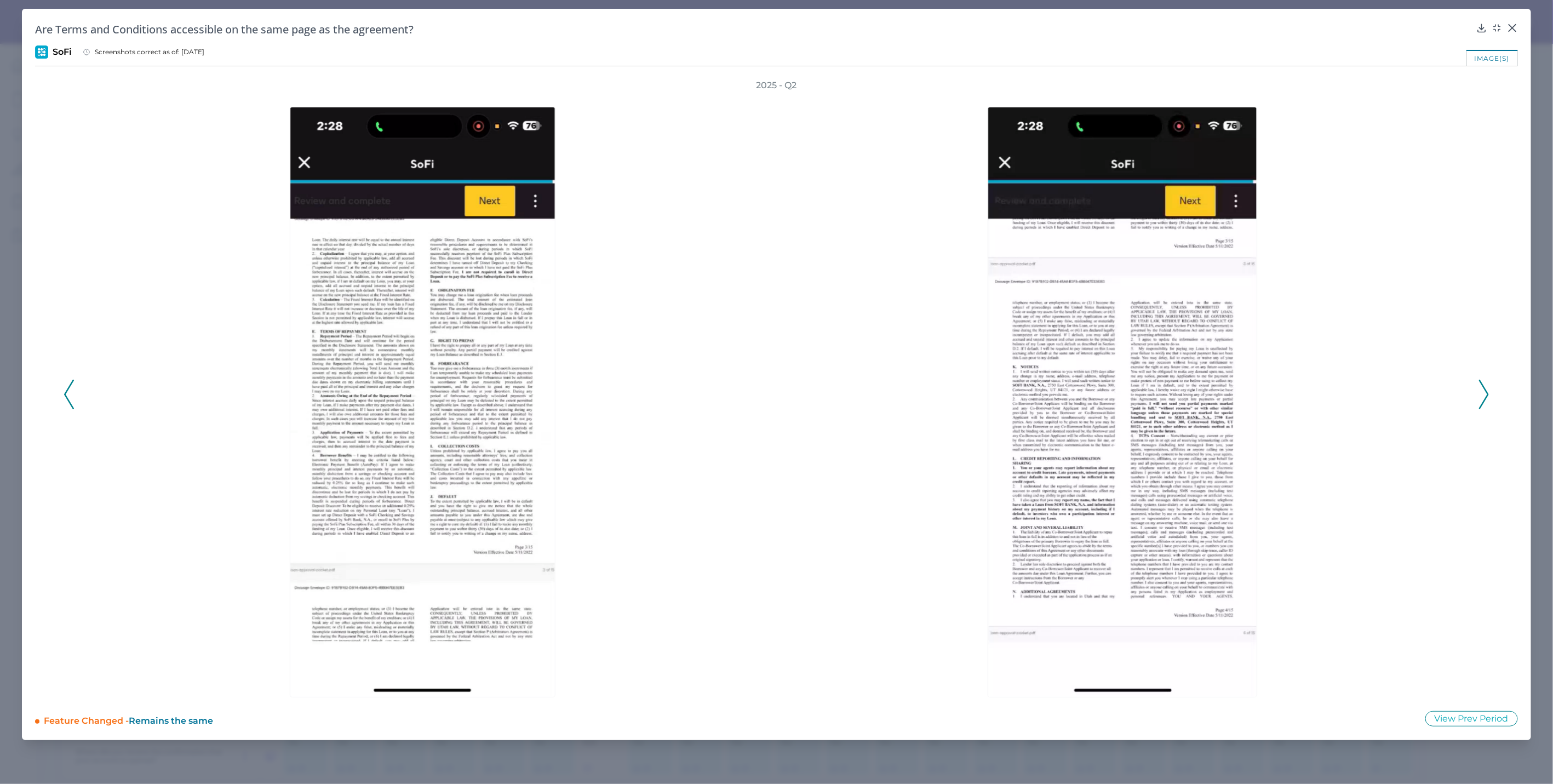
click at [1271, 395] on icon at bounding box center [1484, 395] width 10 height 30
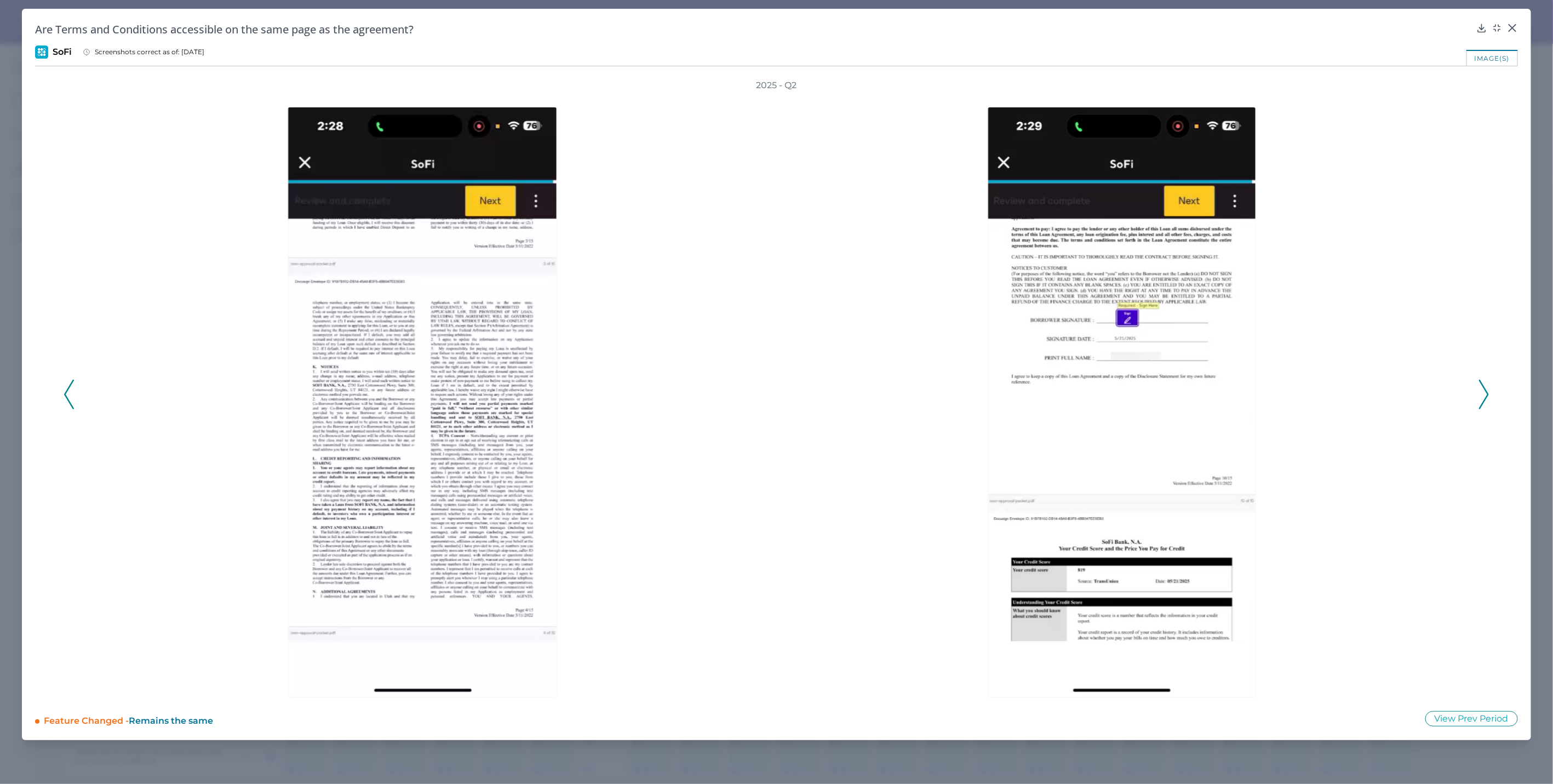
click at [1271, 395] on icon at bounding box center [1484, 395] width 10 height 30
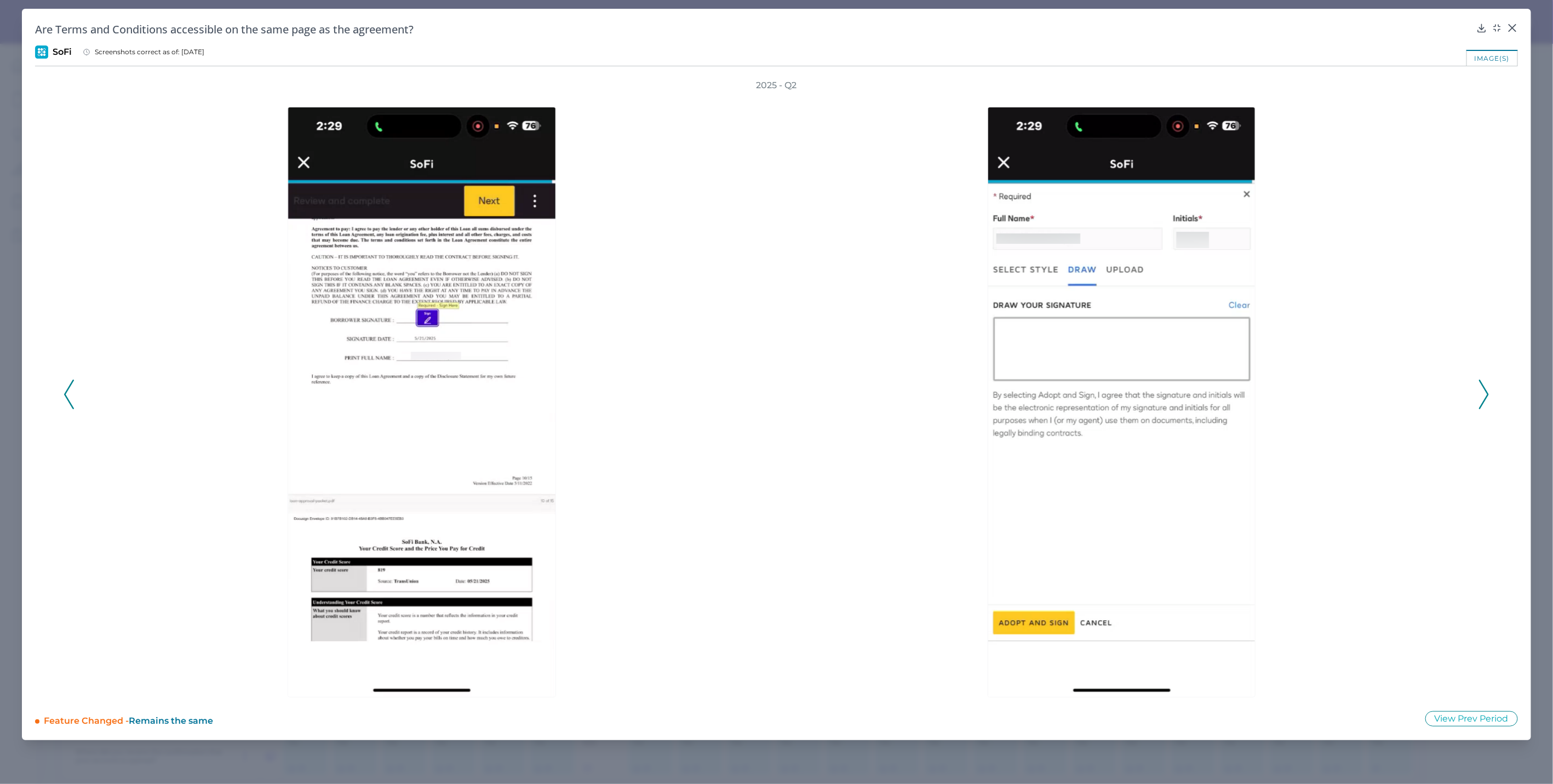
click at [1271, 26] on div "Are Terms and Conditions accessible on the same page as the agreement? SoFi Scr…" at bounding box center [776, 374] width 1510 height 731
click at [1271, 24] on icon at bounding box center [1512, 28] width 11 height 11
